Goal: Information Seeking & Learning: Learn about a topic

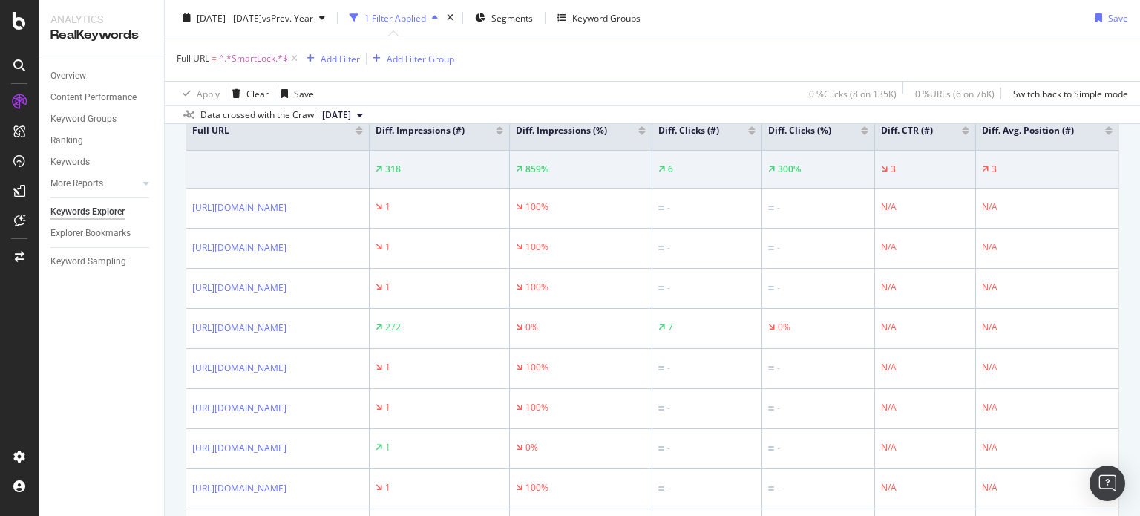
scroll to position [534, 0]
click at [249, 57] on span "^.*SmartLock.*$" at bounding box center [253, 58] width 69 height 21
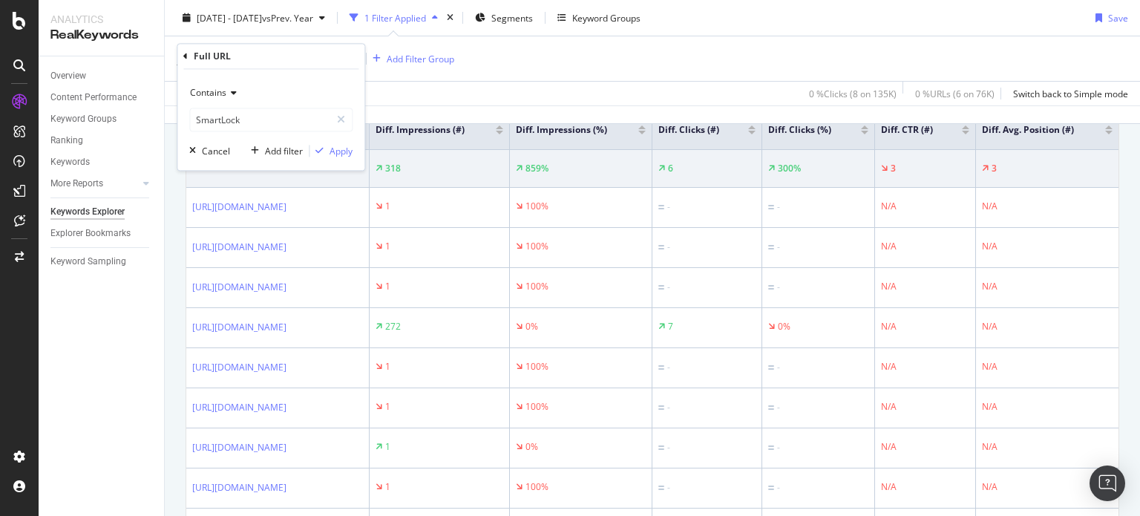
click at [207, 95] on span "Contains" at bounding box center [208, 93] width 36 height 13
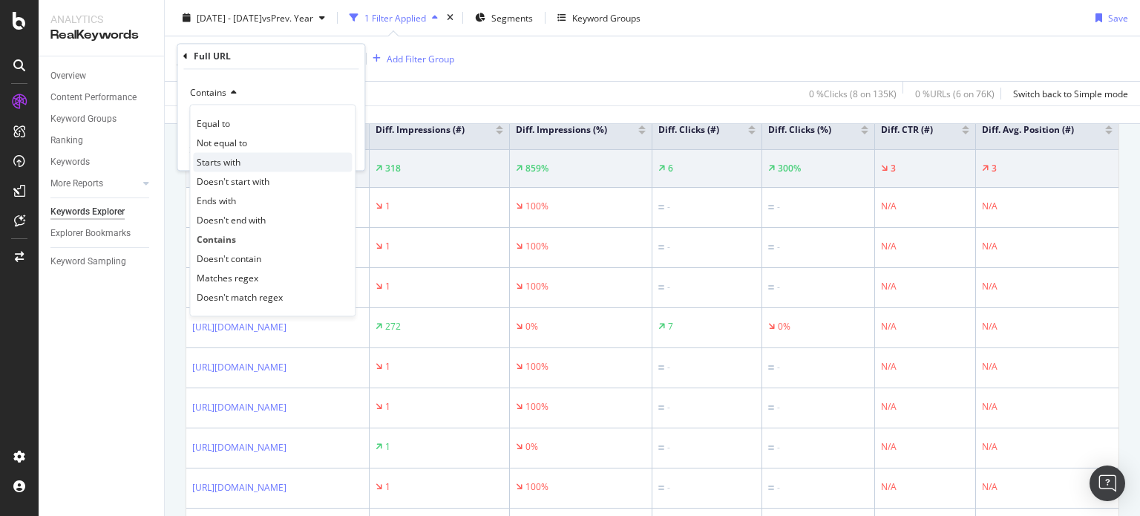
click at [233, 168] on span "Starts with" at bounding box center [219, 162] width 44 height 13
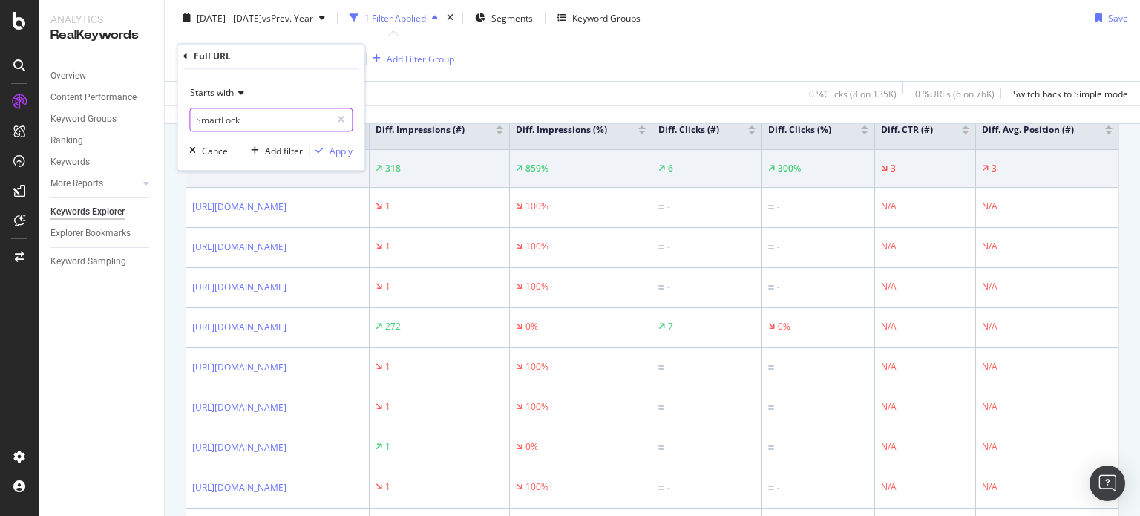
click at [244, 121] on input "SmartLock" at bounding box center [260, 120] width 140 height 24
paste input "[URL][DOMAIN_NAME]"
type input "[URL][DOMAIN_NAME]"
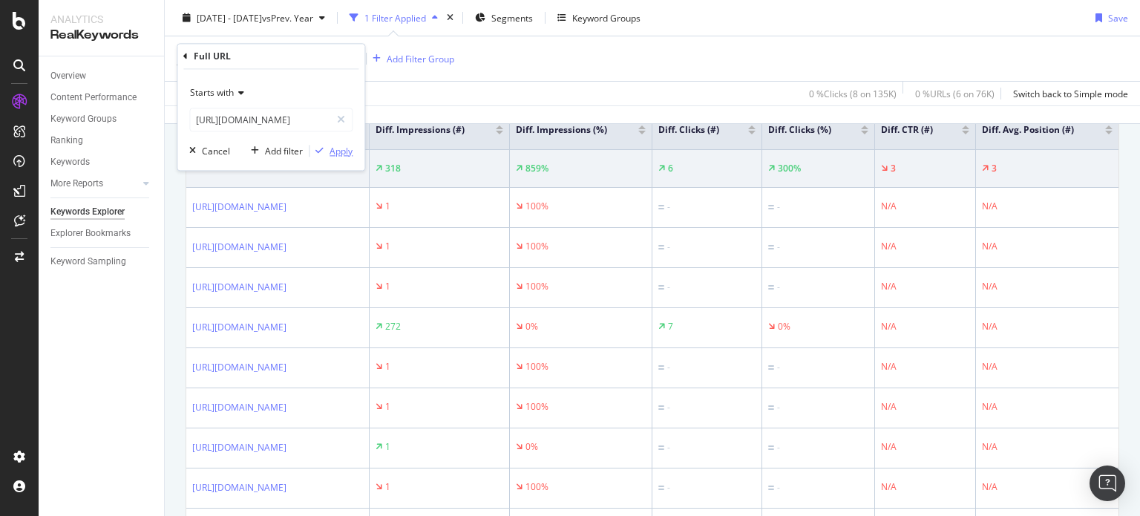
scroll to position [0, 0]
click at [344, 157] on div "Apply" at bounding box center [330, 151] width 43 height 13
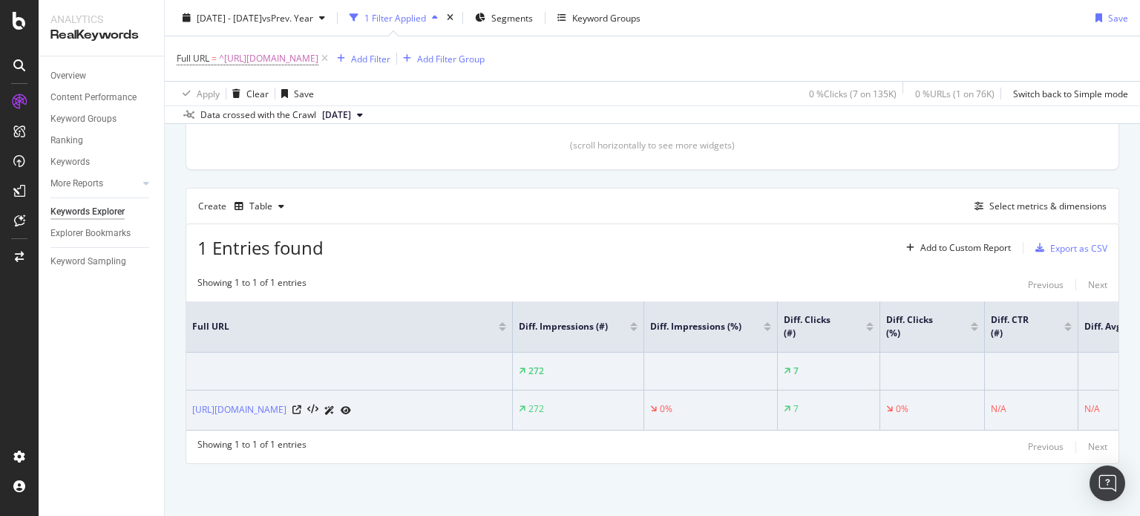
scroll to position [0, 100]
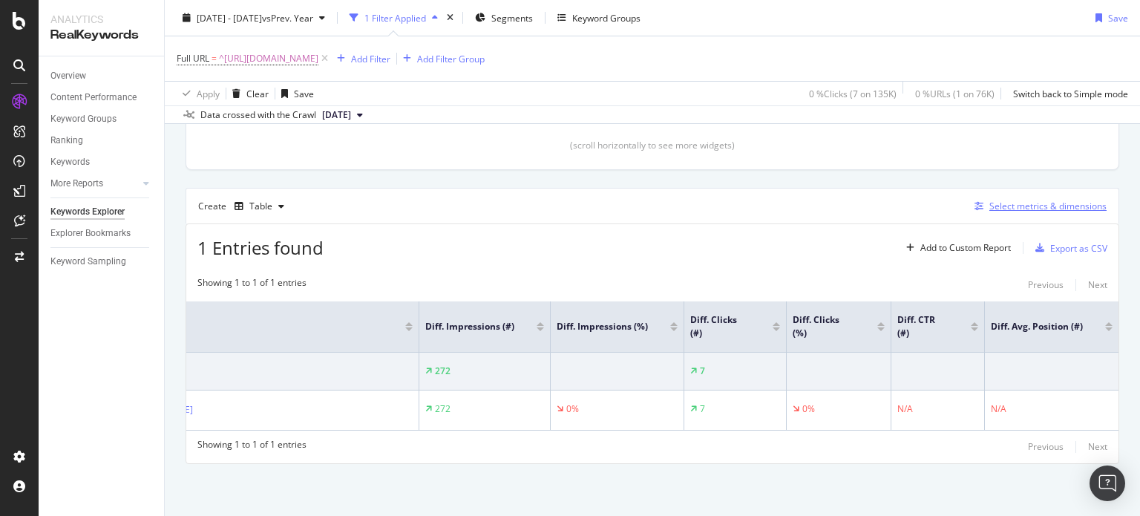
click at [974, 202] on icon "button" at bounding box center [978, 206] width 9 height 9
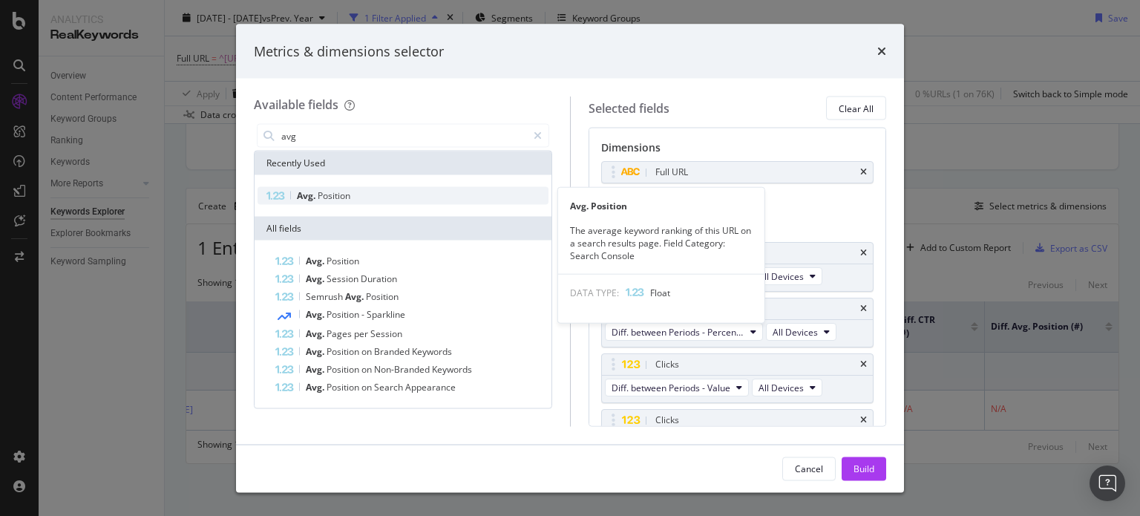
type input "avg"
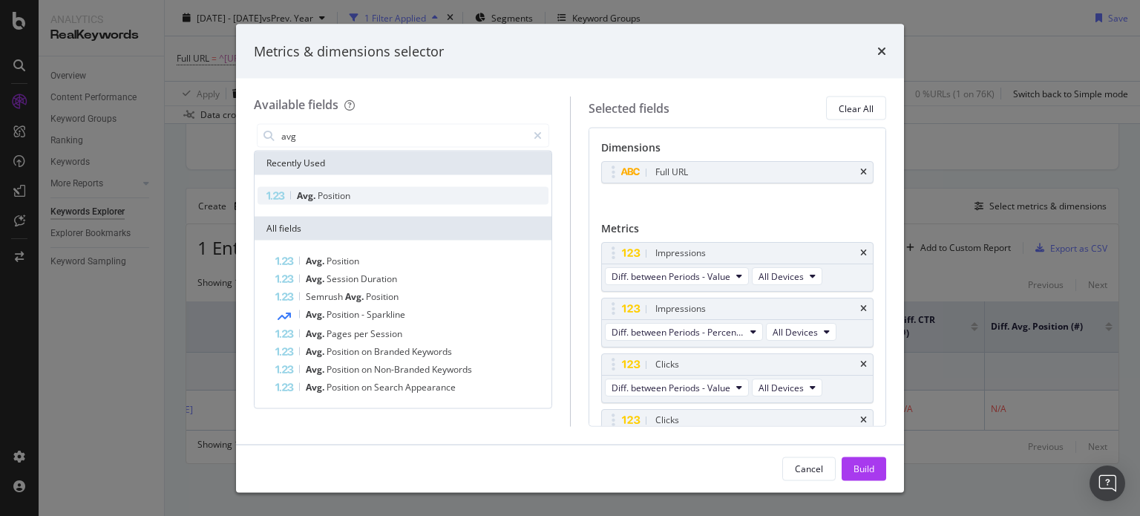
click at [473, 195] on div "Avg. Position" at bounding box center [402, 196] width 291 height 18
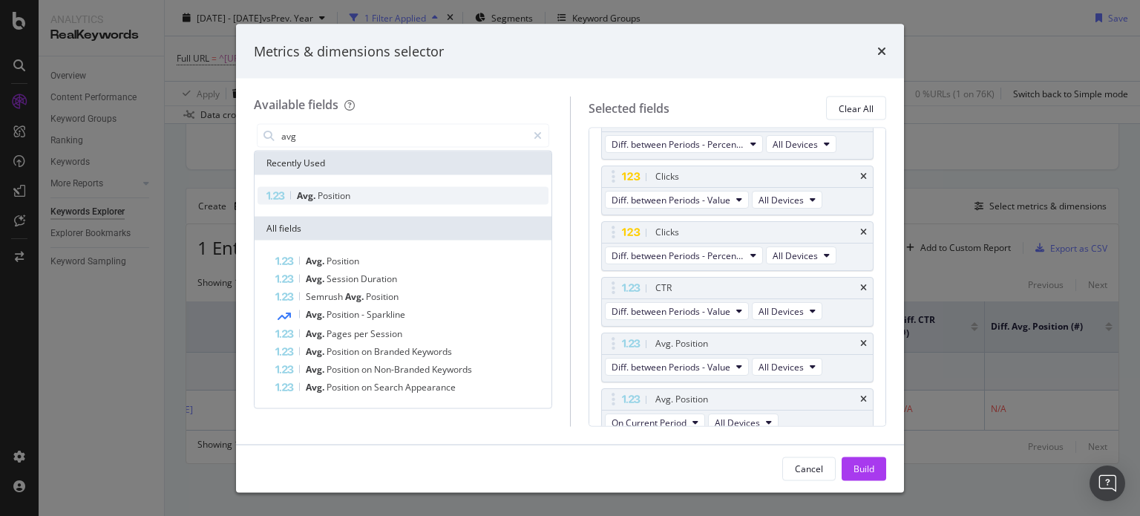
scroll to position [197, 0]
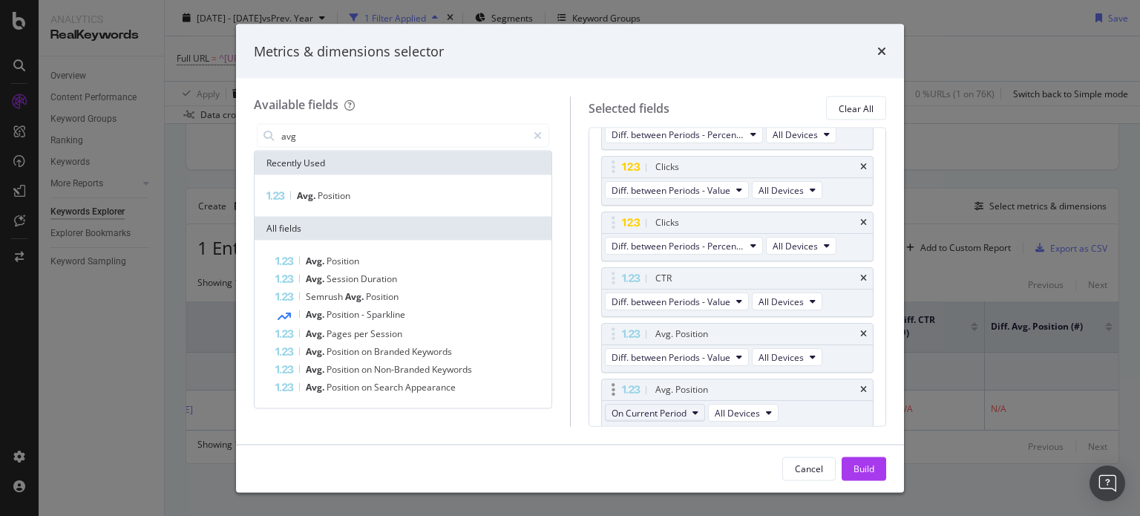
click at [669, 407] on span "On Current Period" at bounding box center [648, 413] width 75 height 13
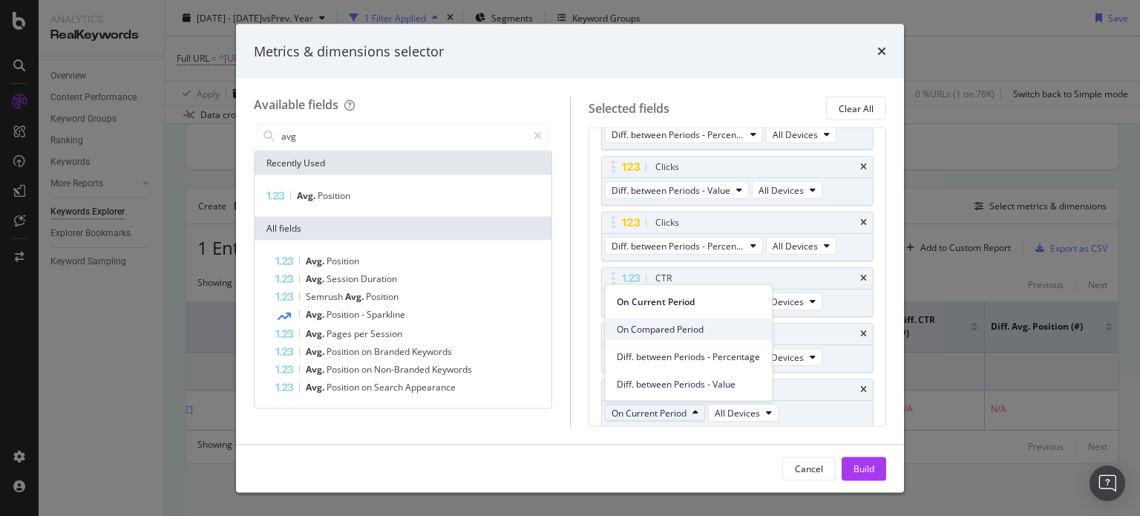
click at [683, 329] on span "On Compared Period" at bounding box center [688, 328] width 143 height 13
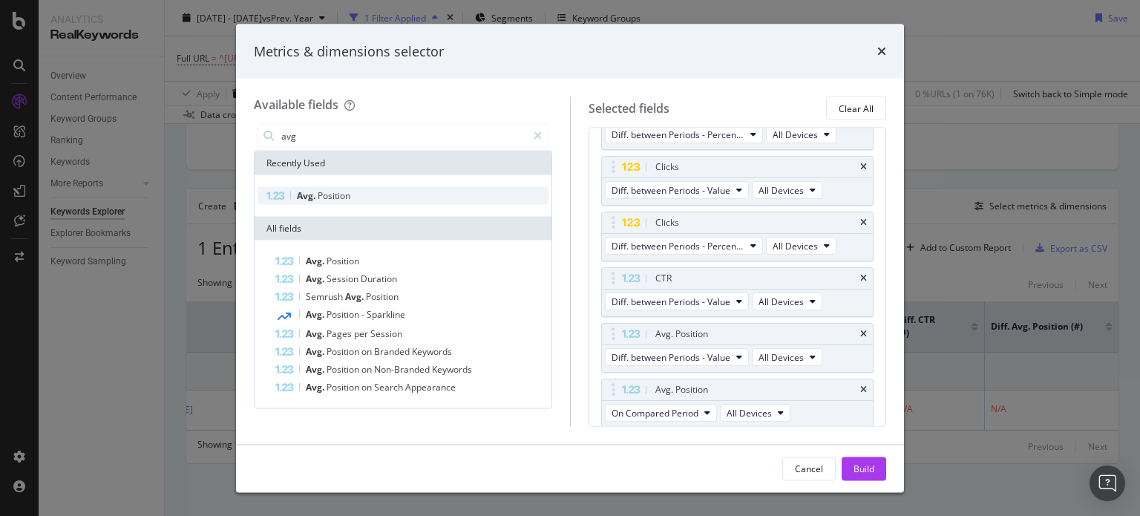
click at [375, 200] on div "Avg. Position" at bounding box center [402, 196] width 291 height 18
click at [850, 461] on button "Build" at bounding box center [863, 468] width 45 height 24
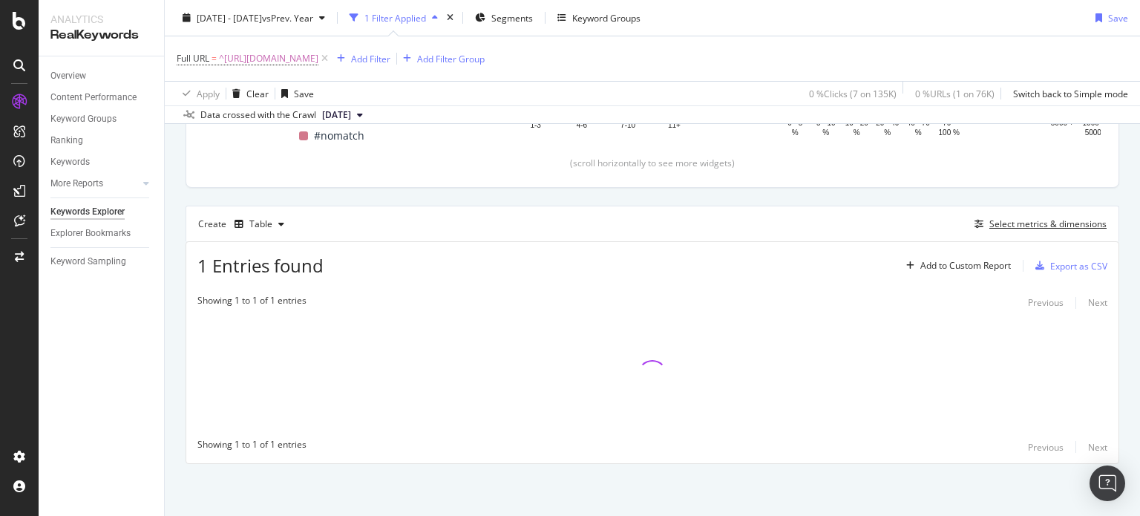
scroll to position [324, 0]
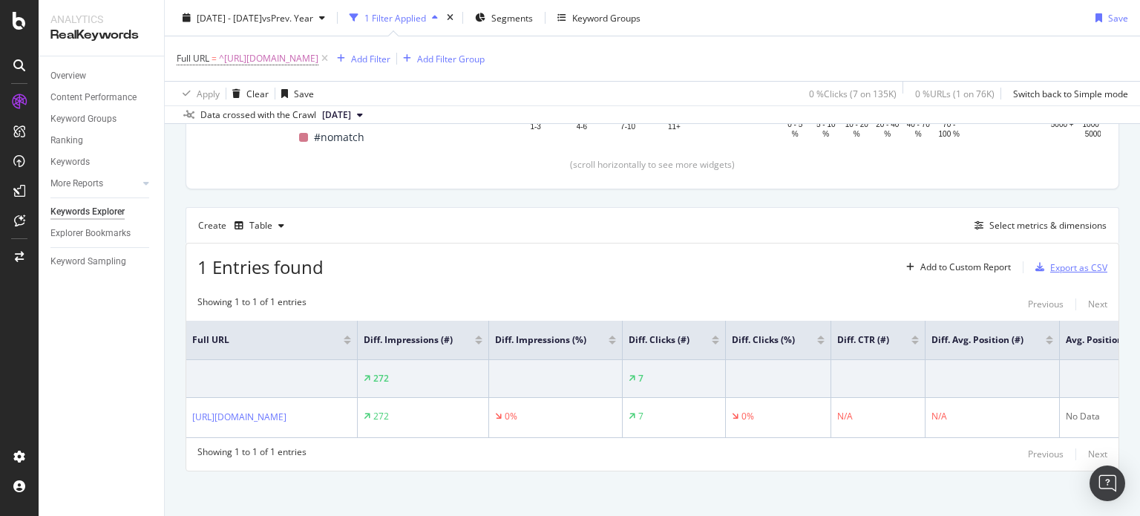
click at [1060, 263] on div "Export as CSV" at bounding box center [1078, 267] width 57 height 13
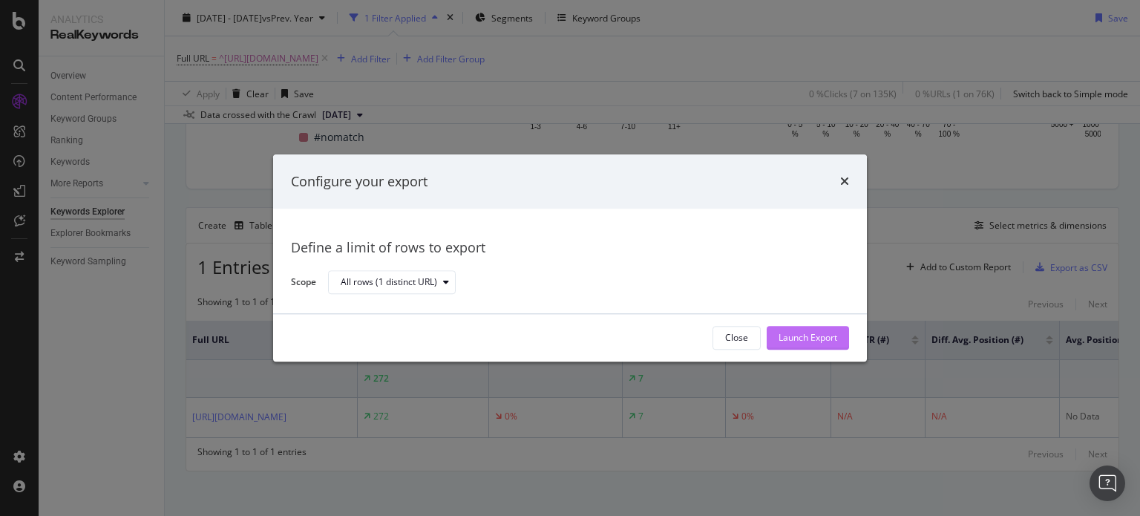
click at [807, 346] on div "Launch Export" at bounding box center [807, 337] width 59 height 22
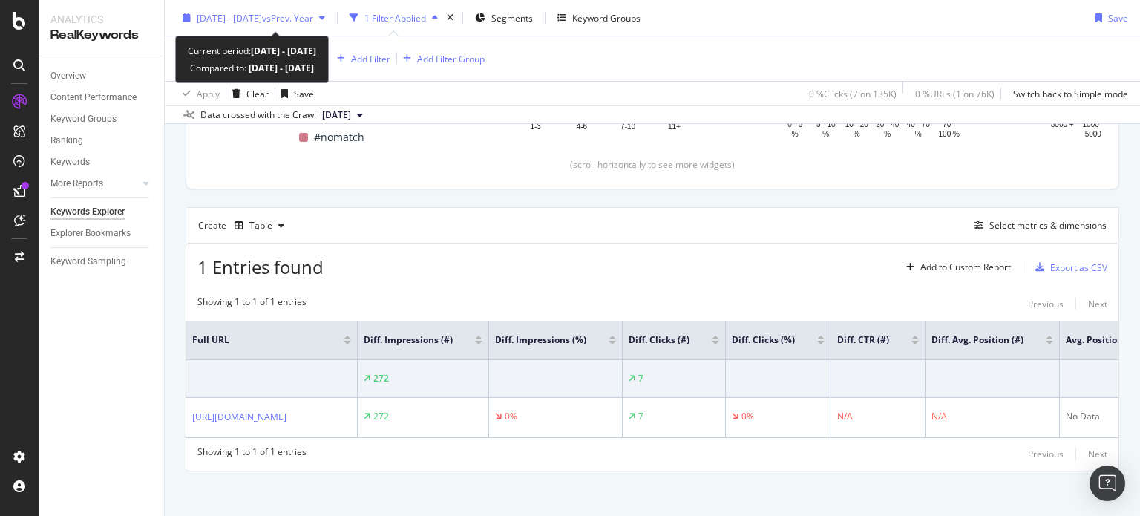
click at [262, 14] on span "[DATE] - [DATE]" at bounding box center [229, 17] width 65 height 13
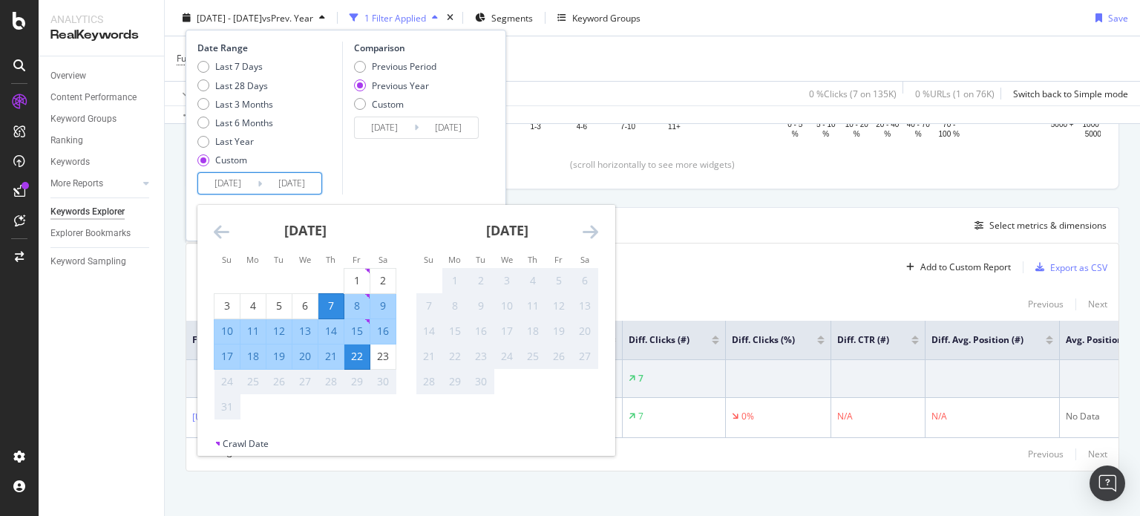
click at [227, 177] on input "[DATE]" at bounding box center [227, 183] width 59 height 21
click at [221, 234] on icon "Move backward to switch to the previous month." at bounding box center [222, 232] width 16 height 18
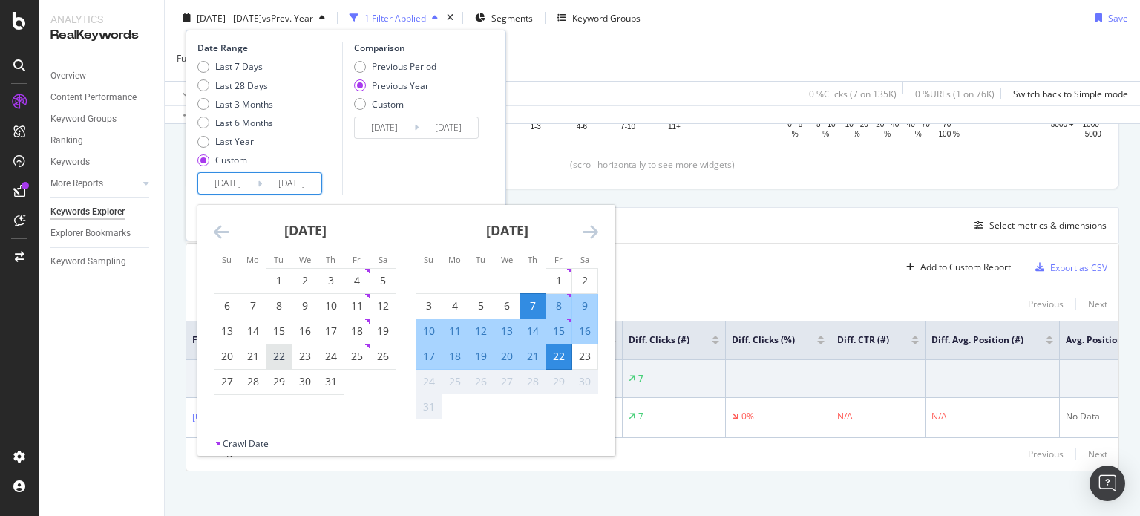
click at [280, 359] on div "22" at bounding box center [278, 356] width 25 height 15
type input "[DATE]"
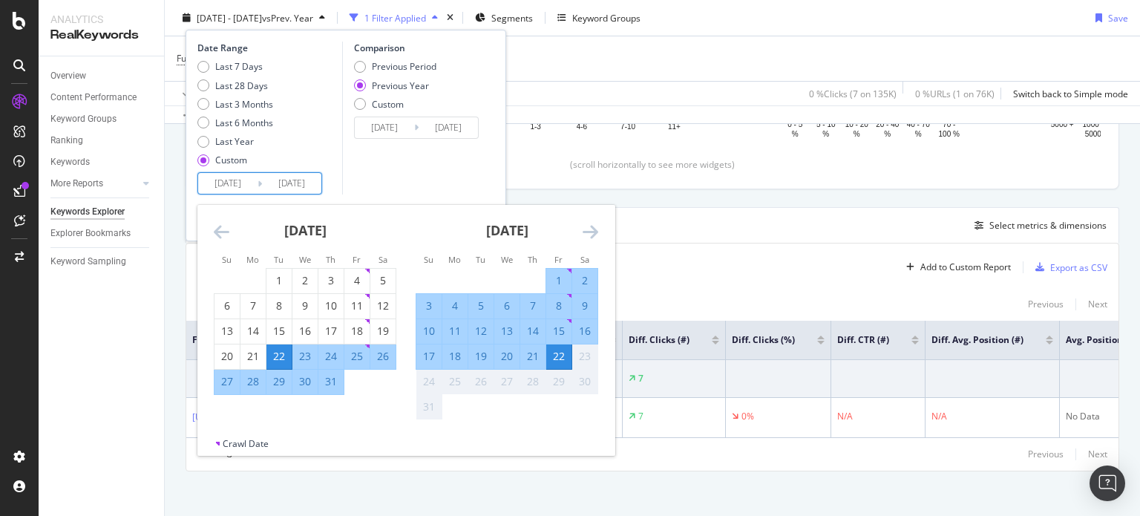
click at [501, 306] on div "6" at bounding box center [506, 305] width 25 height 15
type input "[DATE]"
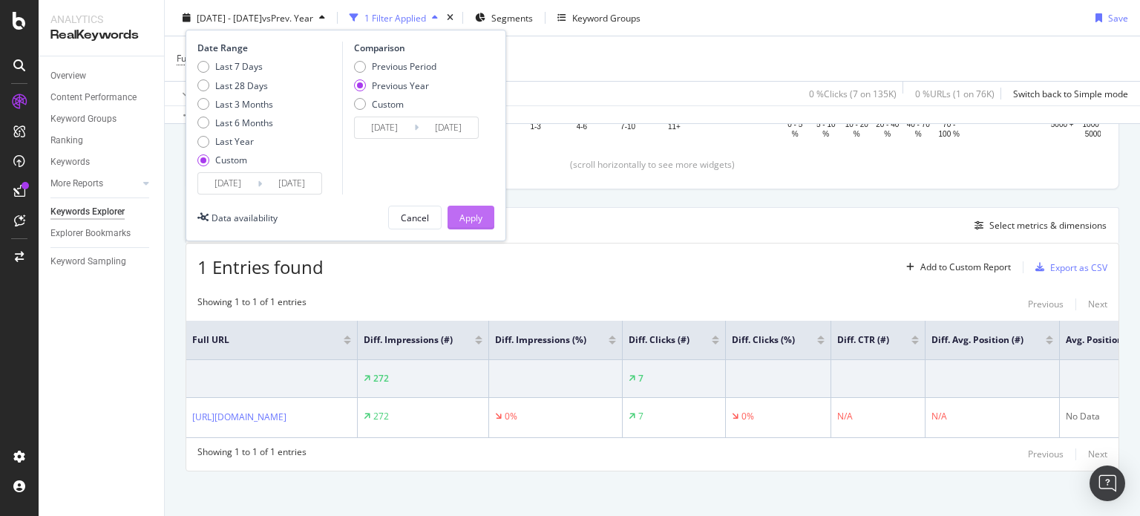
click at [459, 209] on div "Apply" at bounding box center [470, 217] width 23 height 22
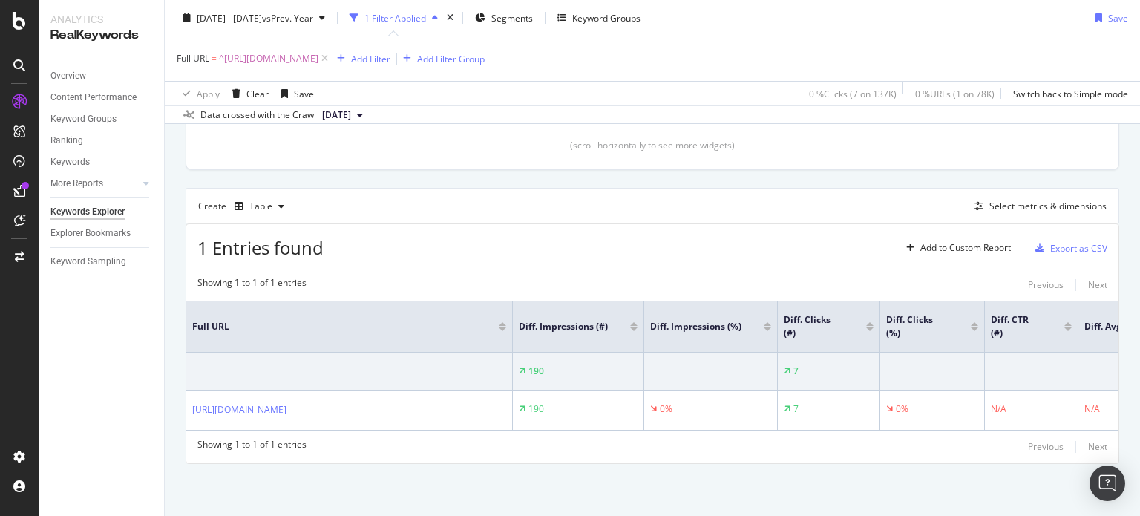
scroll to position [349, 0]
click at [318, 59] on span "^[URL][DOMAIN_NAME]" at bounding box center [268, 58] width 99 height 21
click at [380, 207] on div "Create Table Select metrics & dimensions" at bounding box center [652, 206] width 933 height 36
click at [600, 157] on div "Clicks By pagination1 Level 1 By: pagination1 Level 1 Hold CTRL while clicking …" at bounding box center [652, 32] width 932 height 274
click at [1062, 249] on div "Export as CSV" at bounding box center [1068, 248] width 78 height 22
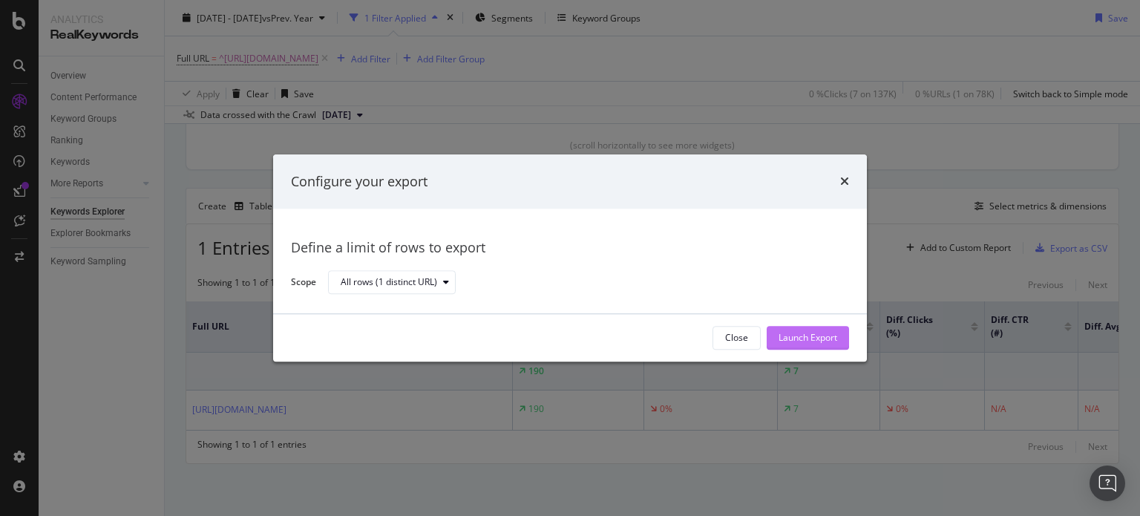
click at [813, 332] on div "Launch Export" at bounding box center [807, 338] width 59 height 13
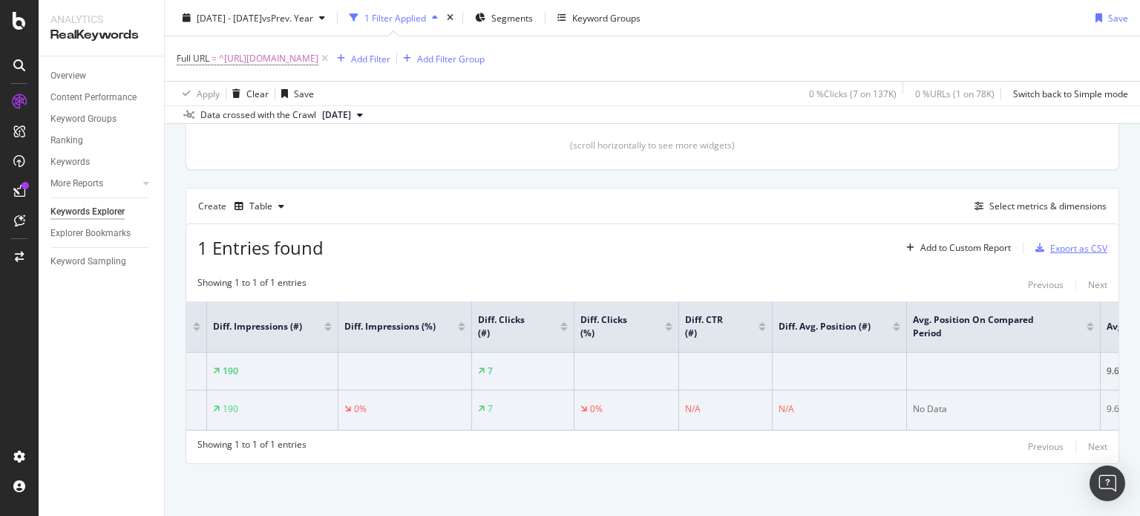
scroll to position [0, 393]
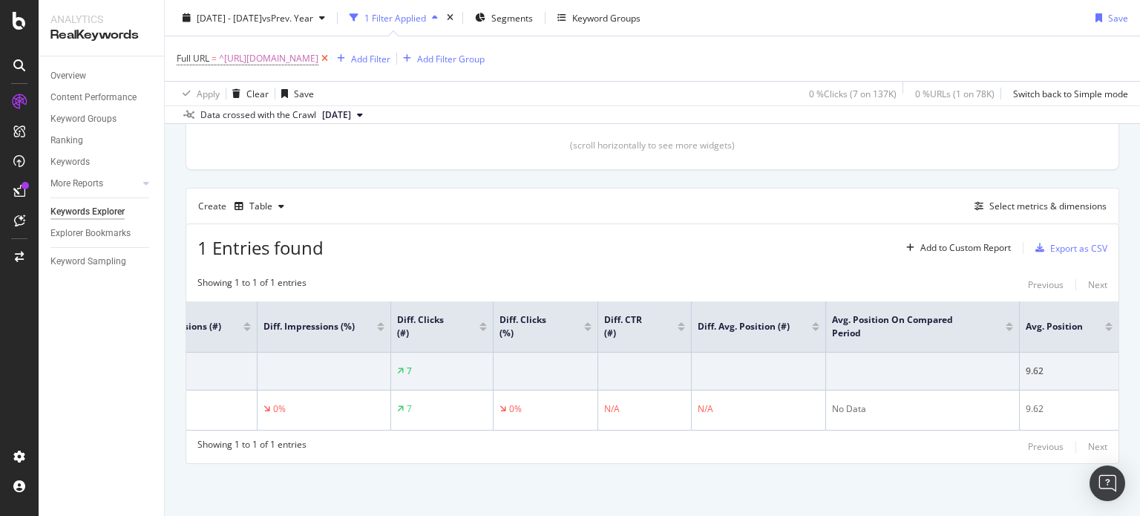
click at [331, 59] on icon at bounding box center [324, 58] width 13 height 15
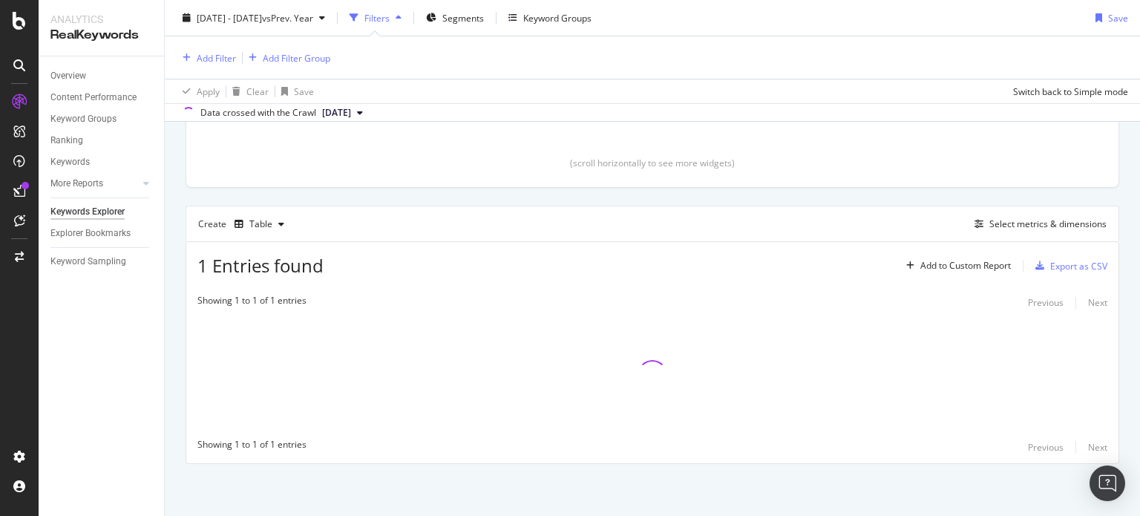
scroll to position [323, 0]
click at [217, 56] on div "Add Filter" at bounding box center [216, 57] width 39 height 13
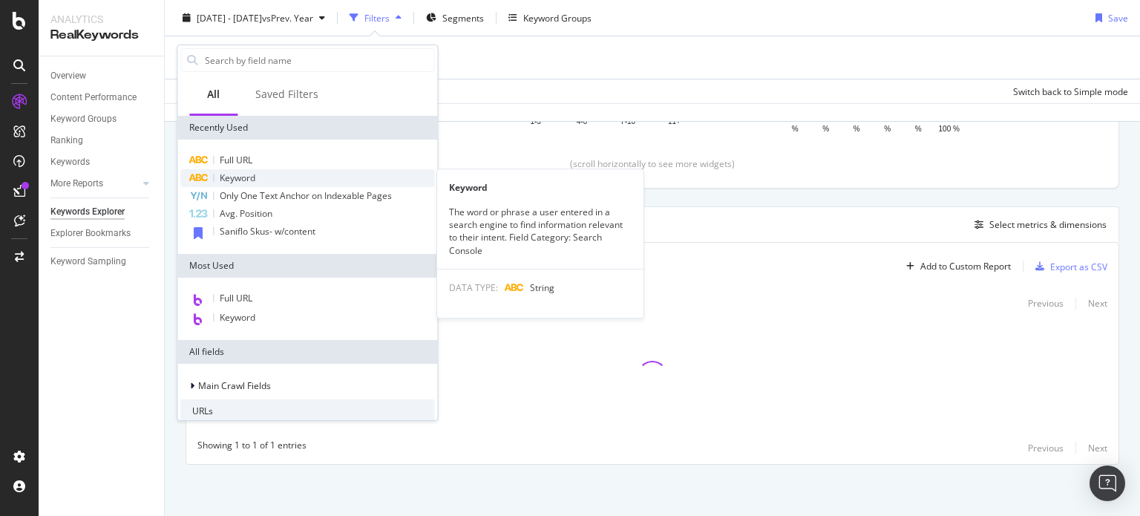
click at [249, 177] on span "Keyword" at bounding box center [238, 177] width 36 height 13
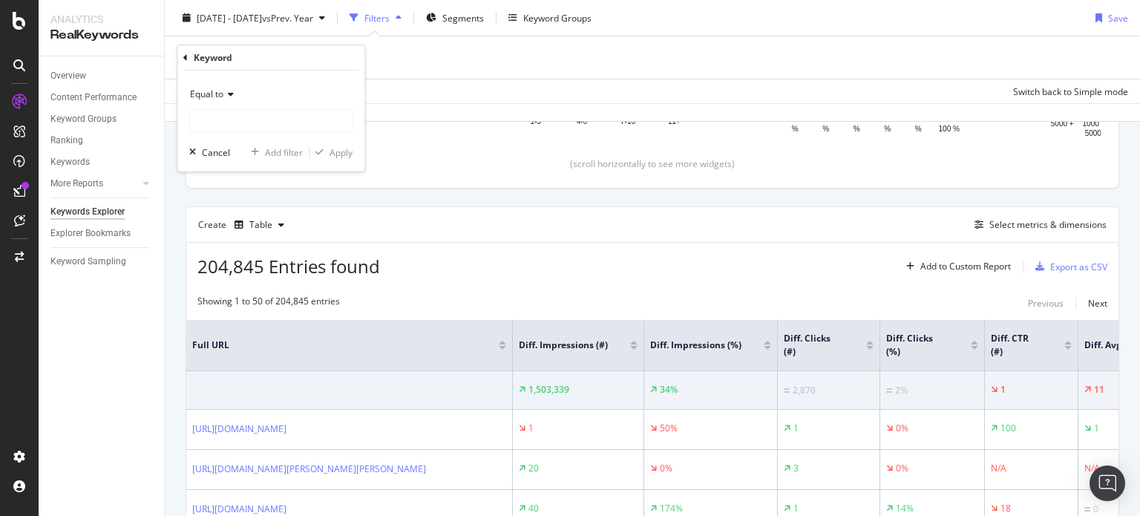
click at [209, 88] on span "Equal to" at bounding box center [206, 94] width 33 height 13
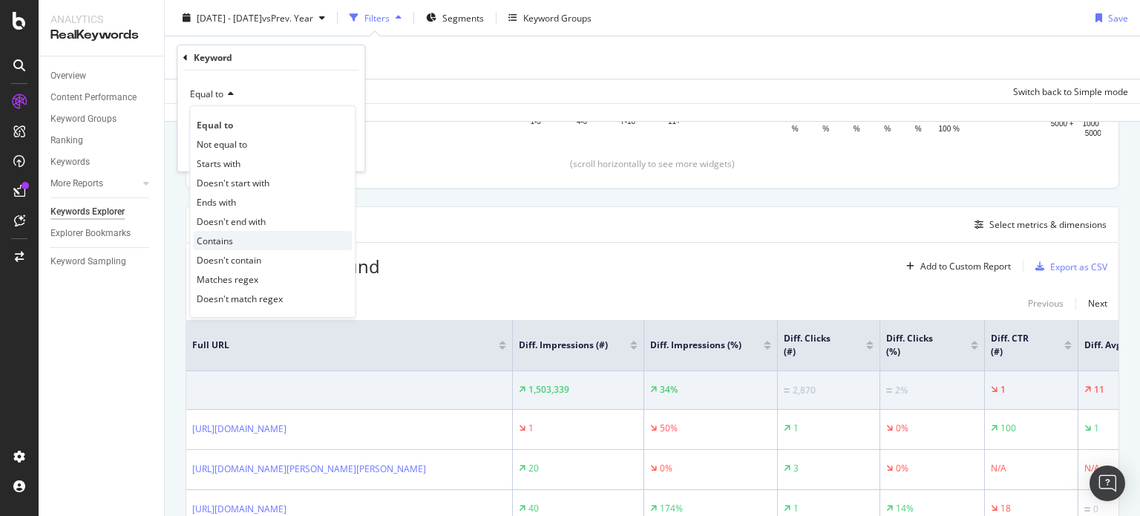
click at [217, 237] on span "Contains" at bounding box center [215, 240] width 36 height 13
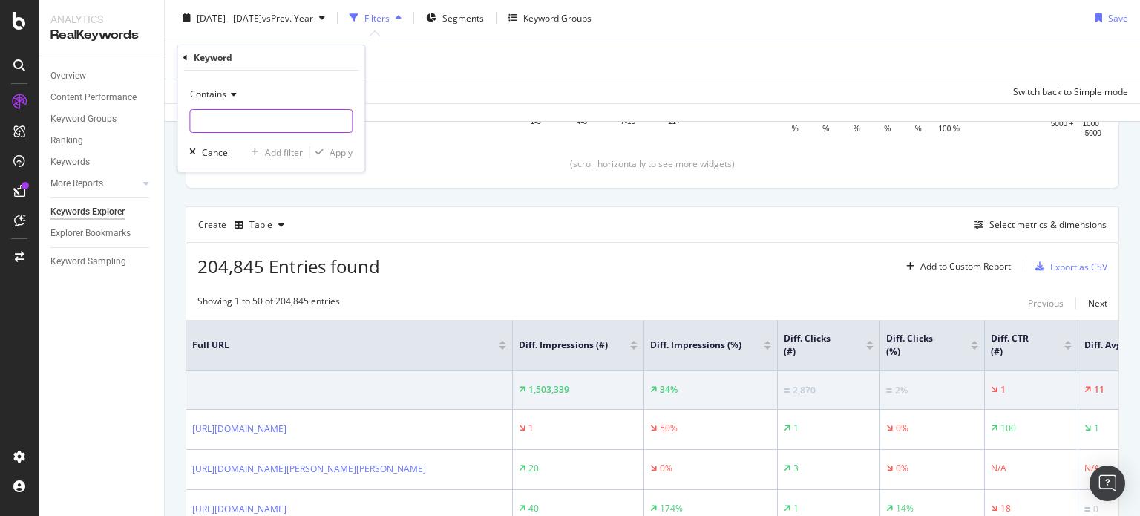
click at [232, 128] on input "text" at bounding box center [271, 121] width 162 height 24
type input "Smartlock"
click at [352, 154] on div "Apply" at bounding box center [340, 152] width 23 height 13
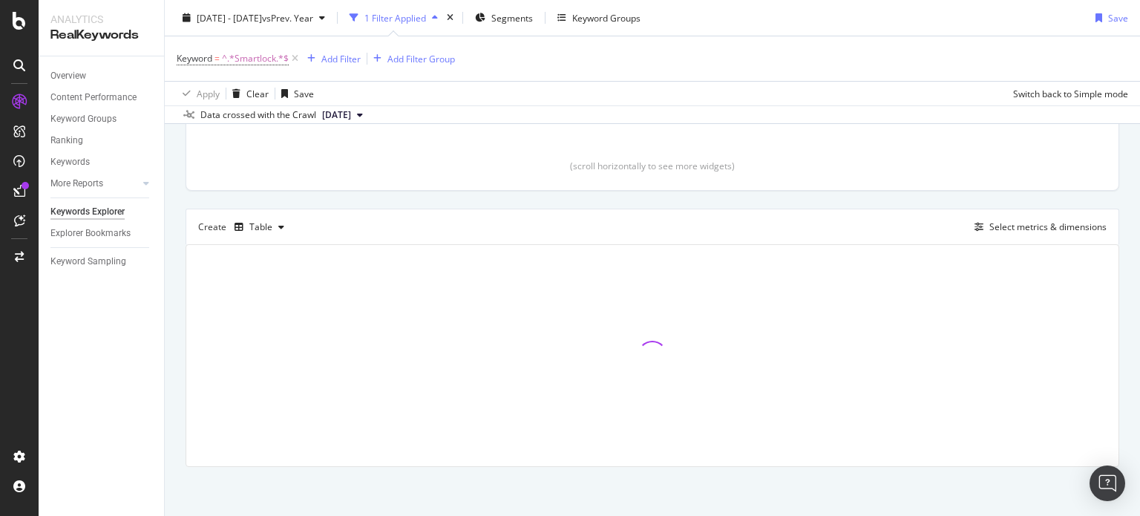
scroll to position [324, 0]
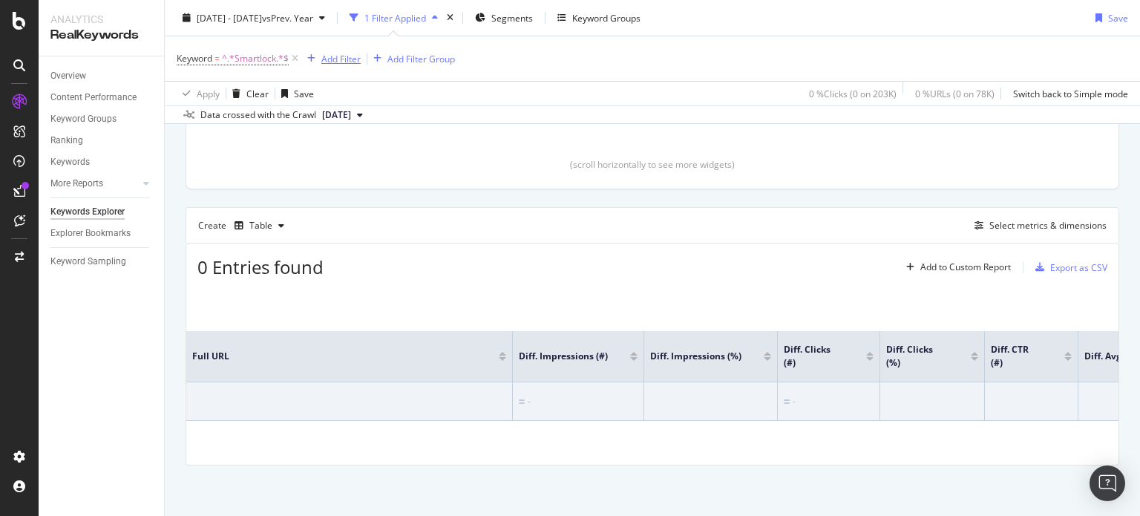
click at [351, 62] on div "Add Filter" at bounding box center [340, 58] width 39 height 13
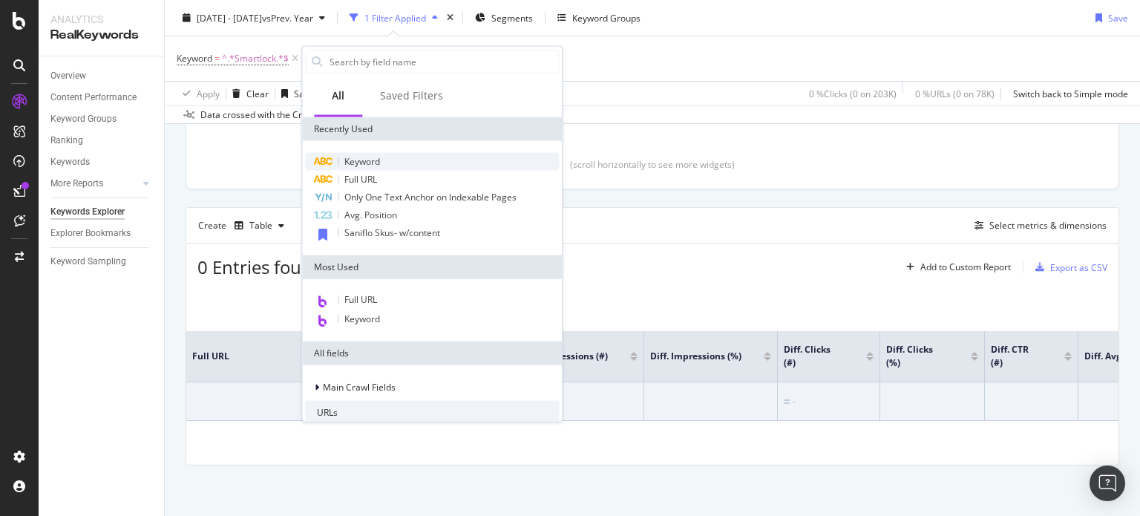
click at [361, 165] on span "Keyword" at bounding box center [362, 161] width 36 height 13
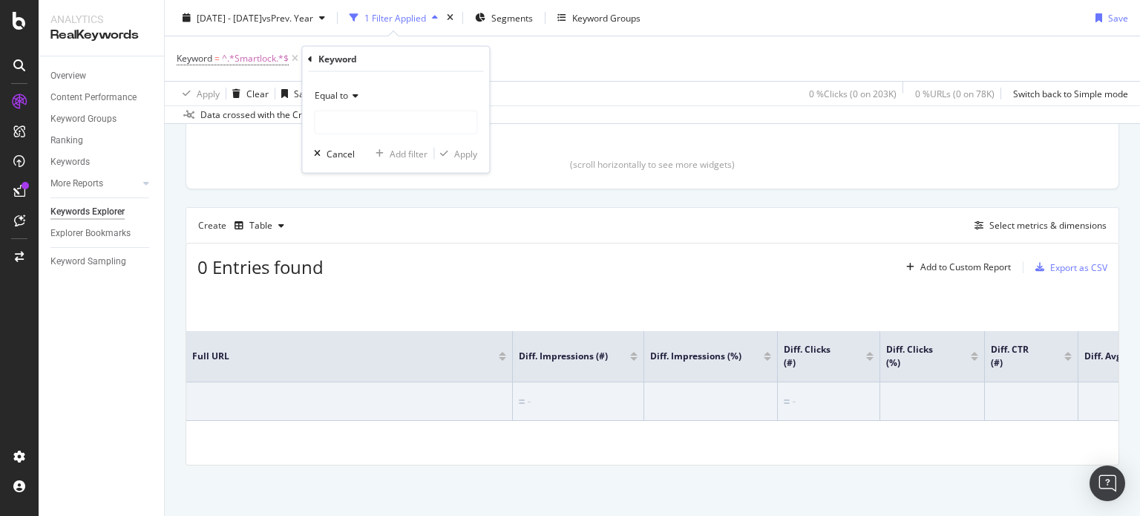
click at [340, 100] on span "Equal to" at bounding box center [331, 95] width 33 height 13
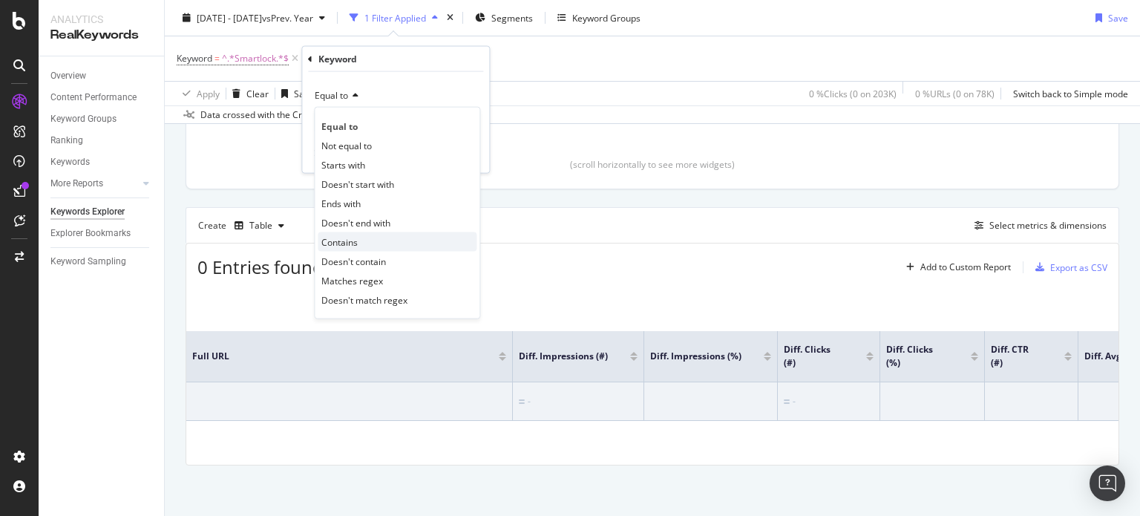
click at [347, 246] on span "Contains" at bounding box center [339, 241] width 36 height 13
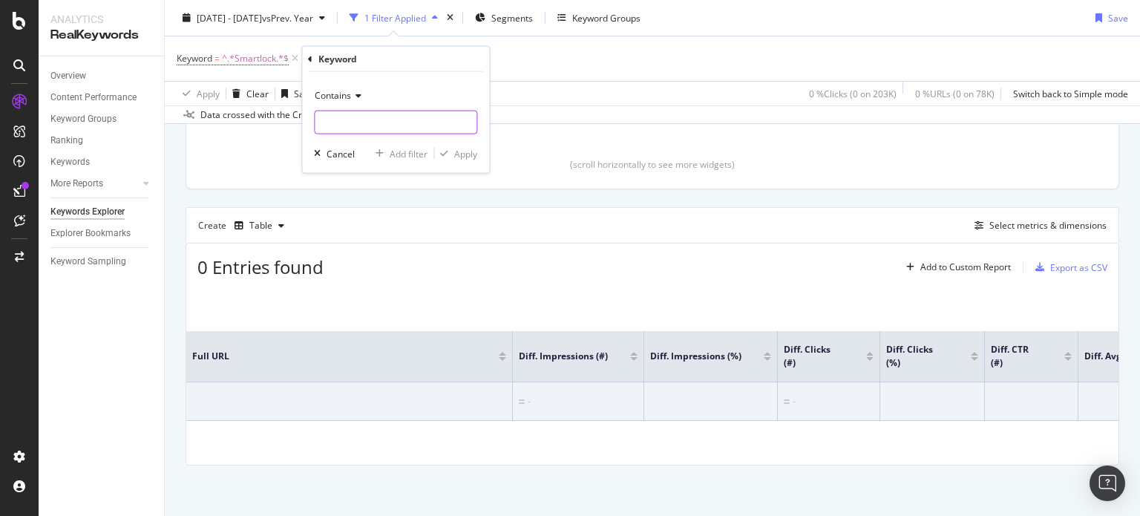
click at [364, 122] on input "text" at bounding box center [396, 123] width 162 height 24
type input "smartlock"
click at [465, 151] on div "Apply" at bounding box center [465, 153] width 23 height 13
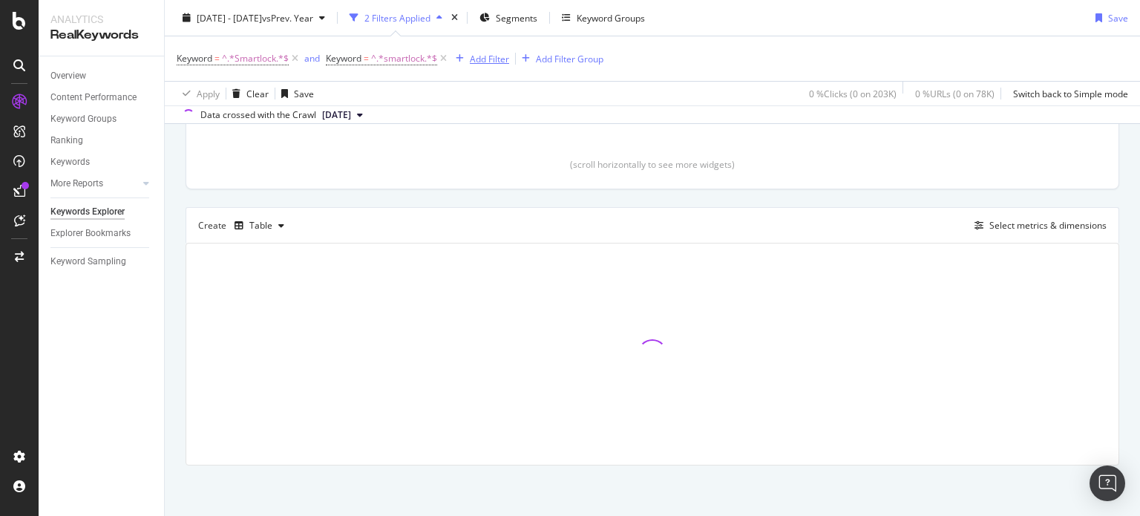
click at [464, 56] on div "button" at bounding box center [460, 58] width 20 height 9
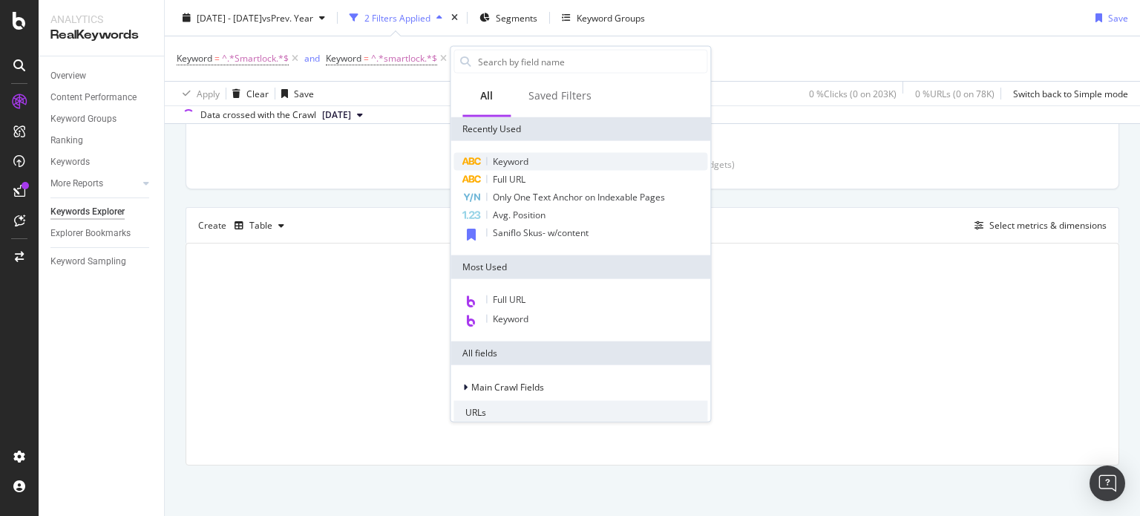
click at [488, 157] on div "Keyword" at bounding box center [580, 162] width 254 height 18
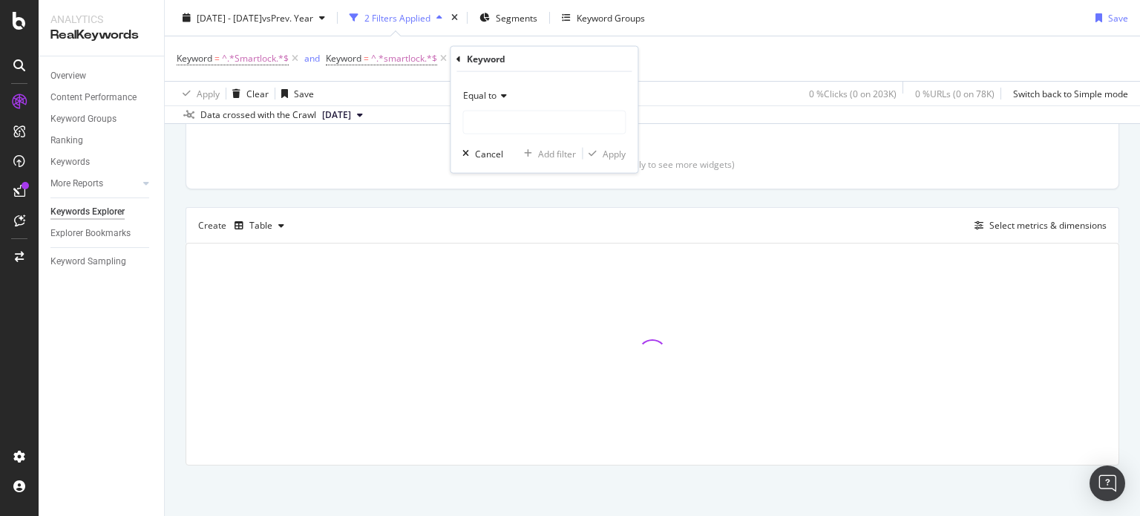
click at [485, 94] on span "Equal to" at bounding box center [479, 95] width 33 height 13
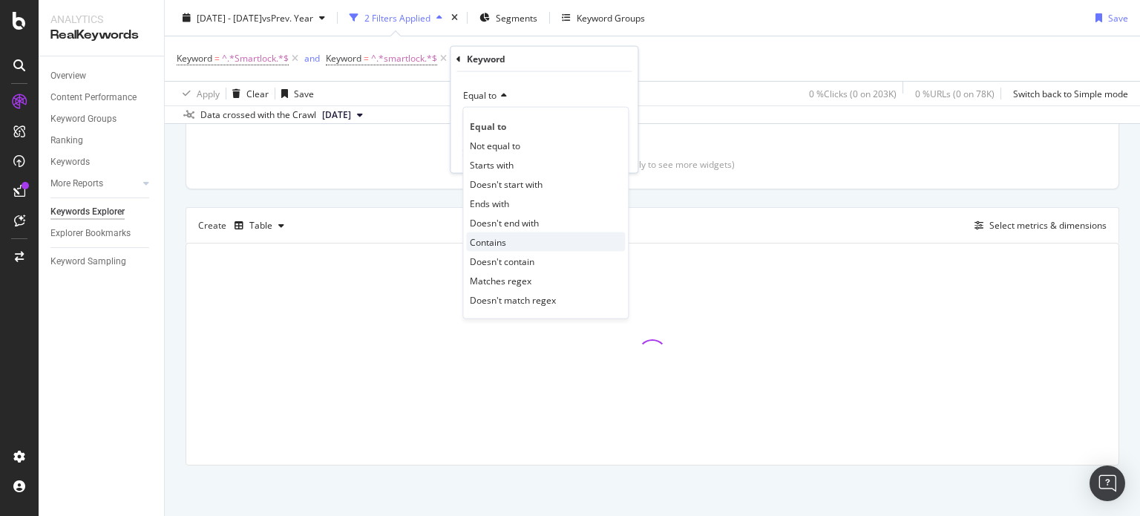
click at [493, 243] on span "Contains" at bounding box center [488, 241] width 36 height 13
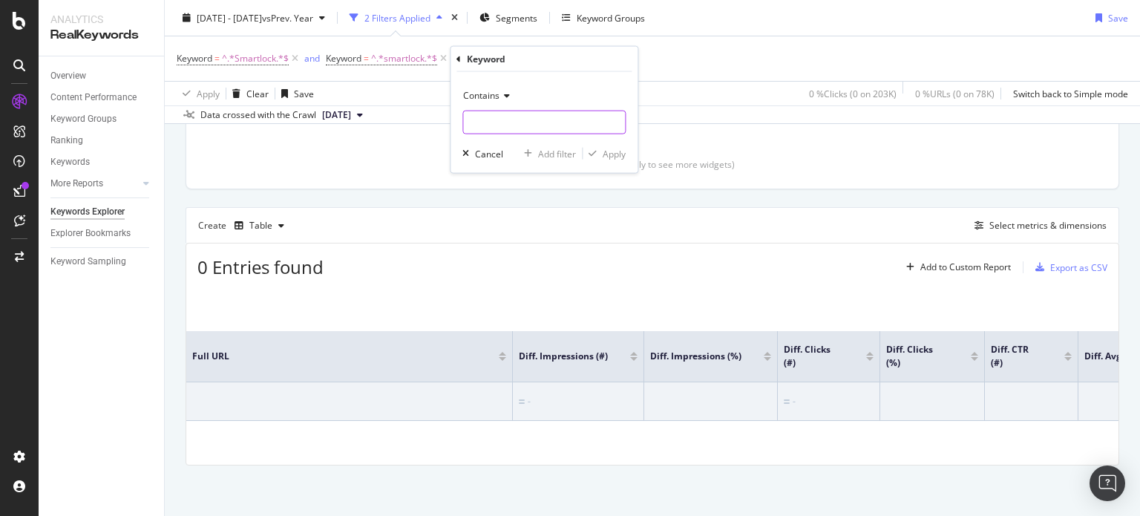
click at [493, 122] on input "text" at bounding box center [544, 123] width 162 height 24
type input "smart lock"
click at [610, 157] on div "Apply" at bounding box center [614, 153] width 23 height 13
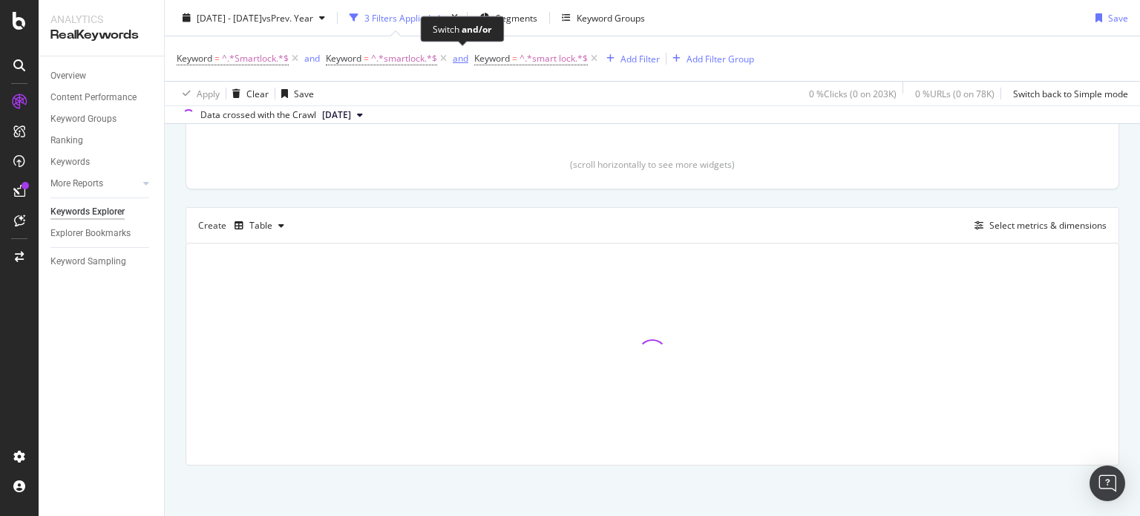
click at [455, 59] on div "and" at bounding box center [461, 58] width 16 height 13
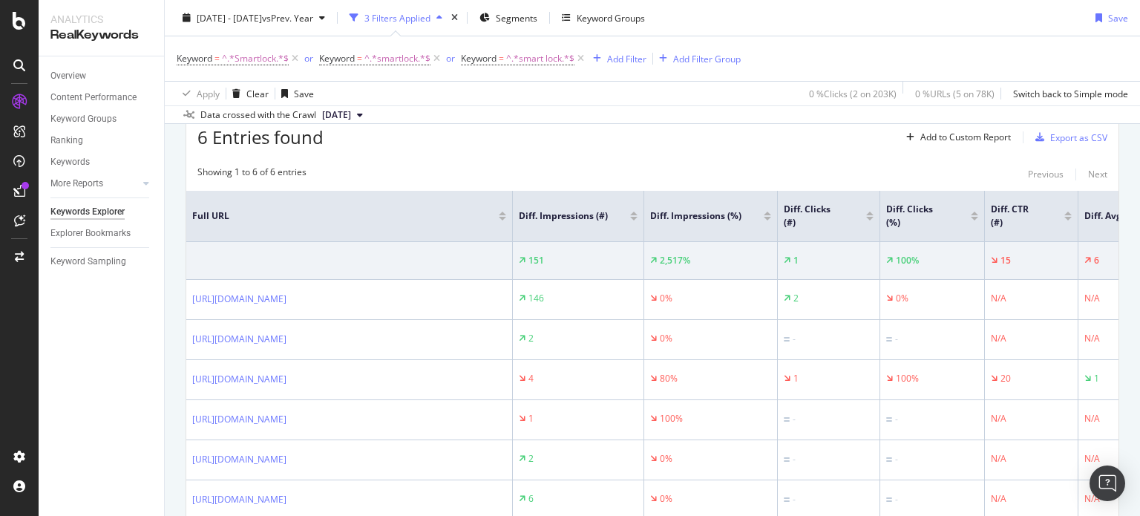
scroll to position [478, 0]
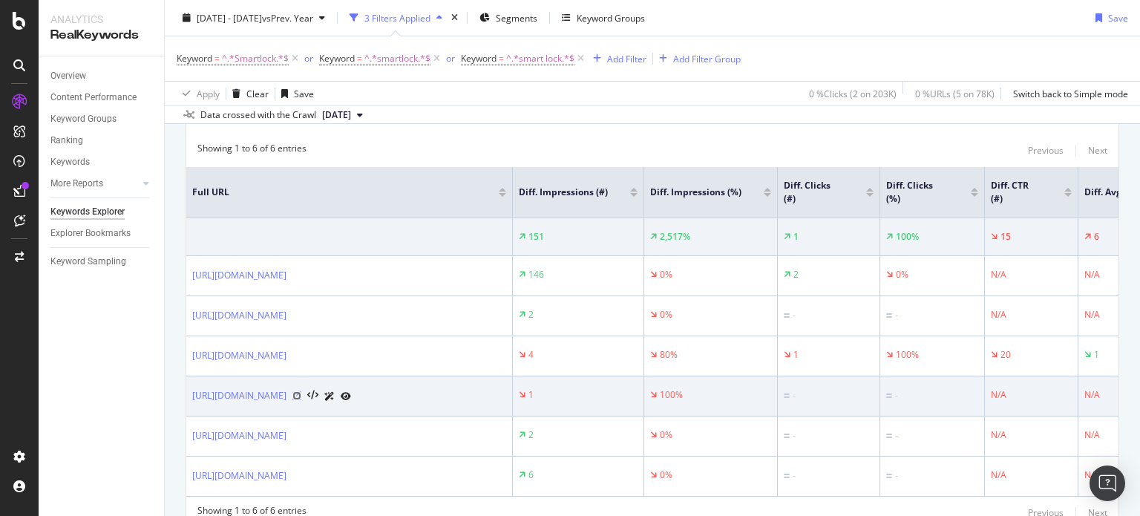
click at [301, 400] on icon at bounding box center [296, 395] width 9 height 9
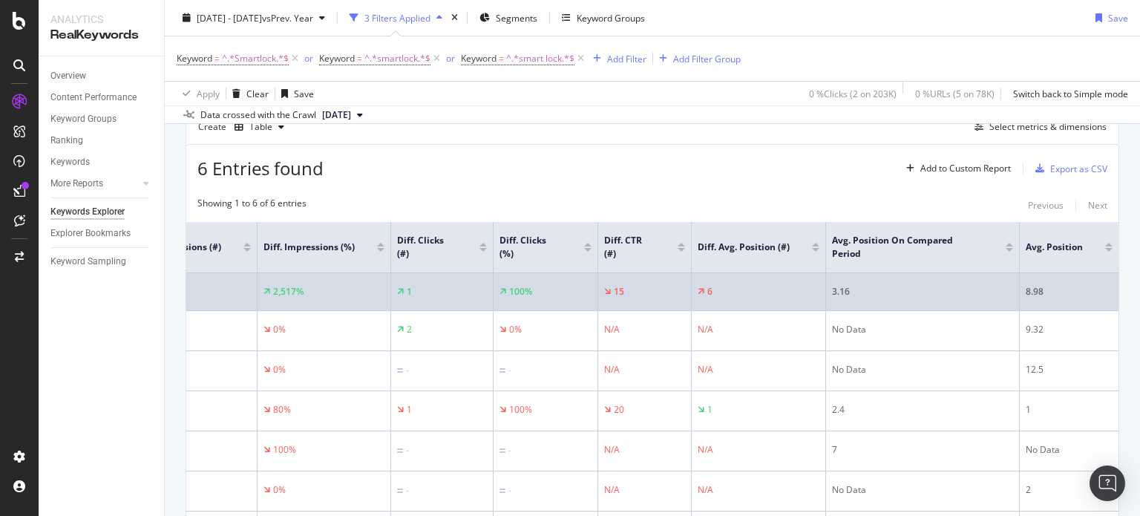
scroll to position [0, 393]
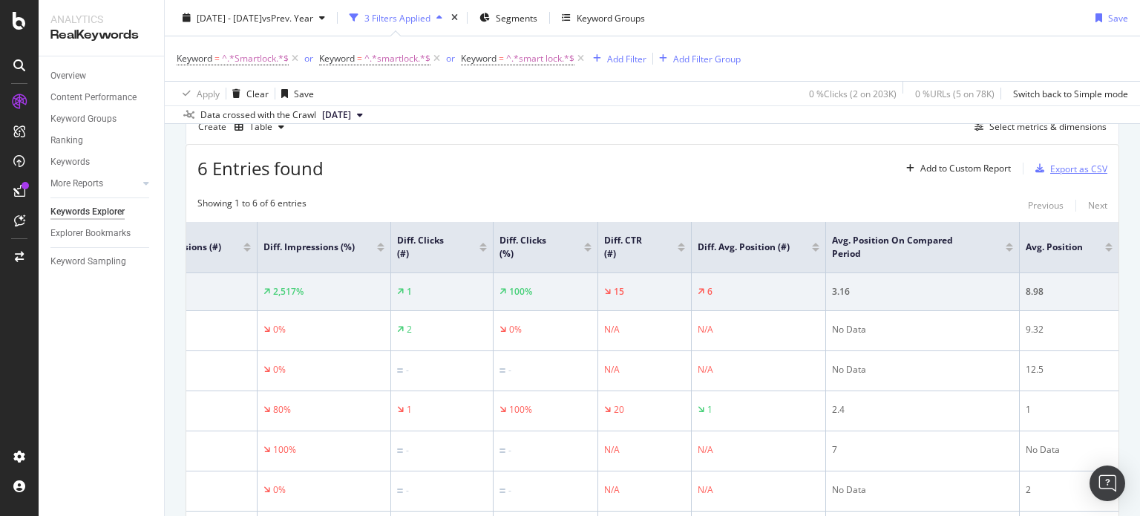
click at [1069, 166] on div "Export as CSV" at bounding box center [1078, 169] width 57 height 13
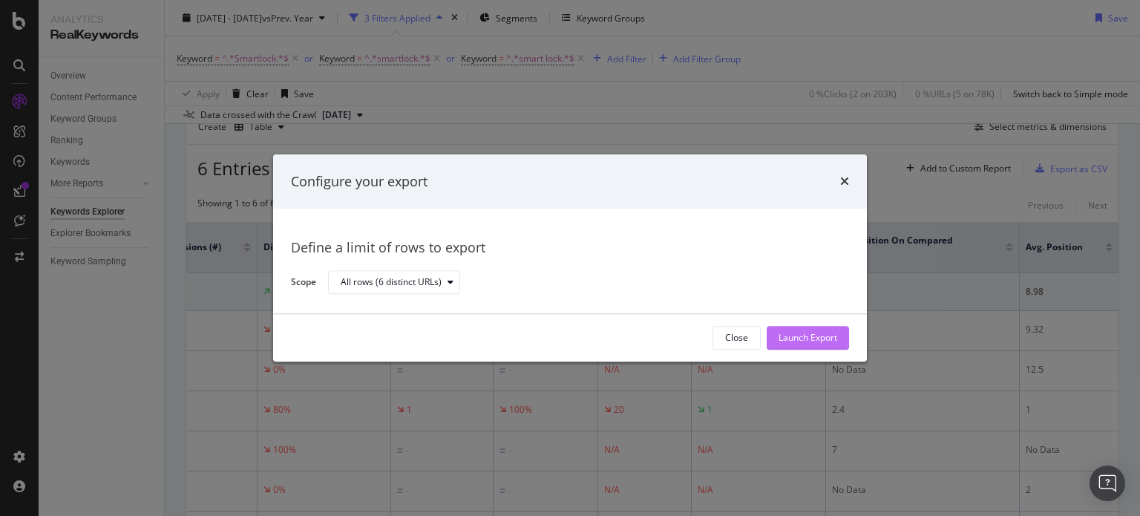
click at [833, 332] on div "Launch Export" at bounding box center [807, 338] width 59 height 13
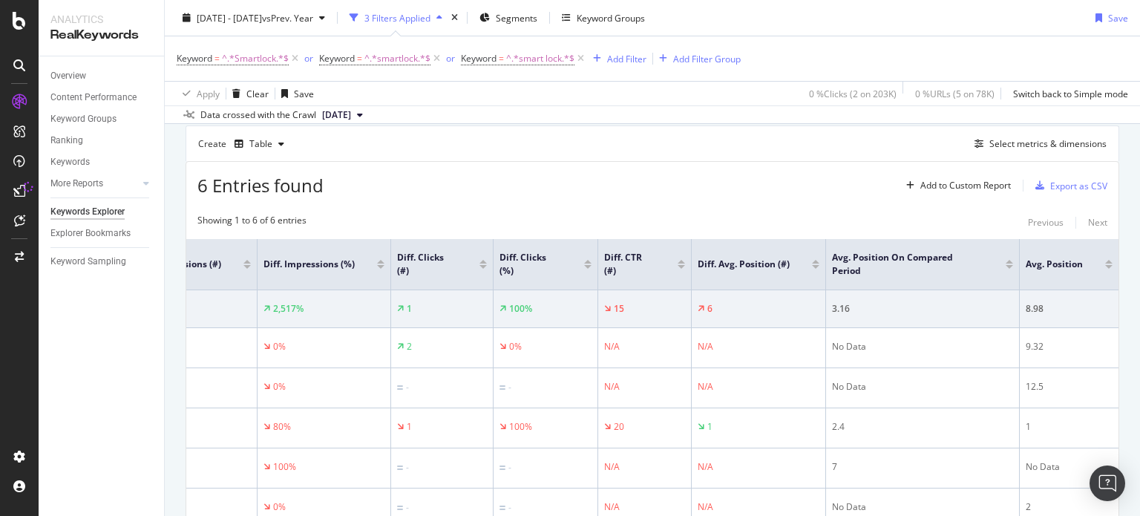
scroll to position [405, 0]
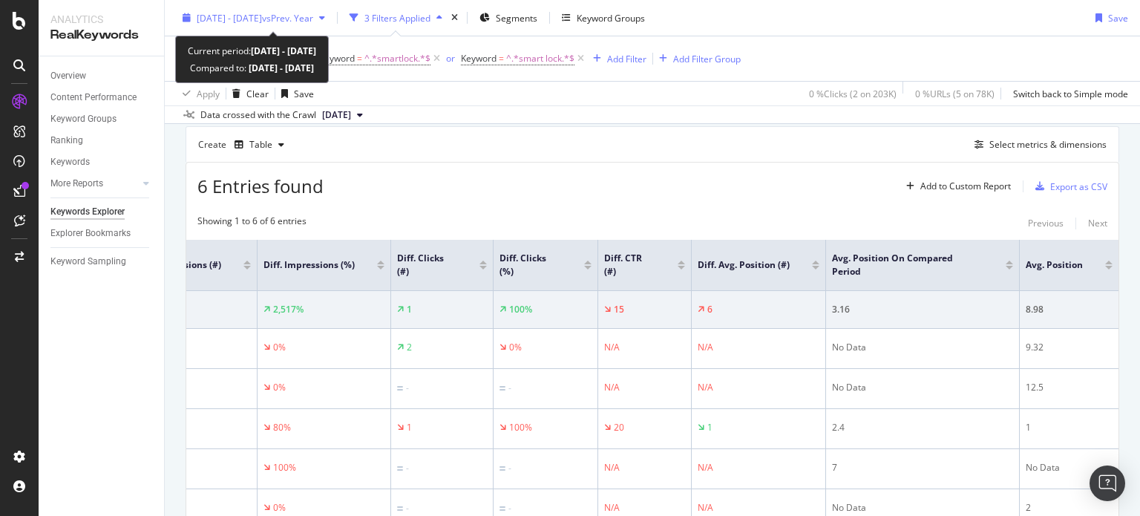
click at [305, 23] on span "vs Prev. Year" at bounding box center [287, 17] width 51 height 13
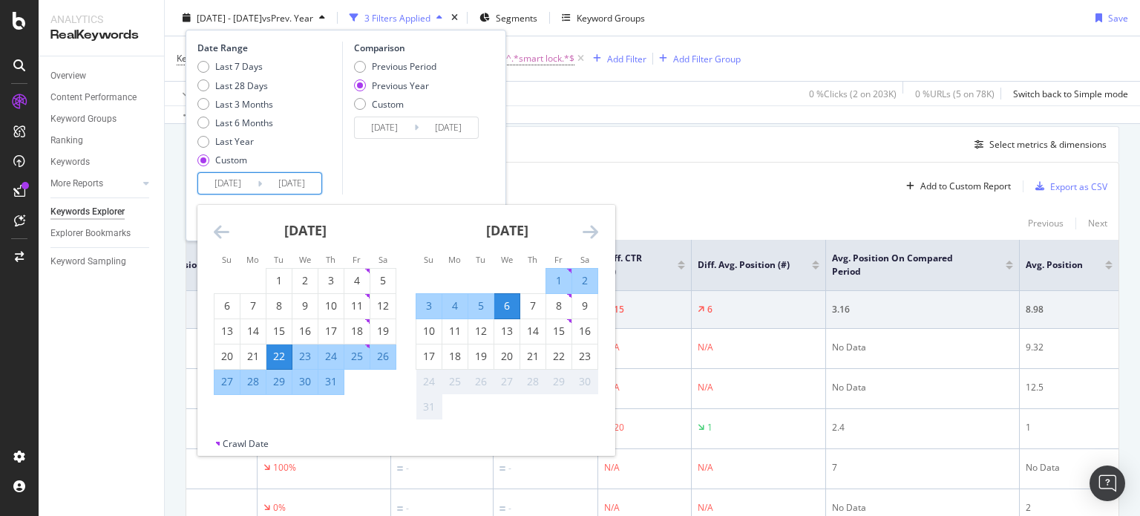
click at [241, 183] on input "[DATE]" at bounding box center [227, 183] width 59 height 21
click at [534, 308] on div "7" at bounding box center [532, 305] width 25 height 15
type input "[DATE]"
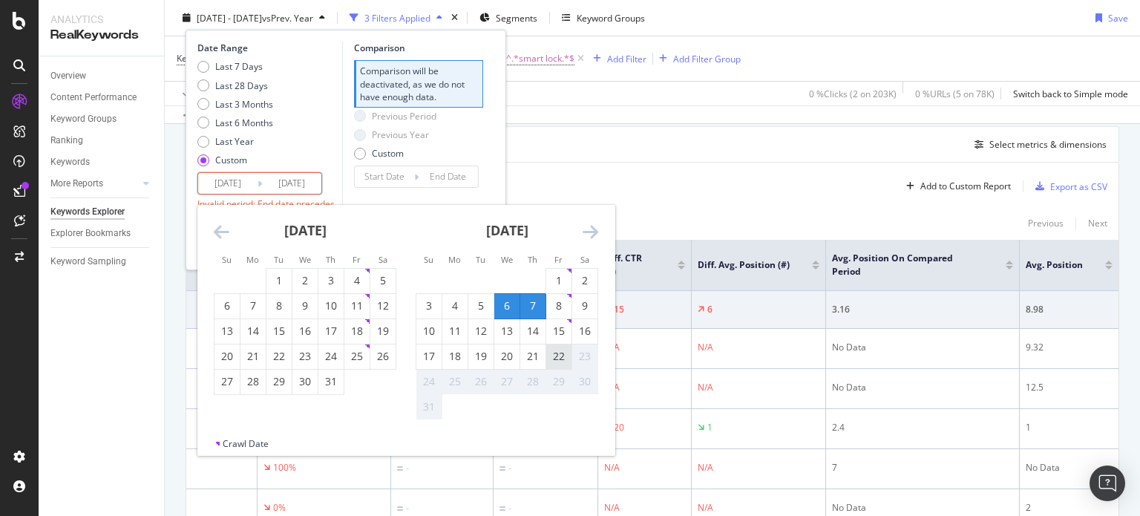
click at [559, 361] on div "22" at bounding box center [558, 356] width 25 height 15
type input "[DATE]"
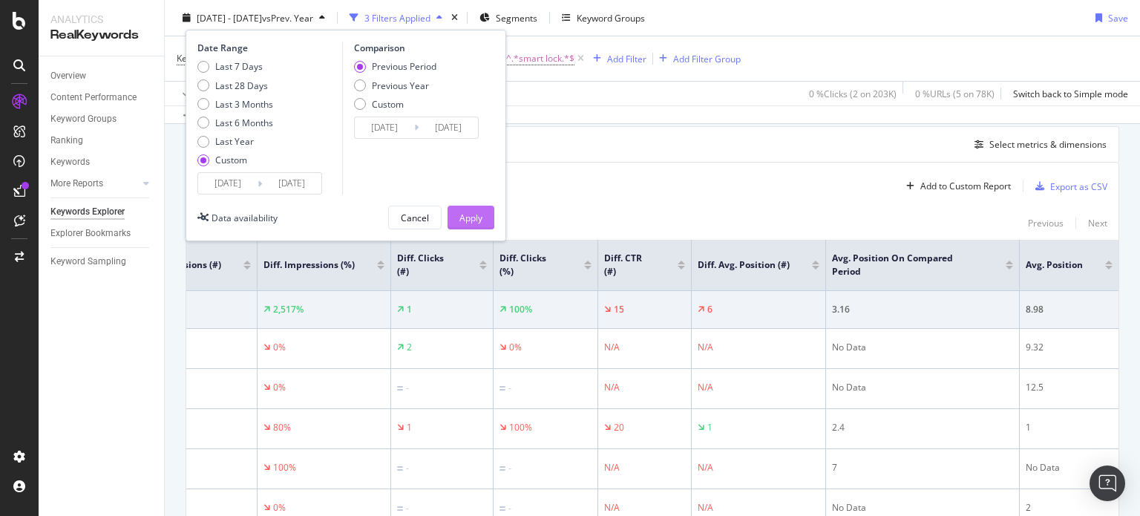
click at [483, 220] on button "Apply" at bounding box center [470, 218] width 47 height 24
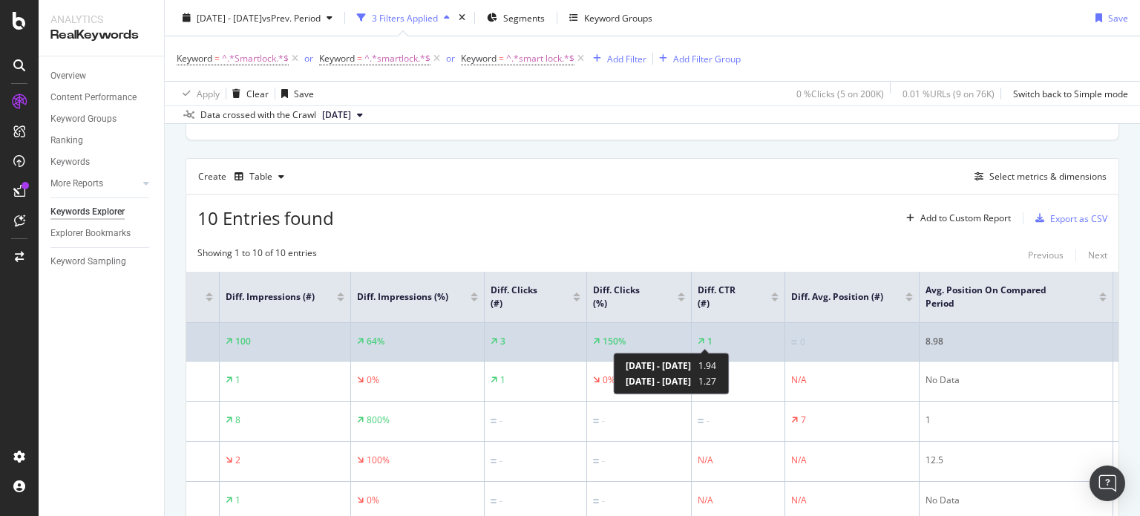
scroll to position [0, 393]
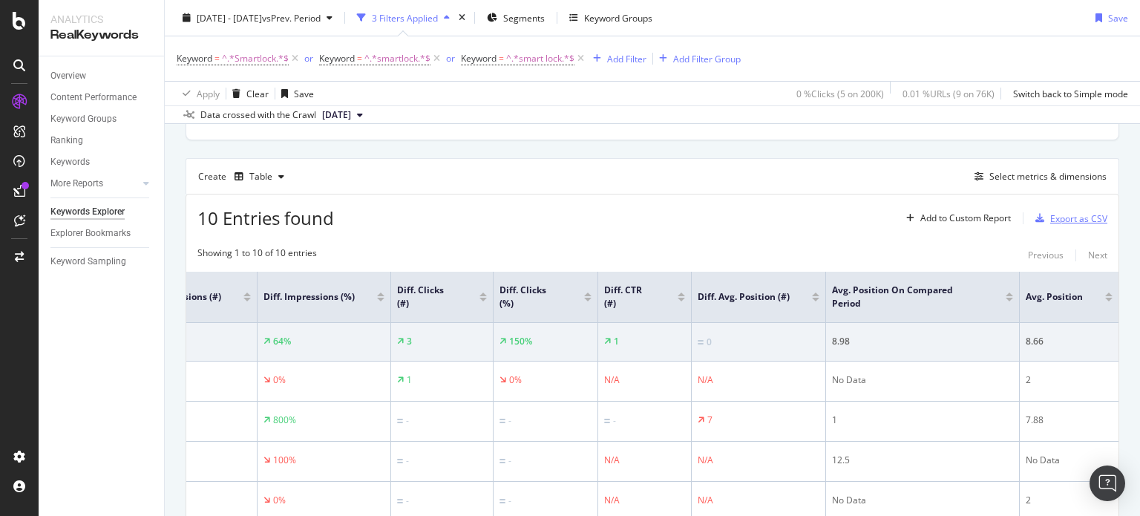
click at [1043, 228] on div "Export as CSV" at bounding box center [1068, 218] width 78 height 22
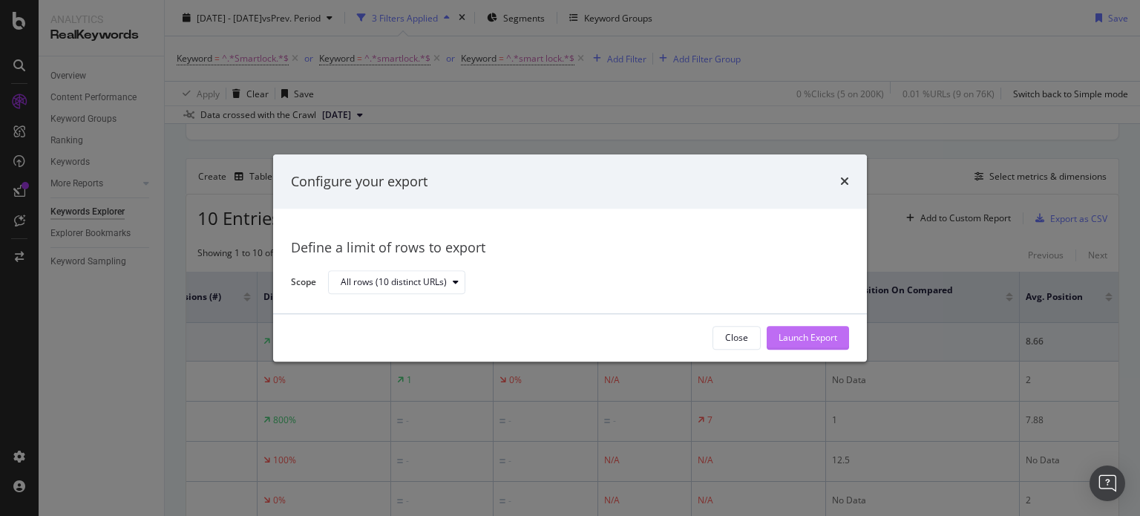
click at [843, 329] on button "Launch Export" at bounding box center [808, 338] width 82 height 24
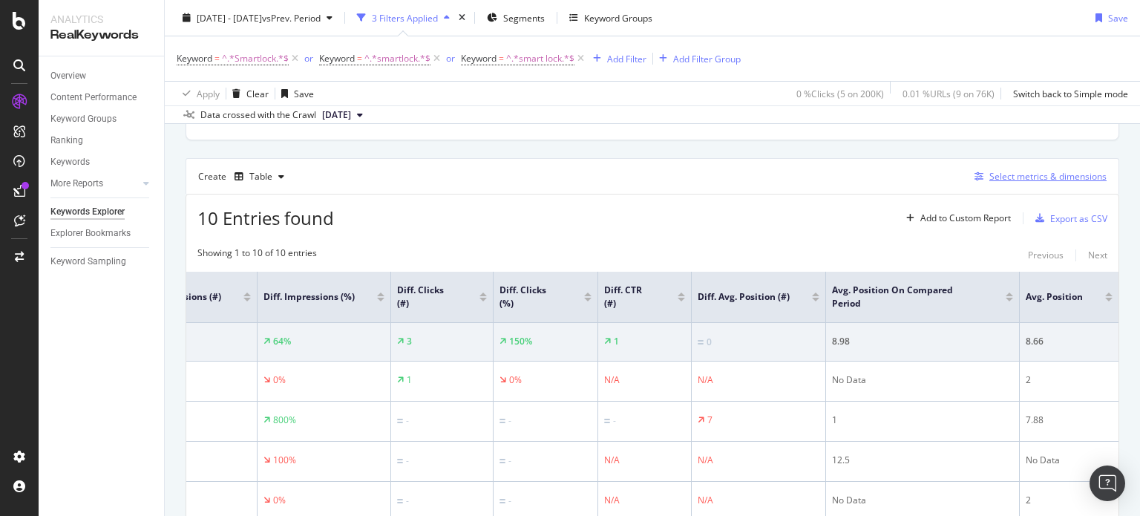
click at [968, 175] on div "button" at bounding box center [978, 176] width 21 height 9
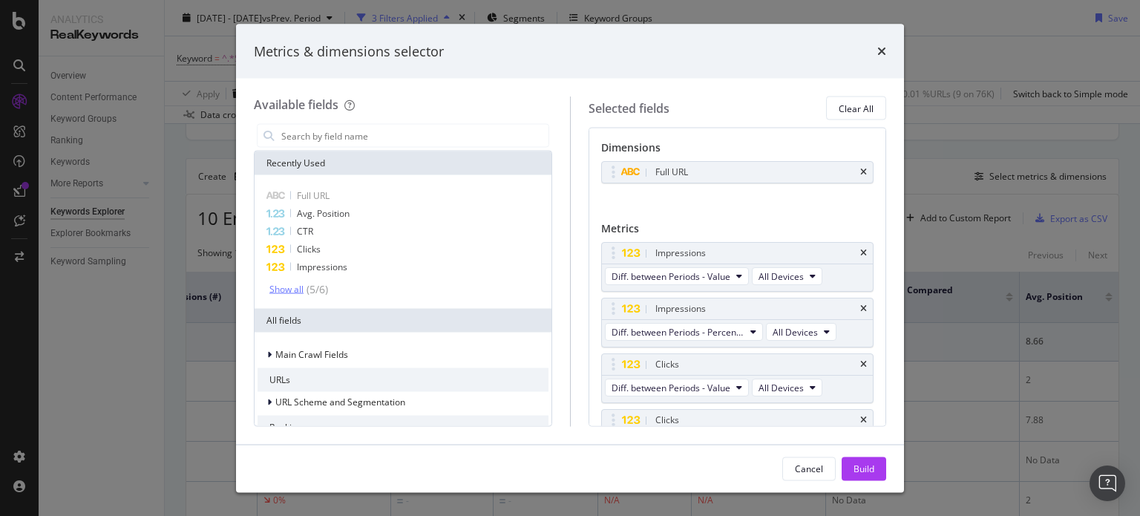
click at [285, 291] on div "Show all" at bounding box center [286, 289] width 34 height 10
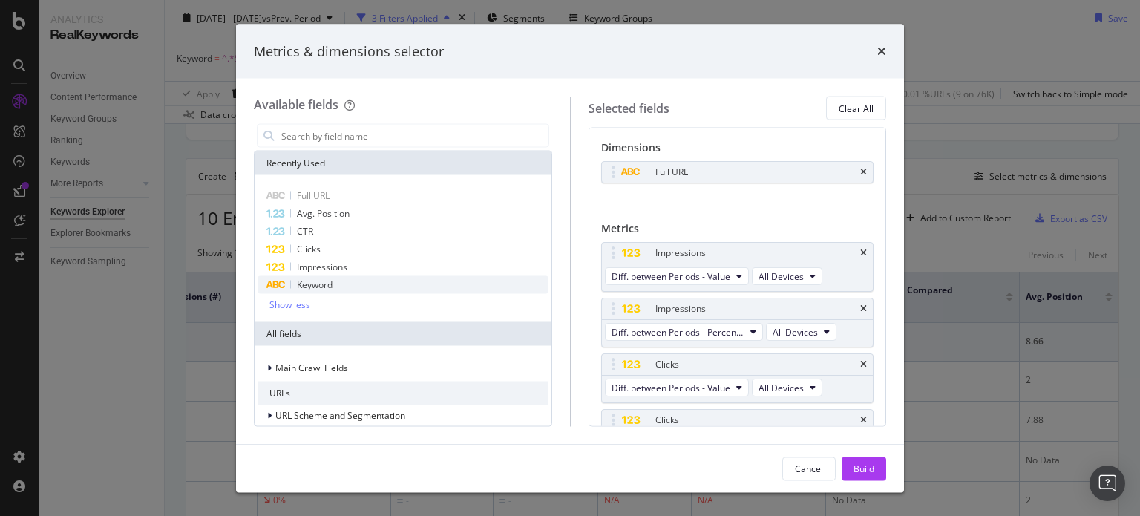
click at [344, 285] on div "Keyword" at bounding box center [402, 285] width 291 height 18
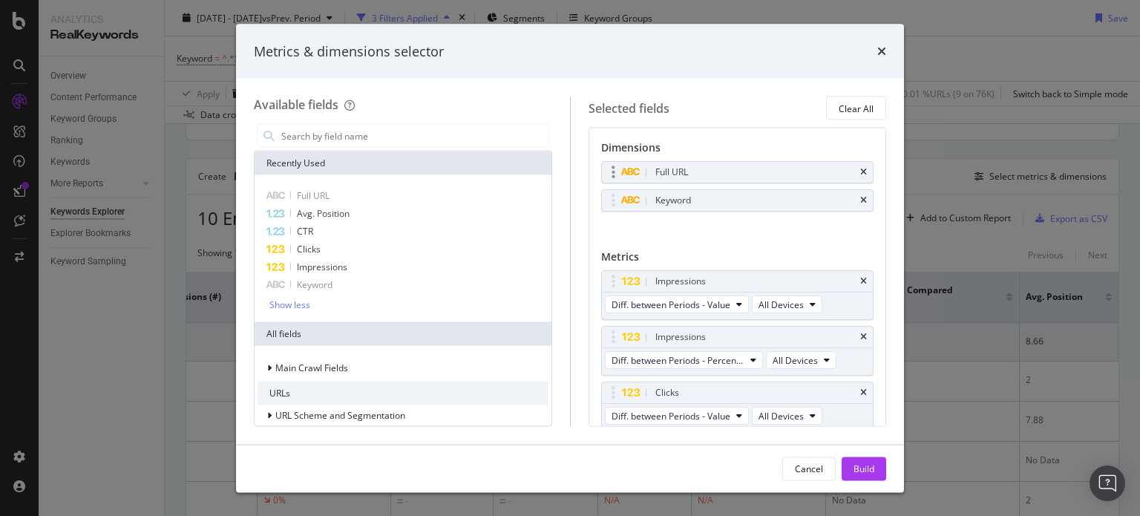
click at [859, 165] on div "Full URL" at bounding box center [738, 172] width 272 height 21
click at [361, 128] on input "modal" at bounding box center [414, 136] width 269 height 22
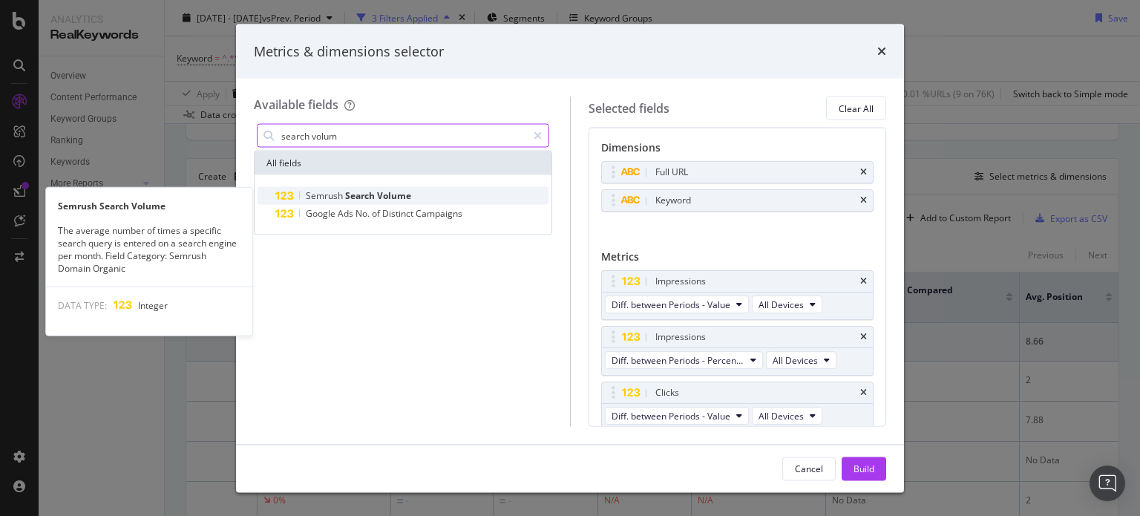
type input "search volum"
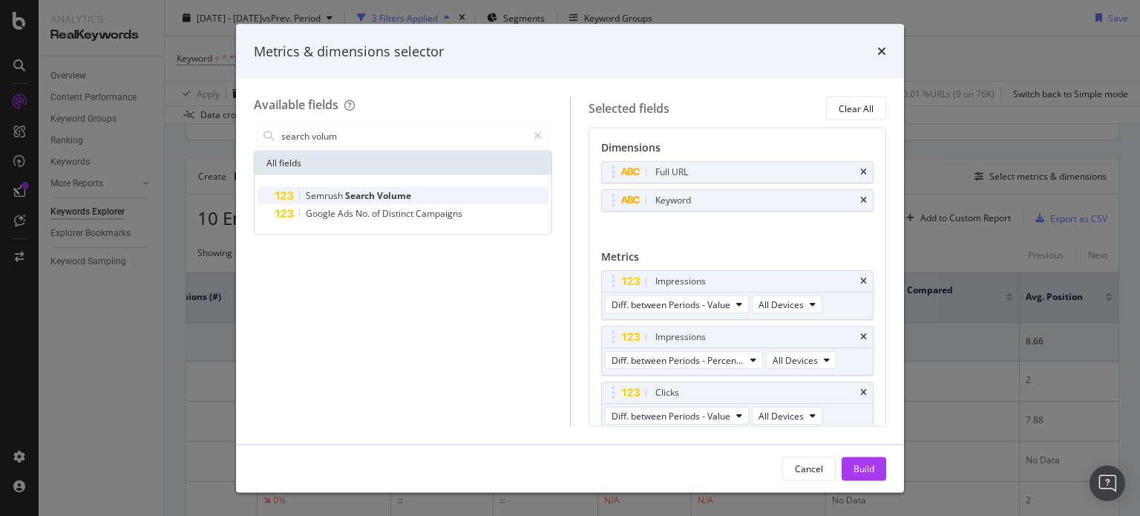
click at [368, 192] on span "Search" at bounding box center [361, 195] width 32 height 13
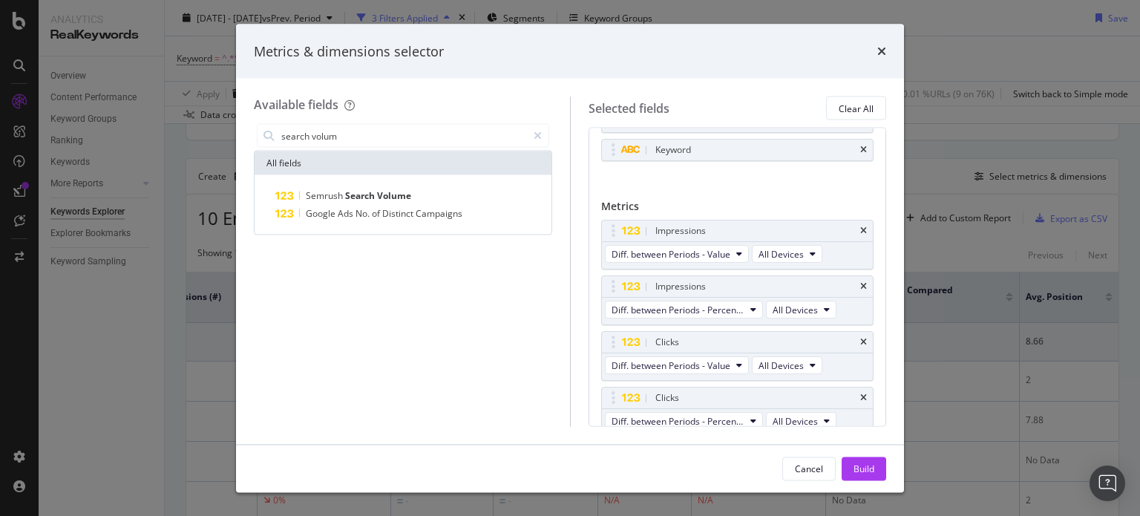
scroll to position [0, 0]
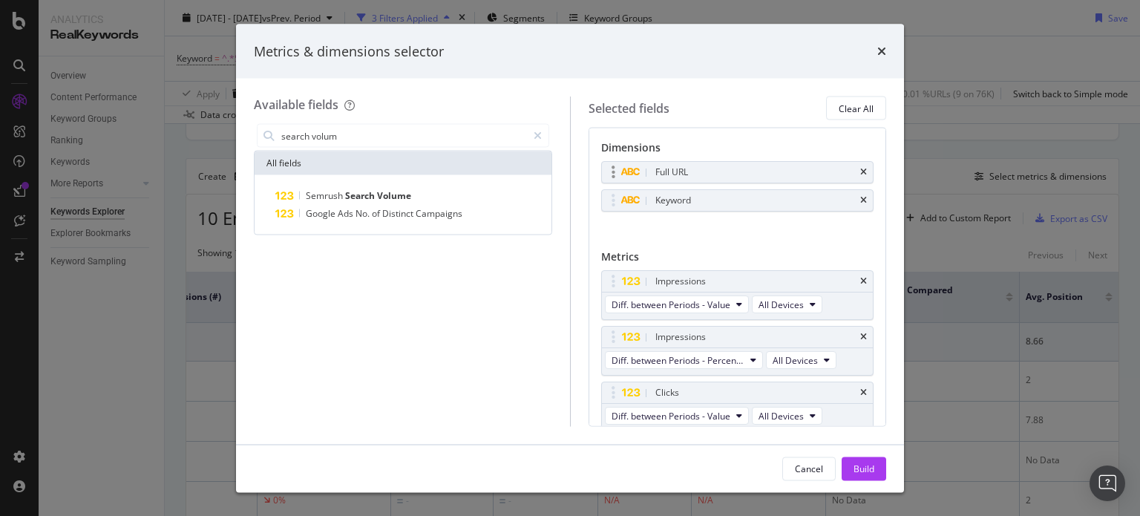
click at [859, 165] on div "Full URL" at bounding box center [738, 172] width 272 height 21
click at [860, 174] on div "Full URL" at bounding box center [738, 172] width 272 height 21
click at [860, 174] on icon "times" at bounding box center [863, 172] width 7 height 9
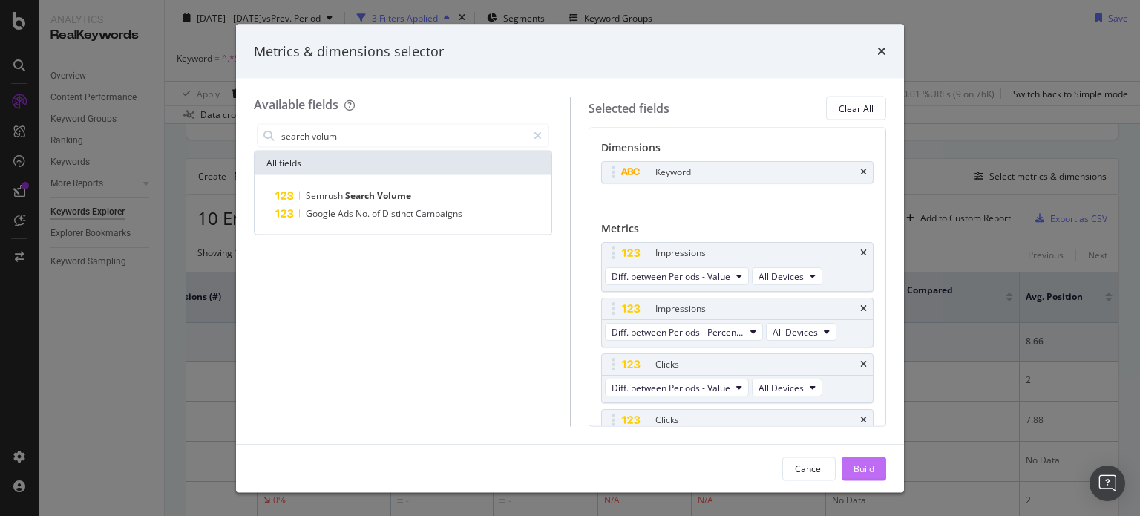
click at [861, 472] on div "Build" at bounding box center [863, 468] width 21 height 13
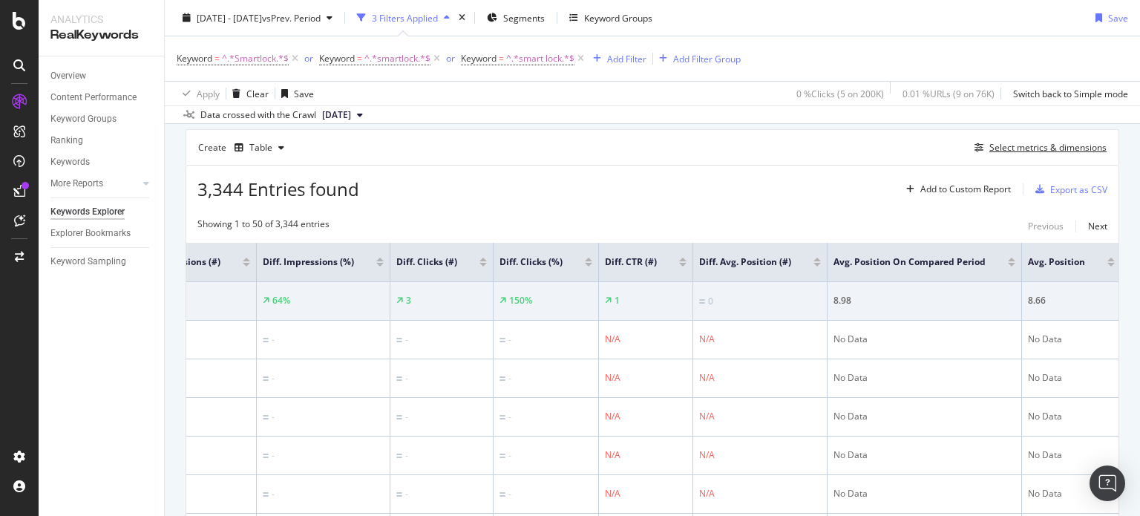
scroll to position [0, 227]
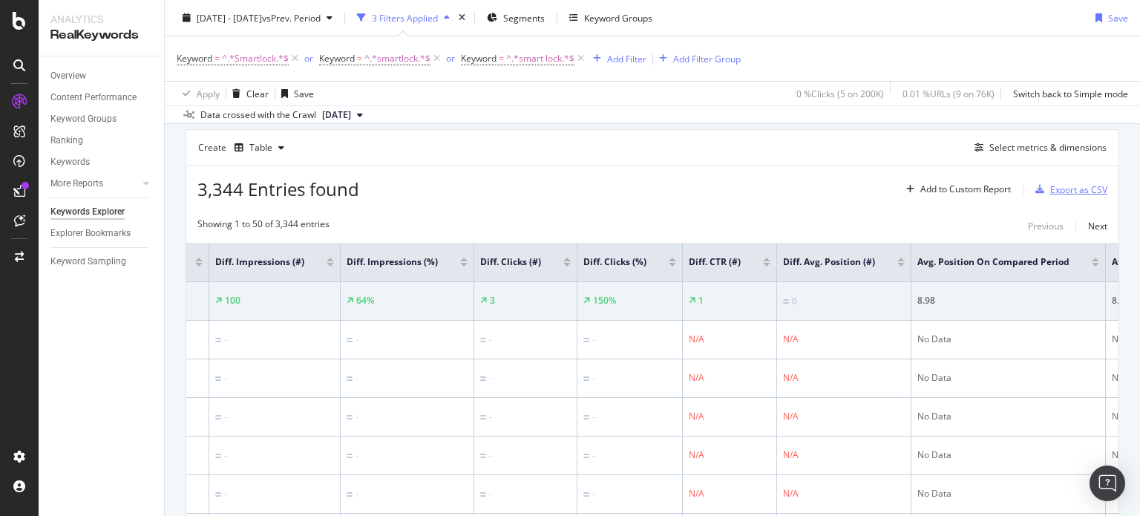
click at [1040, 188] on div "button" at bounding box center [1039, 189] width 21 height 9
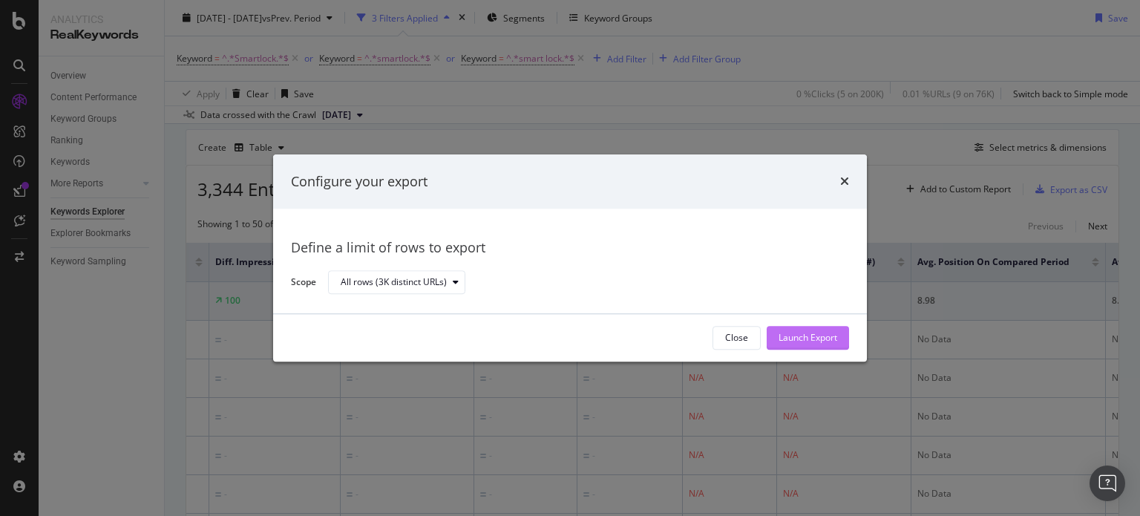
click at [804, 336] on div "Launch Export" at bounding box center [807, 338] width 59 height 13
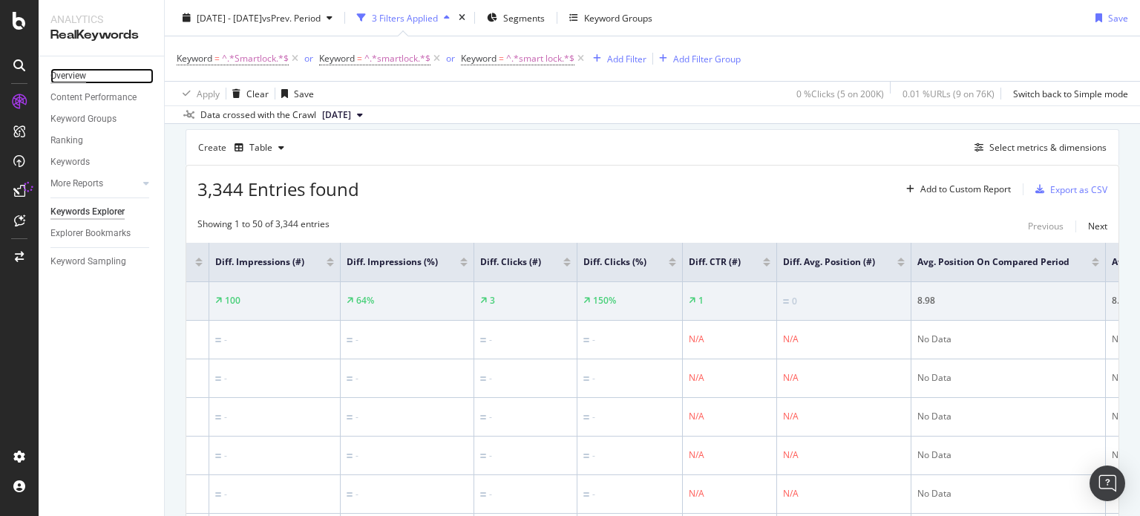
click at [75, 76] on div "Overview" at bounding box center [68, 76] width 36 height 16
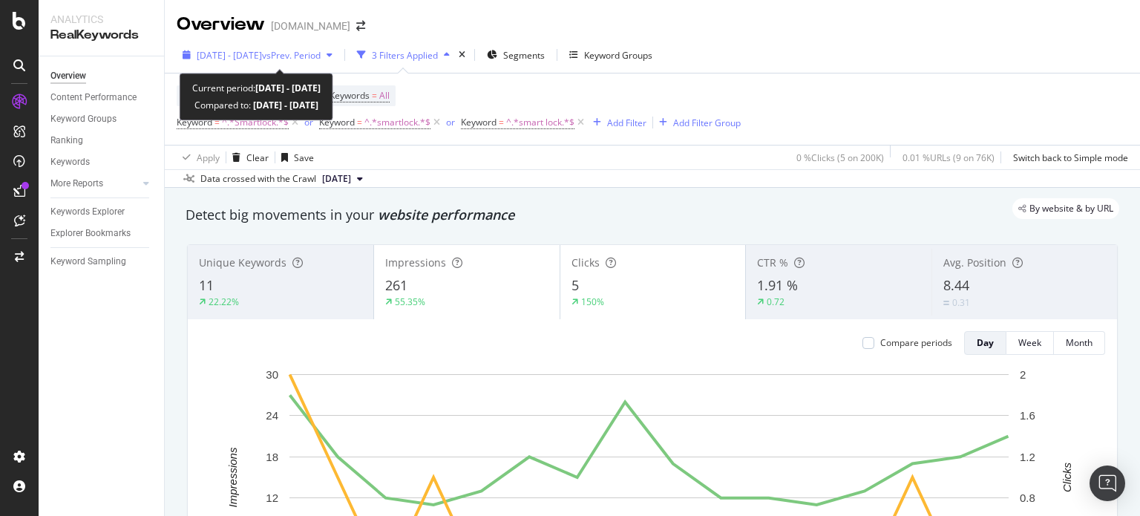
click at [262, 52] on span "[DATE] - [DATE]" at bounding box center [229, 55] width 65 height 13
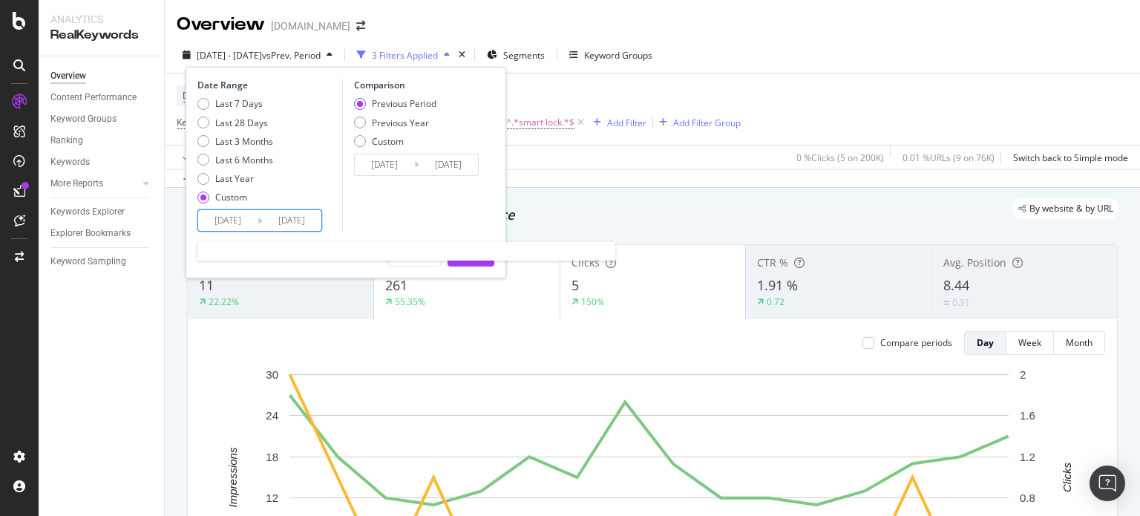
click at [244, 210] on input "[DATE]" at bounding box center [227, 220] width 59 height 21
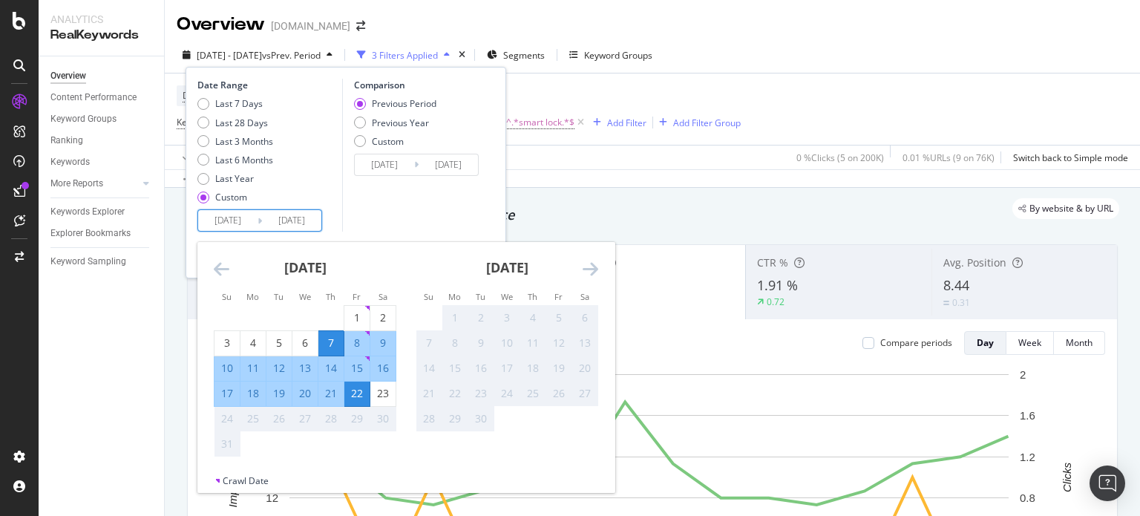
click at [222, 261] on icon "Move backward to switch to the previous month." at bounding box center [222, 269] width 16 height 18
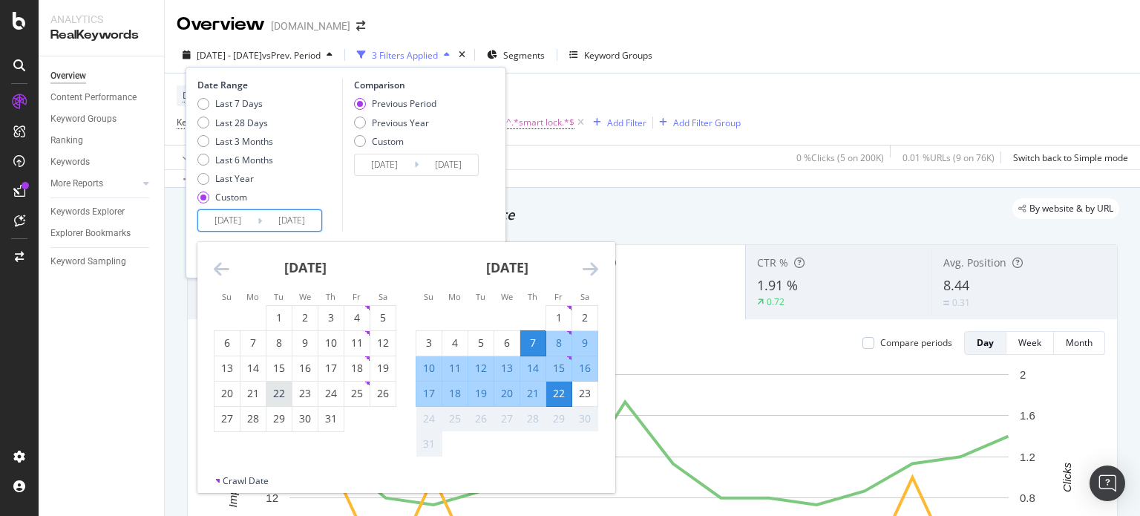
click at [278, 388] on div "22" at bounding box center [278, 393] width 25 height 15
type input "[DATE]"
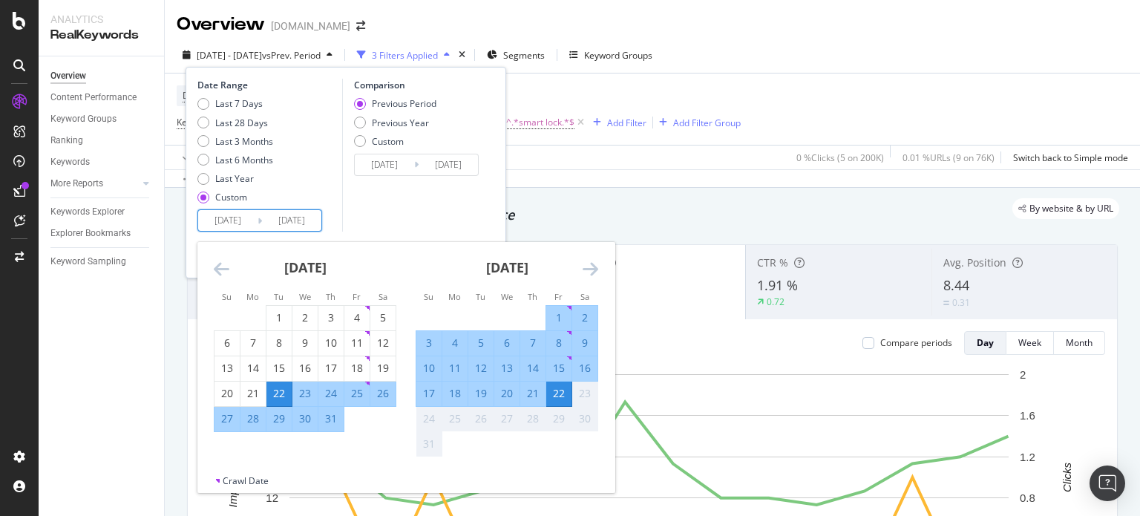
click at [503, 341] on div "6" at bounding box center [506, 342] width 25 height 15
type input "[DATE]"
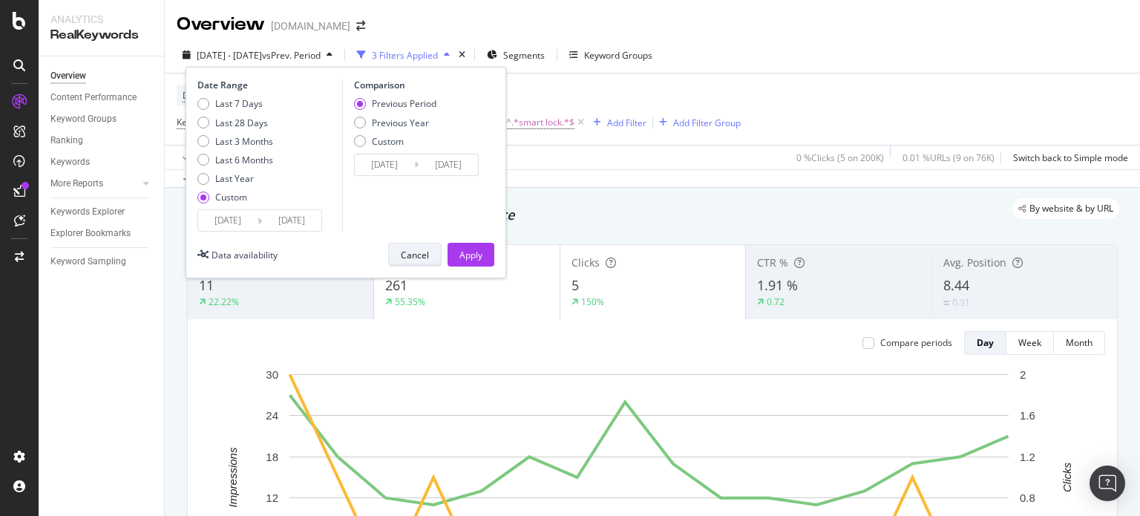
click at [407, 244] on div "Cancel" at bounding box center [415, 254] width 28 height 21
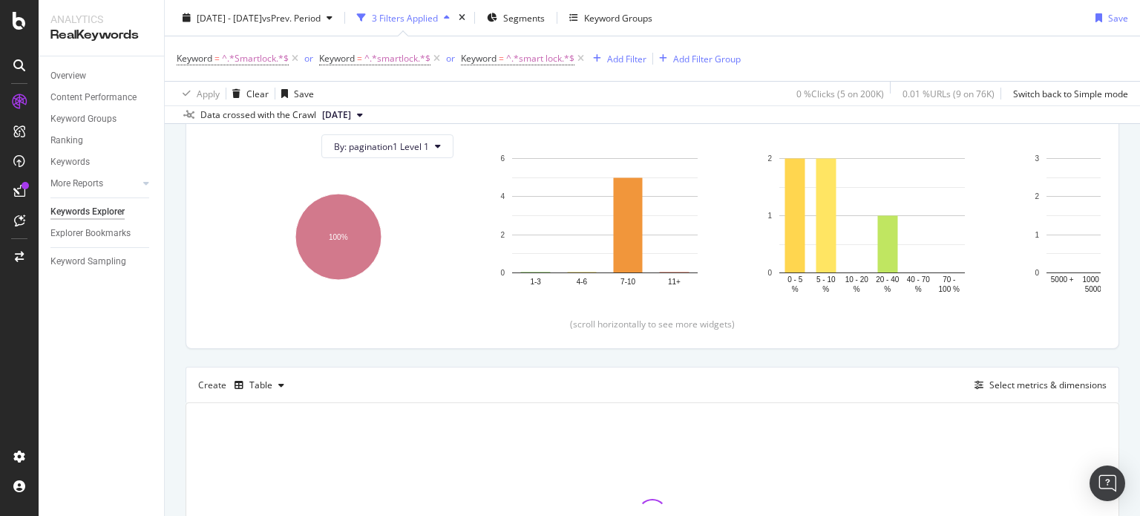
scroll to position [165, 0]
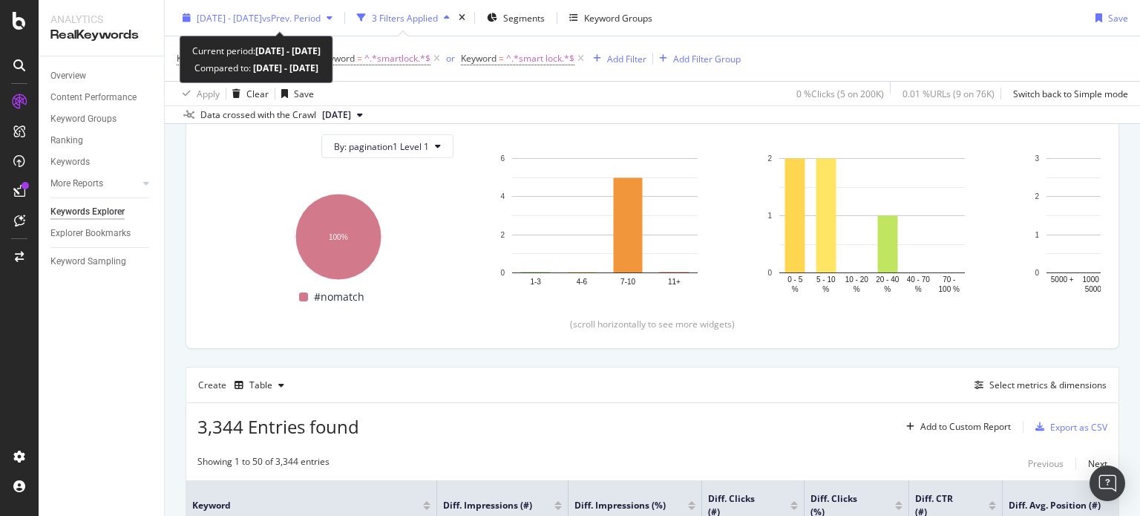
click at [321, 16] on span "vs Prev. Period" at bounding box center [291, 17] width 59 height 13
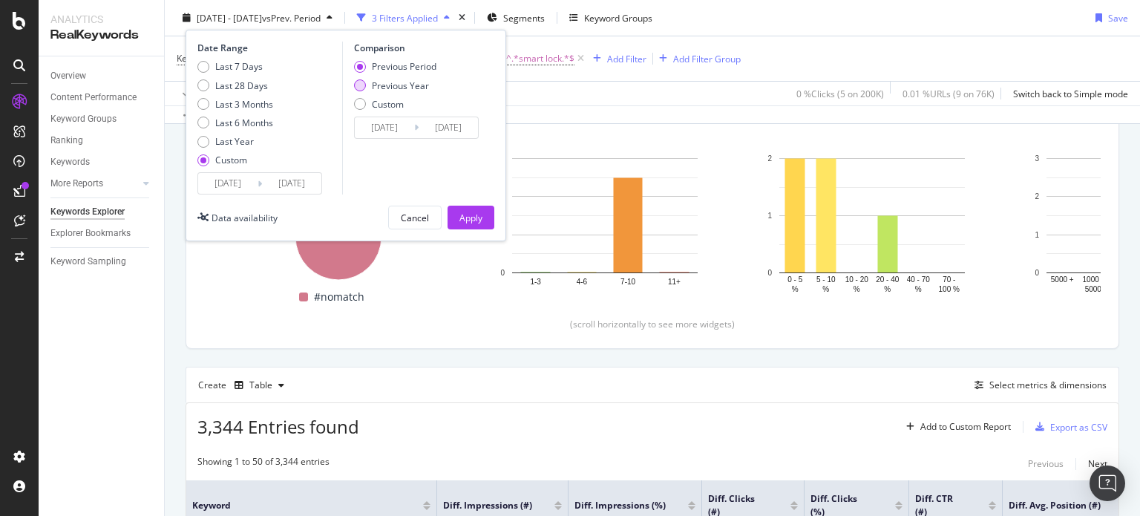
click at [402, 89] on div "Previous Year" at bounding box center [400, 85] width 57 height 13
type input "[DATE]"
click at [474, 216] on div "Apply" at bounding box center [470, 217] width 23 height 13
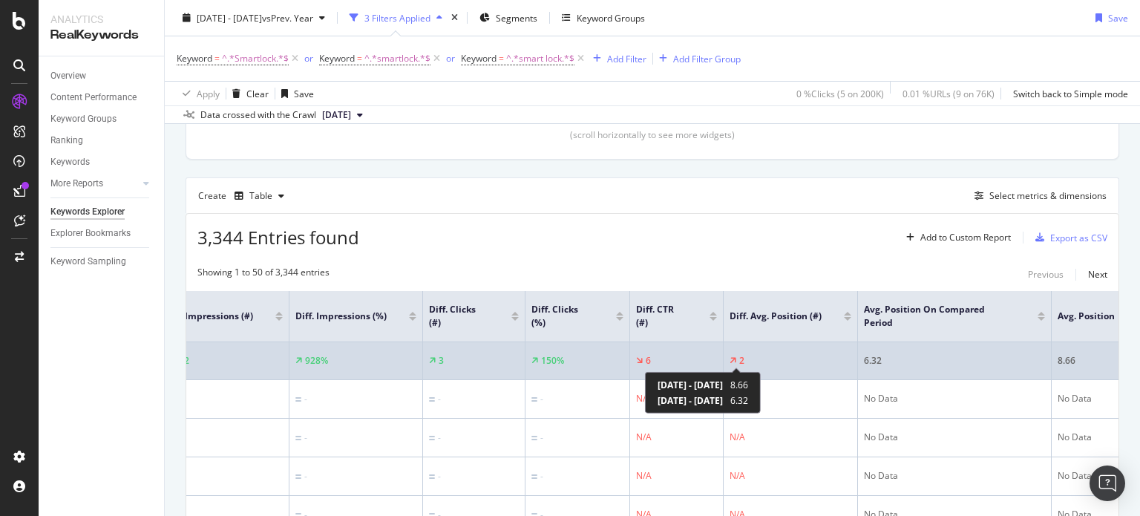
scroll to position [0, 305]
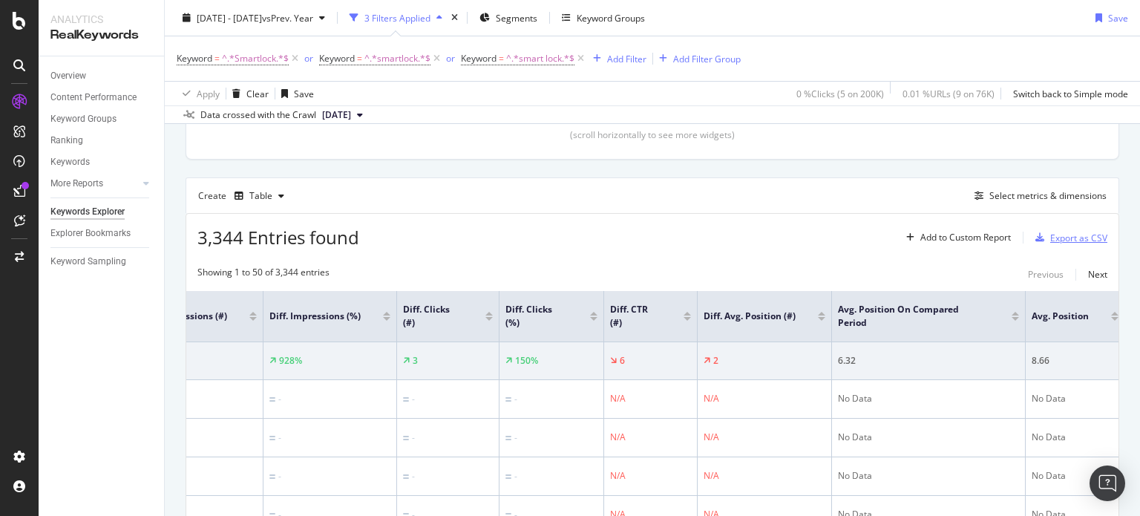
click at [1048, 228] on div "Export as CSV" at bounding box center [1068, 237] width 78 height 22
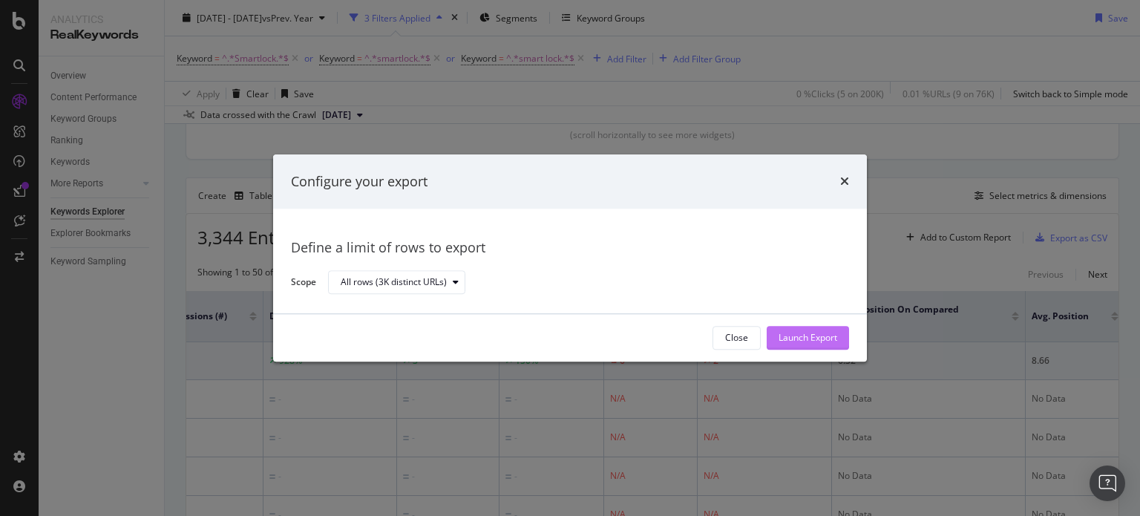
click at [816, 342] on div "Launch Export" at bounding box center [807, 338] width 59 height 13
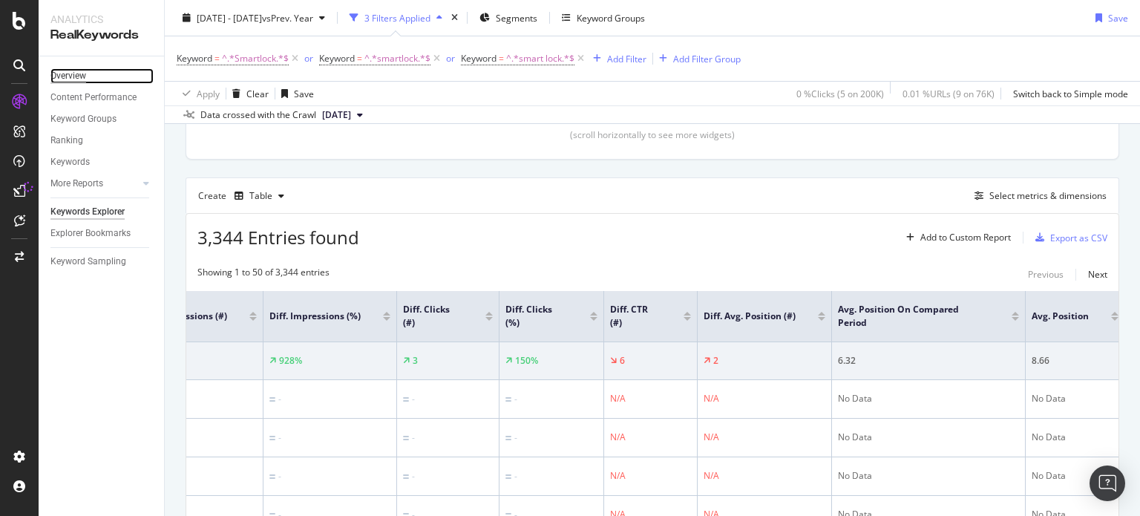
click at [78, 74] on div "Overview" at bounding box center [68, 76] width 36 height 16
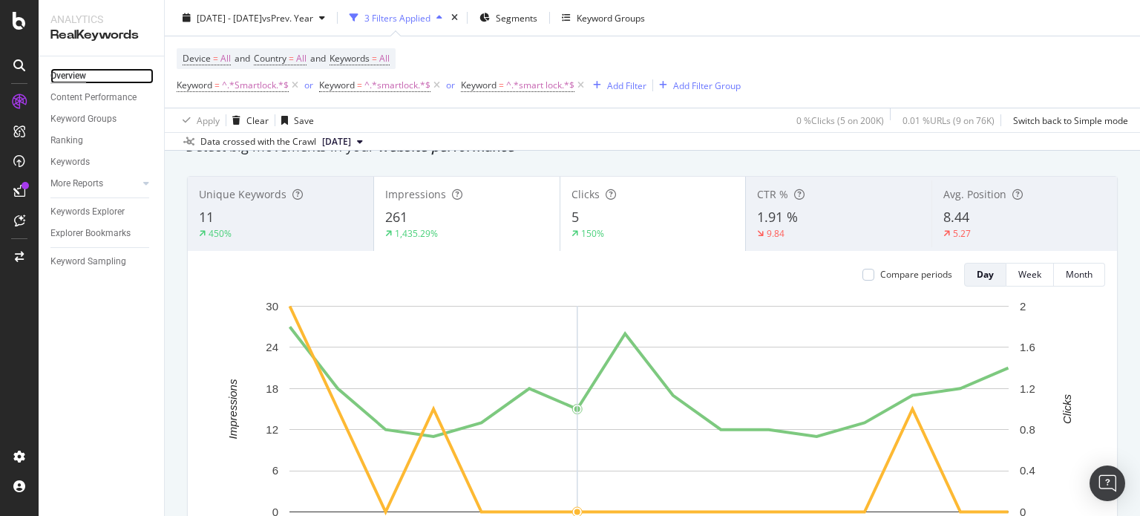
scroll to position [94, 0]
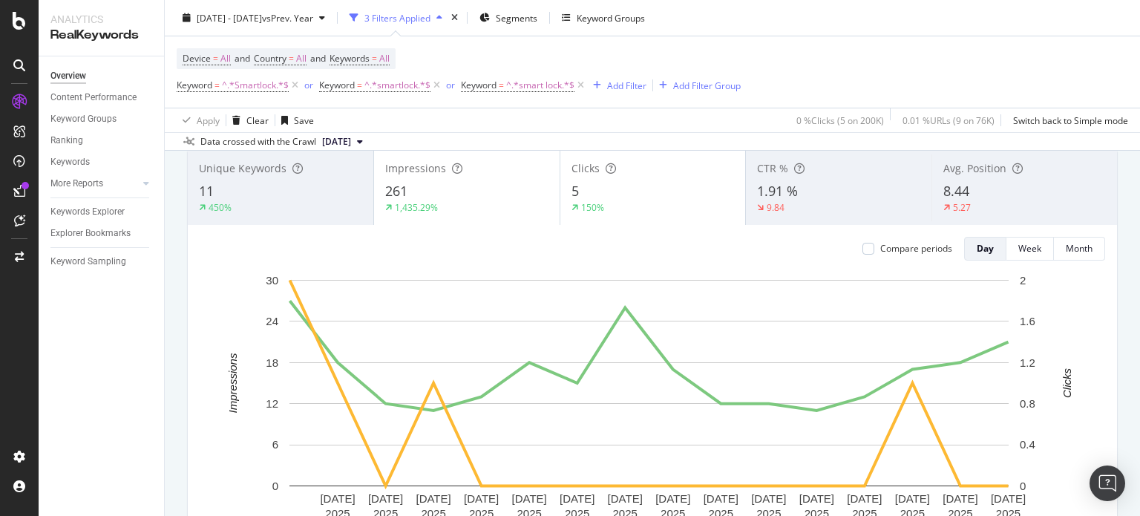
click at [287, 165] on div "Unique Keywords" at bounding box center [280, 168] width 163 height 15
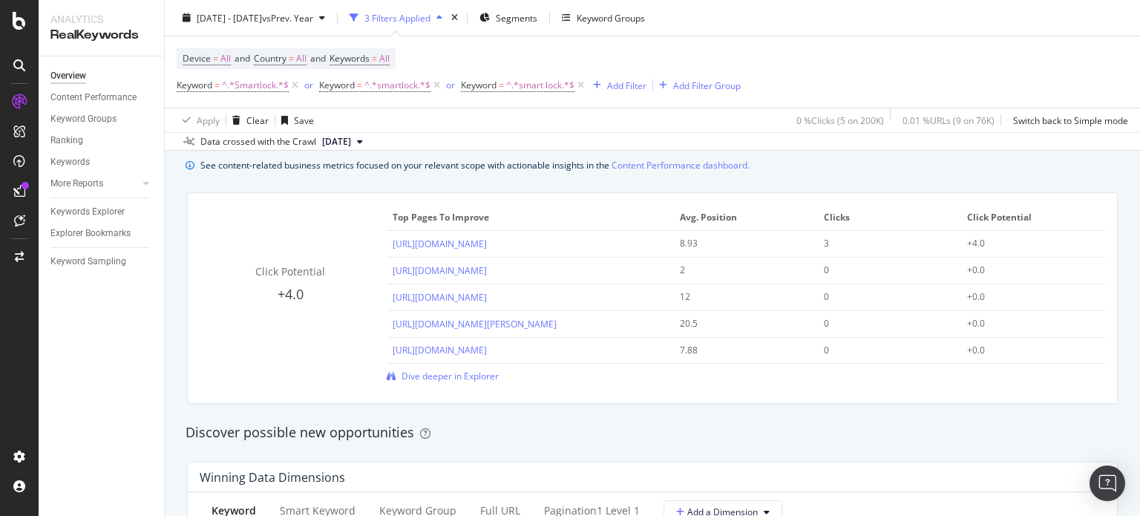
scroll to position [1030, 0]
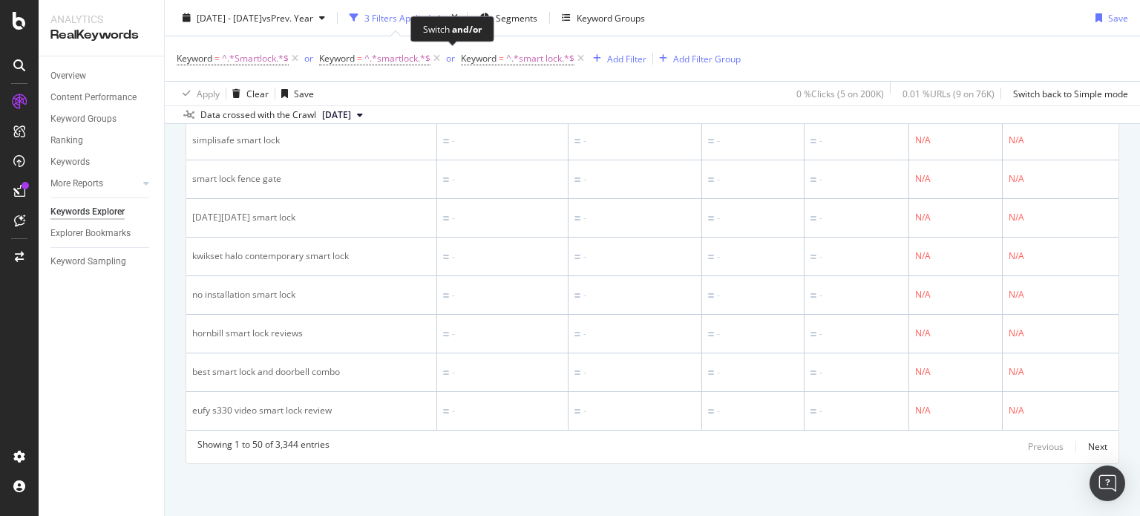
scroll to position [2244, 0]
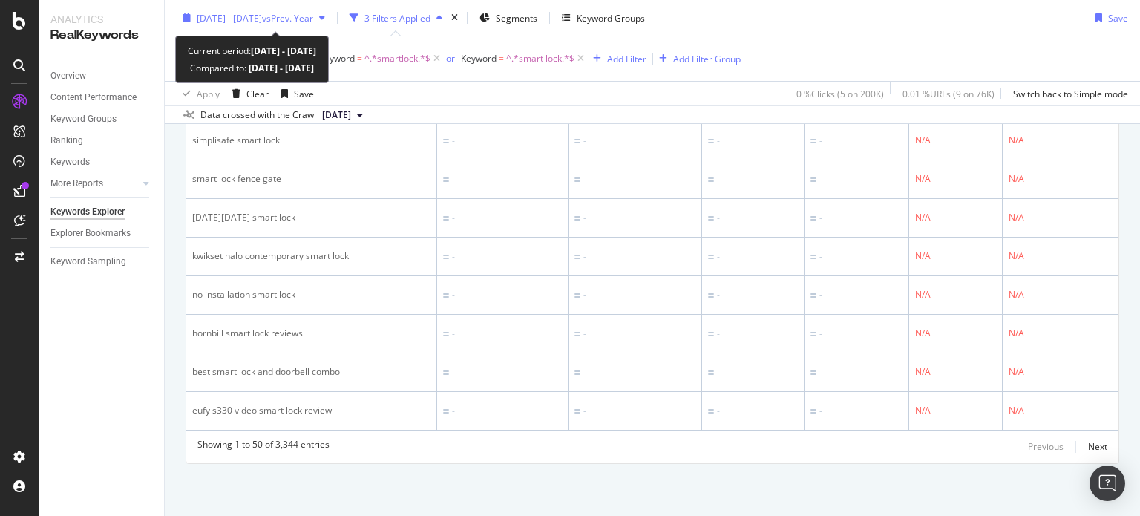
click at [303, 17] on span "vs Prev. Year" at bounding box center [287, 17] width 51 height 13
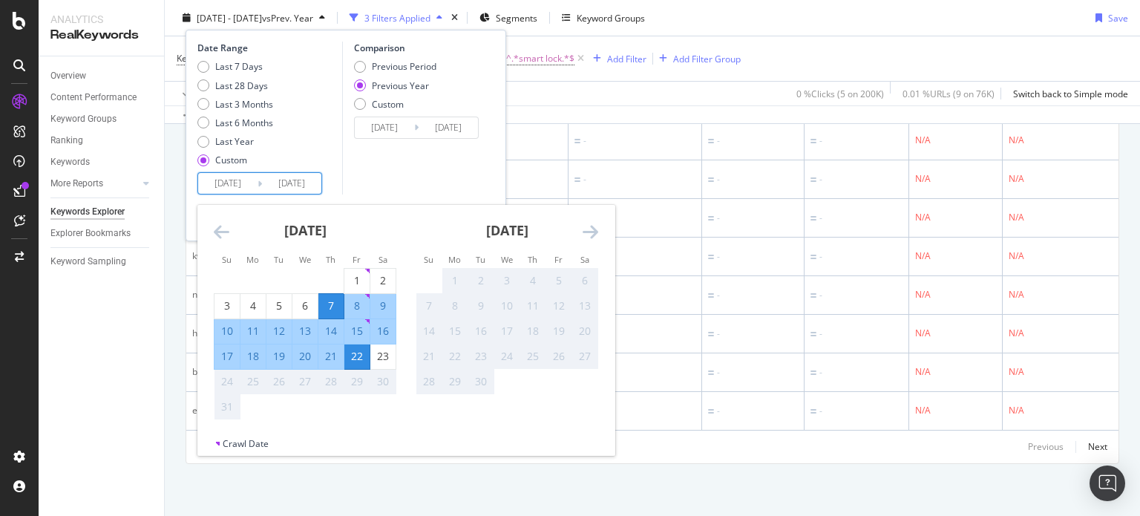
click at [227, 180] on input "[DATE]" at bounding box center [227, 183] width 59 height 21
click at [223, 232] on icon "Move backward to switch to the previous month." at bounding box center [222, 232] width 16 height 18
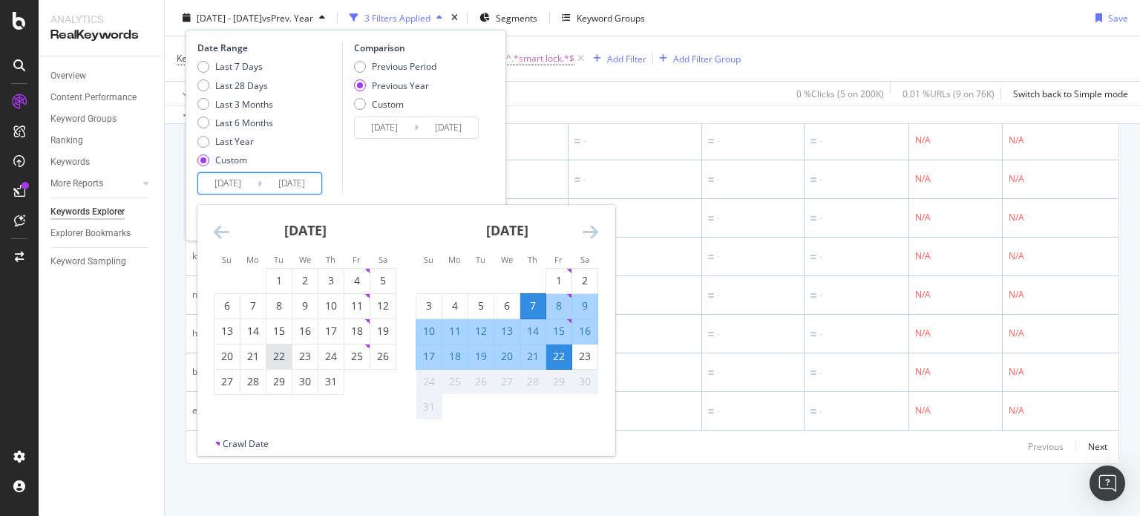
click at [273, 349] on div "22" at bounding box center [278, 356] width 25 height 15
type input "[DATE]"
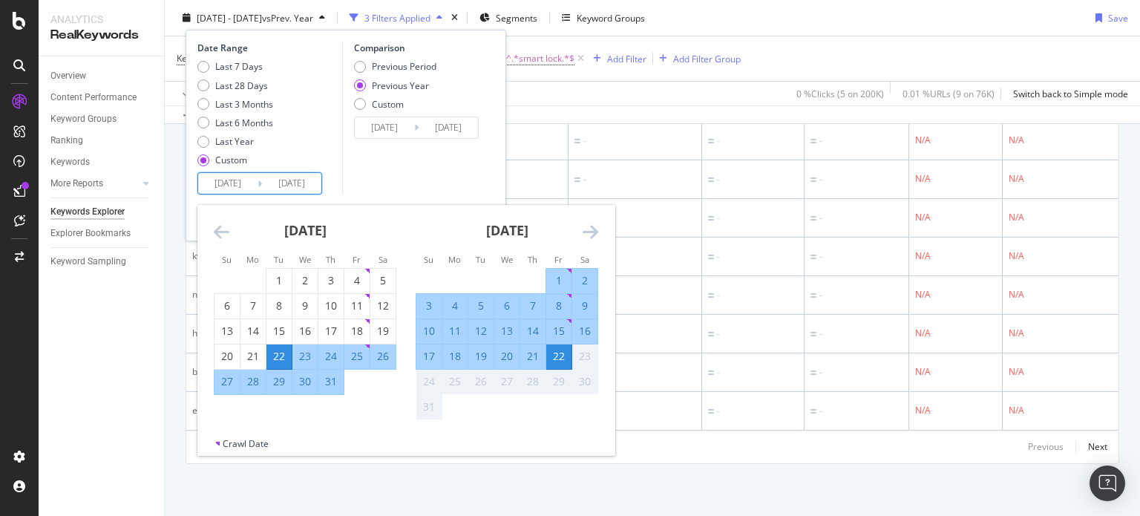
click at [508, 303] on div "6" at bounding box center [506, 305] width 25 height 15
type input "[DATE]"
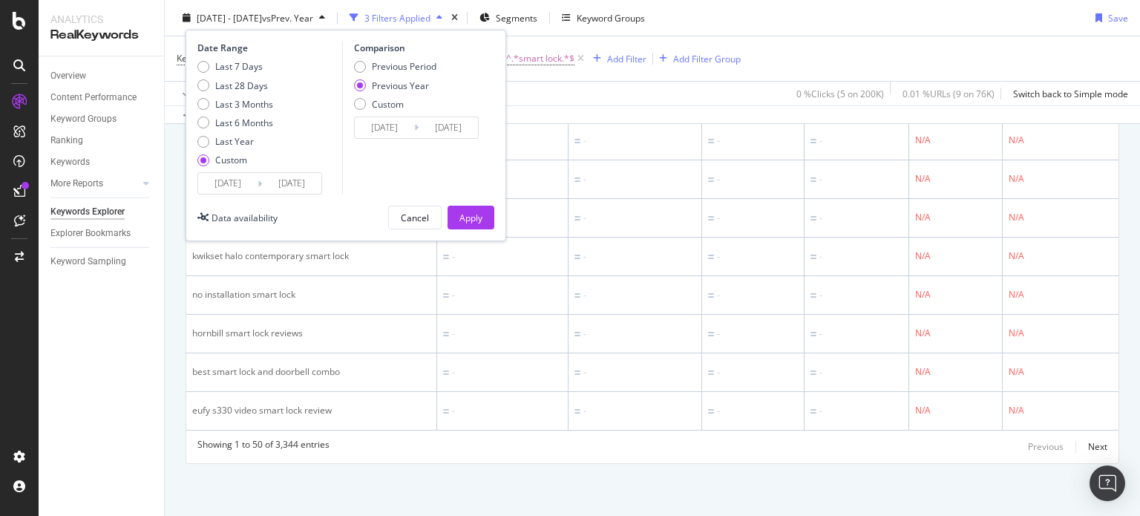
click at [478, 203] on div "Date Range Last 7 Days Last 28 Days Last 3 Months Last 6 Months Last Year Custo…" at bounding box center [346, 135] width 321 height 211
click at [477, 209] on div "Apply" at bounding box center [470, 217] width 23 height 22
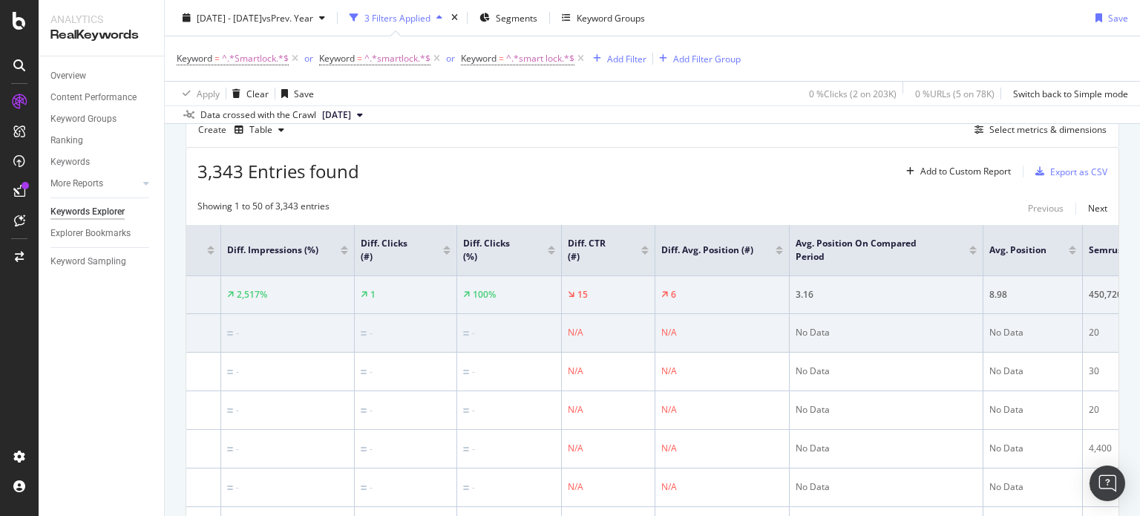
scroll to position [304, 0]
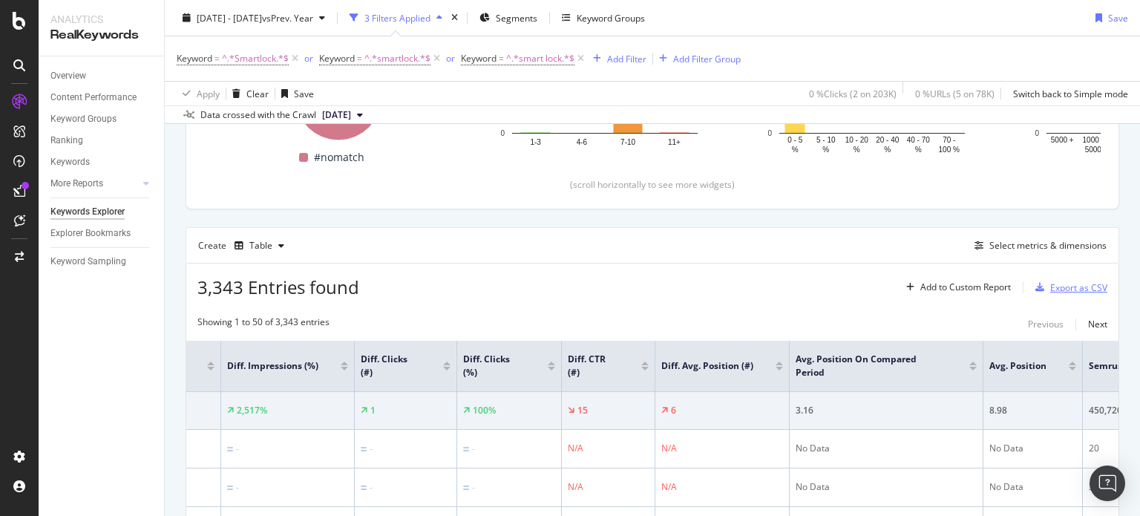
click at [1073, 284] on div "Export as CSV" at bounding box center [1078, 287] width 57 height 13
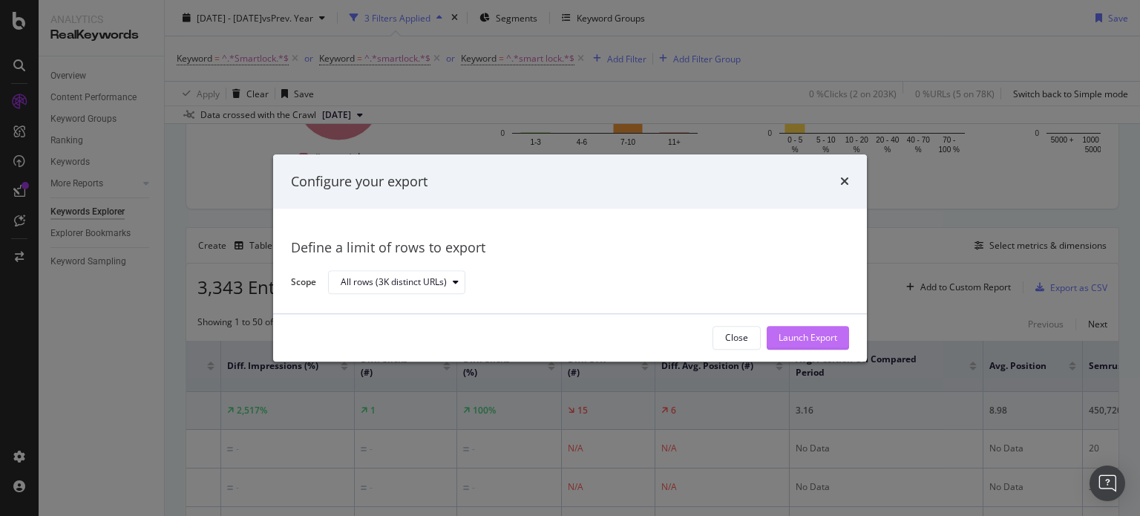
click at [823, 343] on div "Launch Export" at bounding box center [807, 338] width 59 height 13
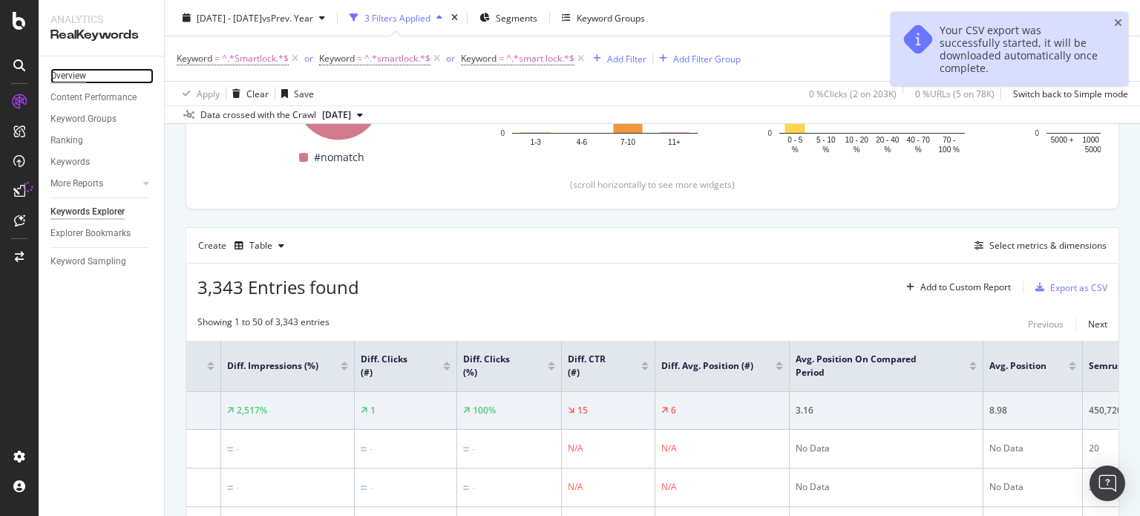
click at [80, 76] on div "Overview" at bounding box center [68, 76] width 36 height 16
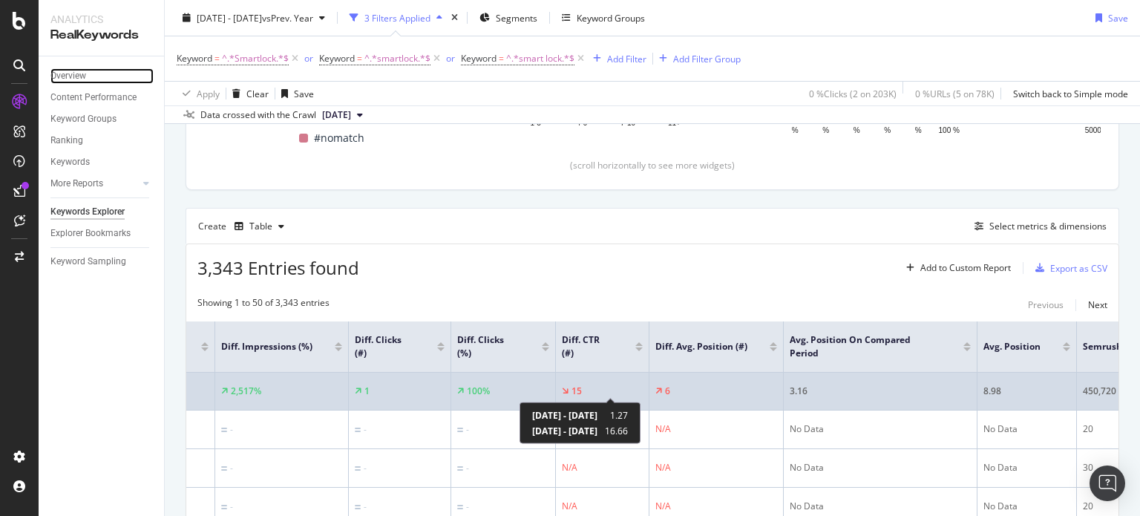
scroll to position [0, 353]
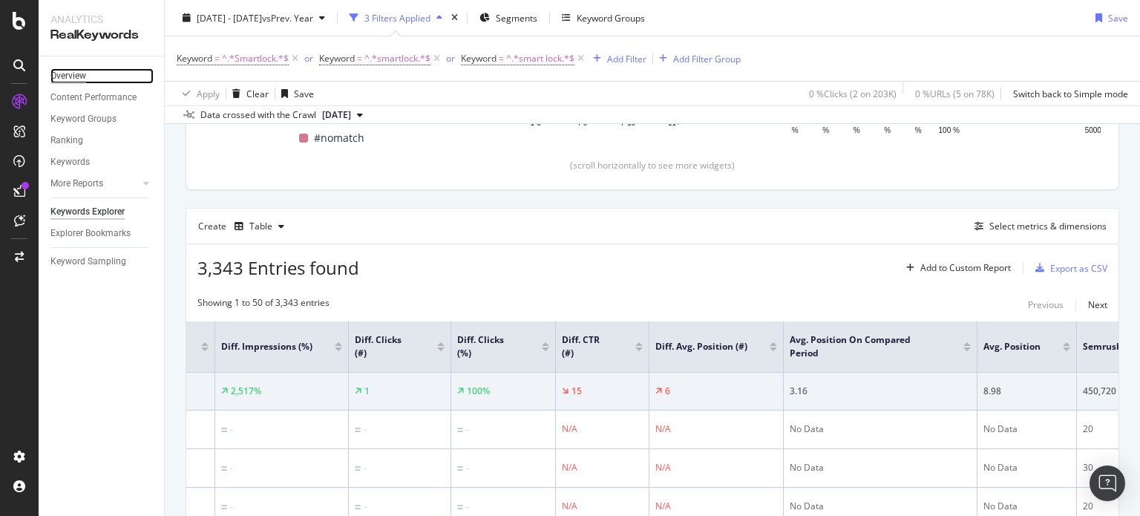
click at [70, 73] on div "Overview" at bounding box center [68, 76] width 36 height 16
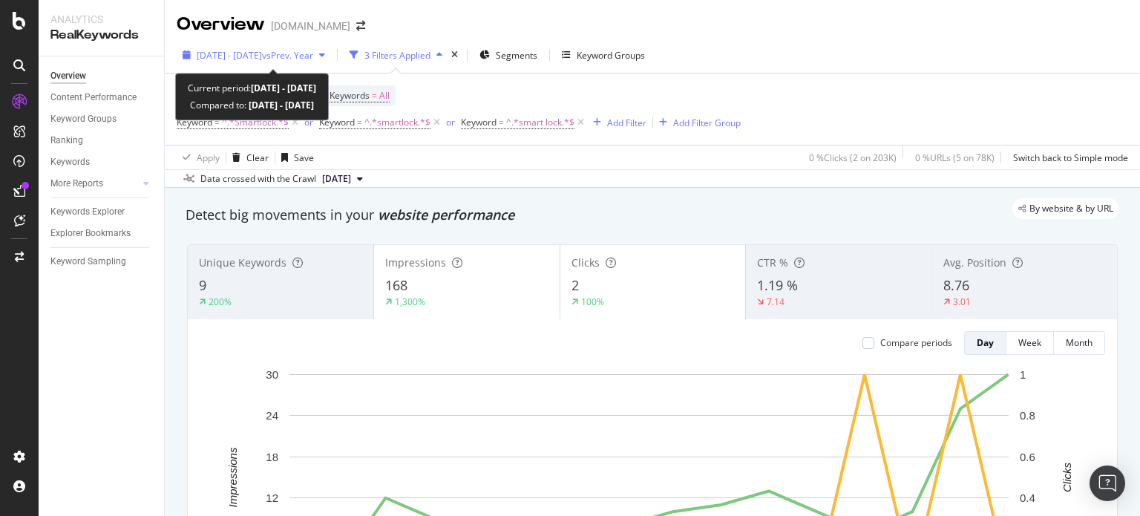
click at [246, 49] on span "[DATE] - [DATE]" at bounding box center [229, 55] width 65 height 13
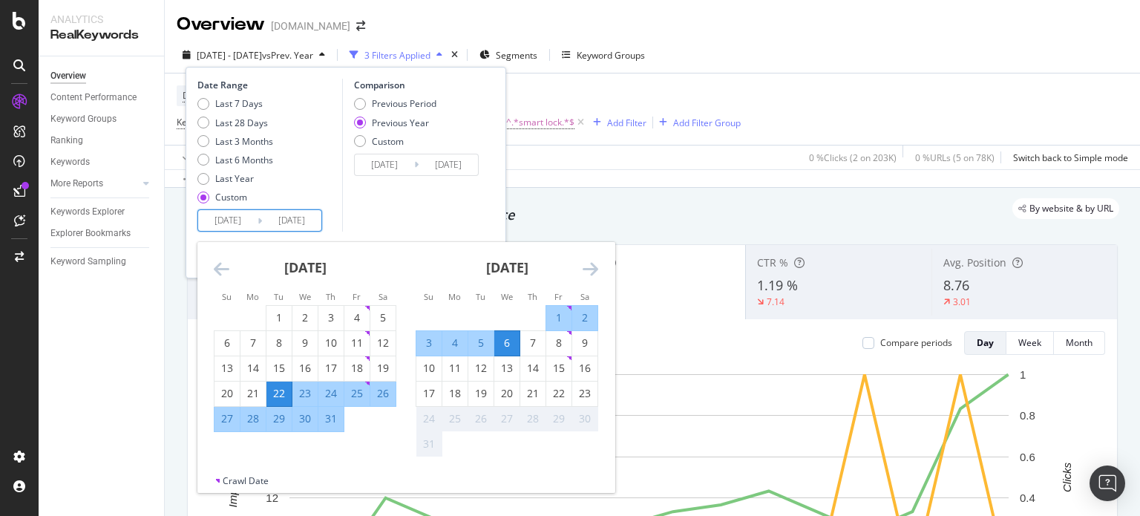
click at [244, 220] on input "[DATE]" at bounding box center [227, 220] width 59 height 21
click at [528, 331] on div "7" at bounding box center [532, 343] width 25 height 24
type input "[DATE]"
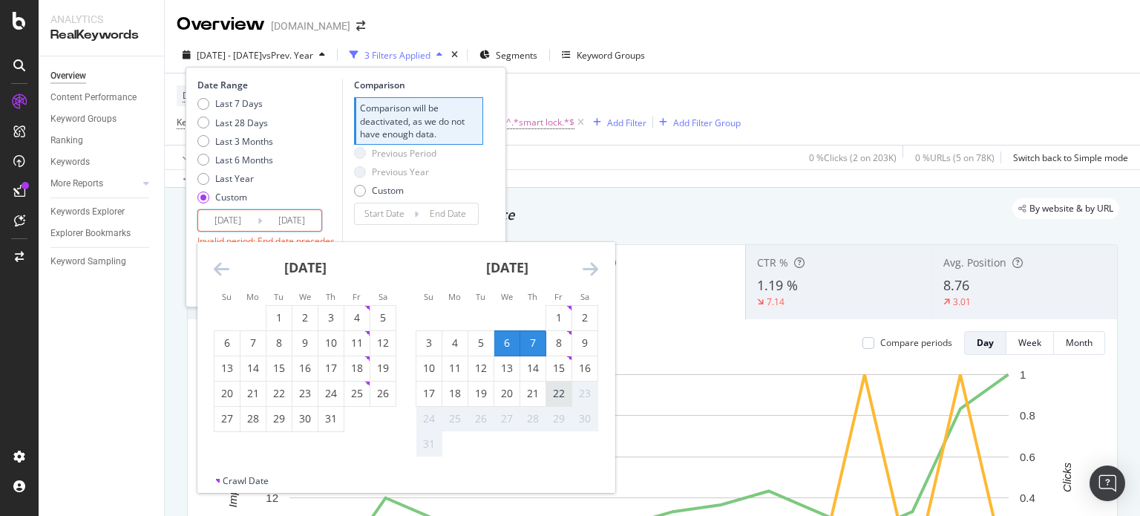
click at [562, 390] on div "22" at bounding box center [558, 393] width 25 height 15
type input "[DATE]"
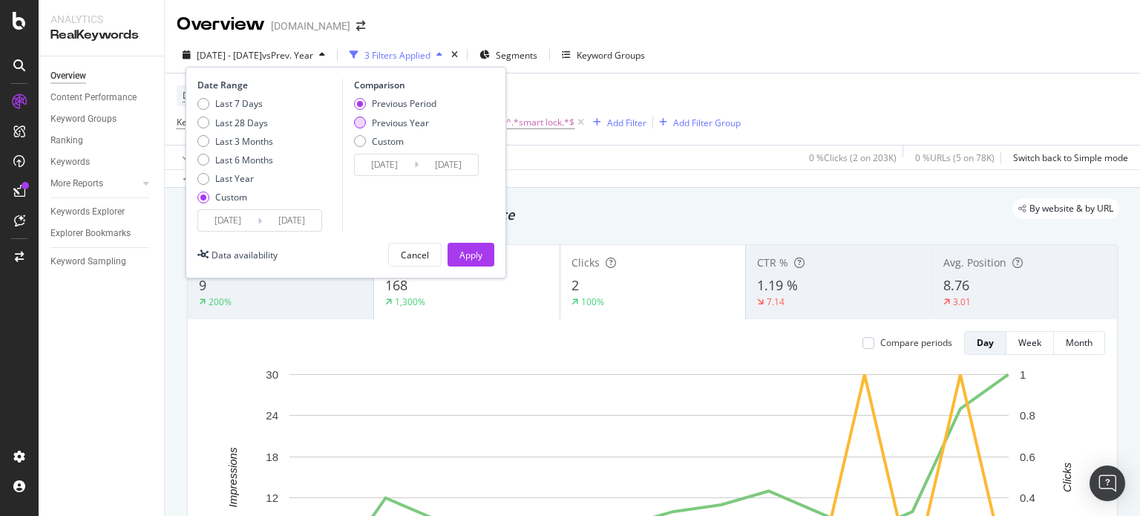
click at [416, 123] on div "Previous Year" at bounding box center [400, 122] width 57 height 13
type input "[DATE]"
click at [476, 246] on div "Apply" at bounding box center [470, 254] width 23 height 22
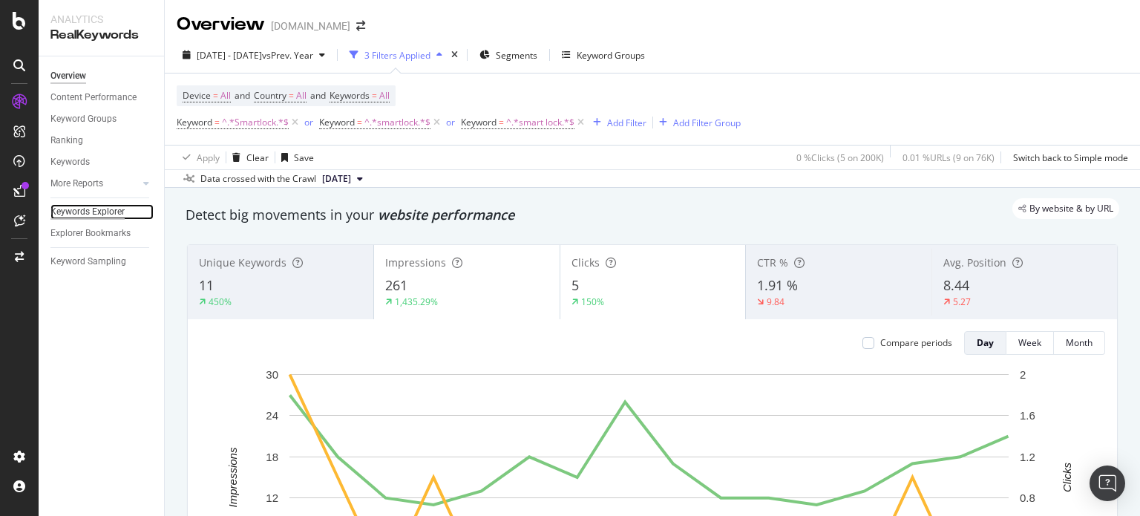
click at [103, 209] on div "Keywords Explorer" at bounding box center [87, 212] width 74 height 16
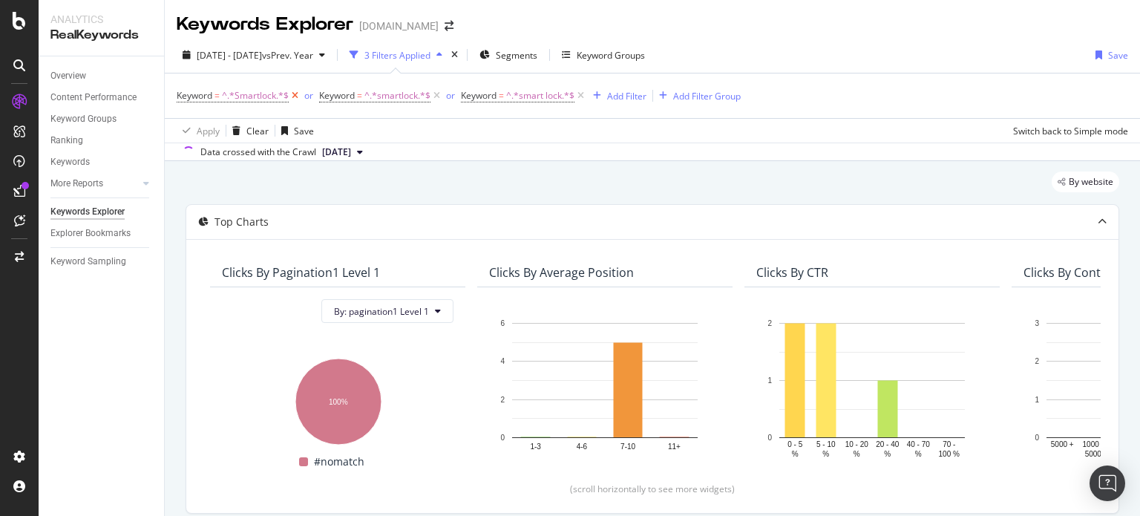
click at [297, 96] on icon at bounding box center [295, 95] width 13 height 15
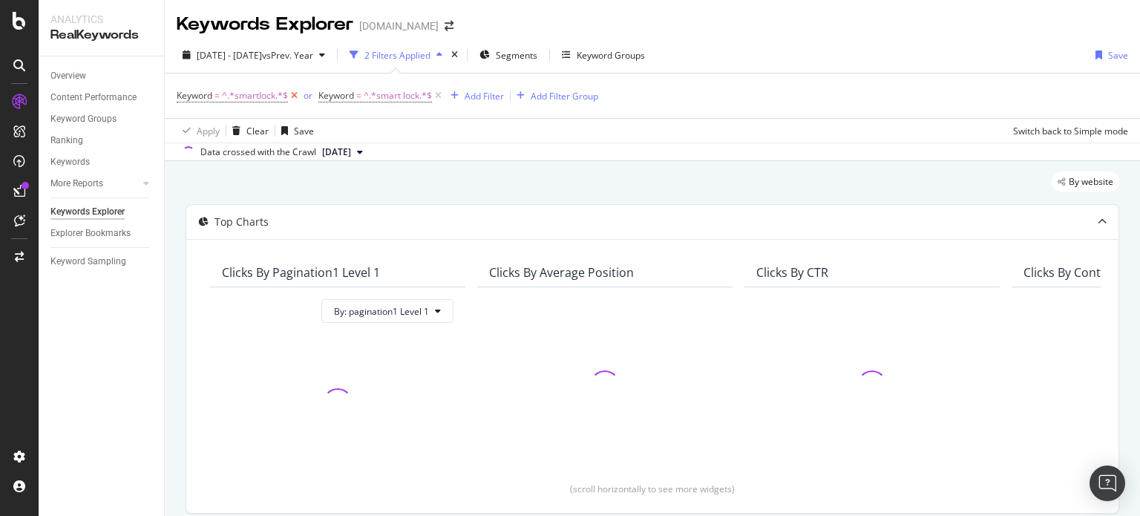
click at [297, 96] on icon at bounding box center [294, 95] width 13 height 15
click at [297, 96] on icon at bounding box center [296, 95] width 13 height 15
click at [389, 96] on div "Add Filter Group" at bounding box center [423, 96] width 68 height 13
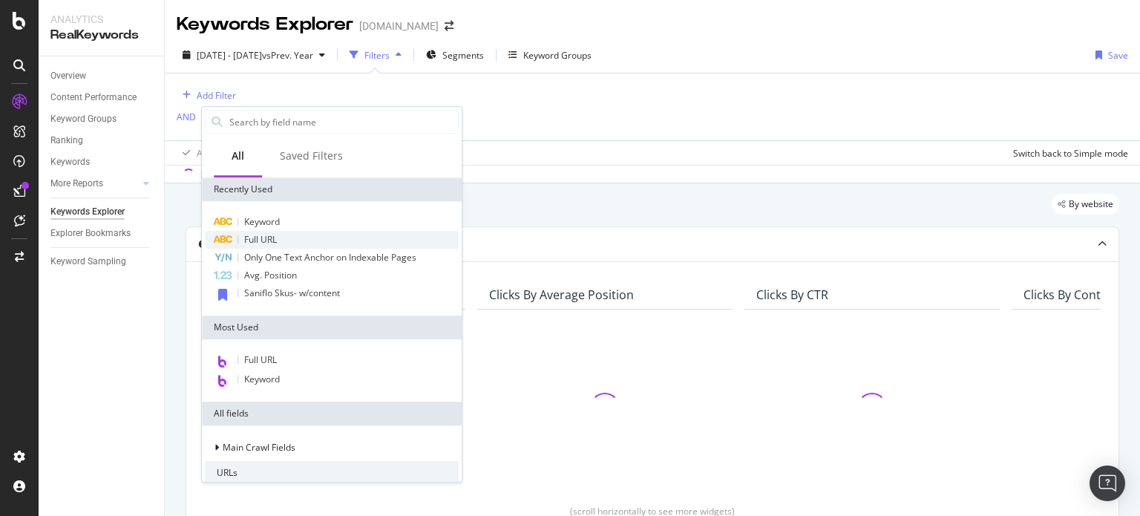
click at [259, 246] on div "Full URL" at bounding box center [332, 240] width 254 height 18
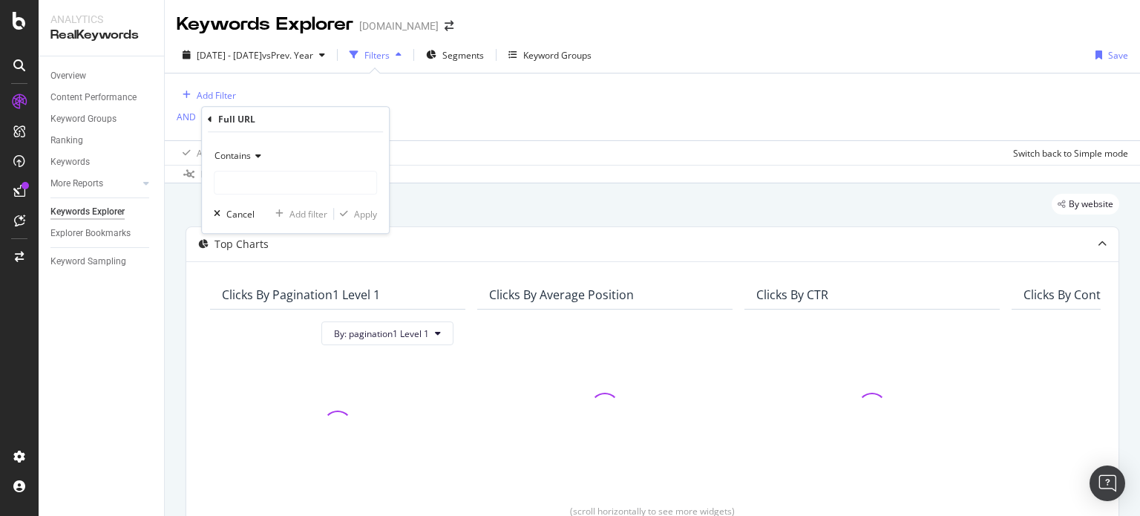
click at [255, 157] on icon at bounding box center [256, 155] width 10 height 9
click at [239, 163] on div "Contains" at bounding box center [295, 156] width 163 height 24
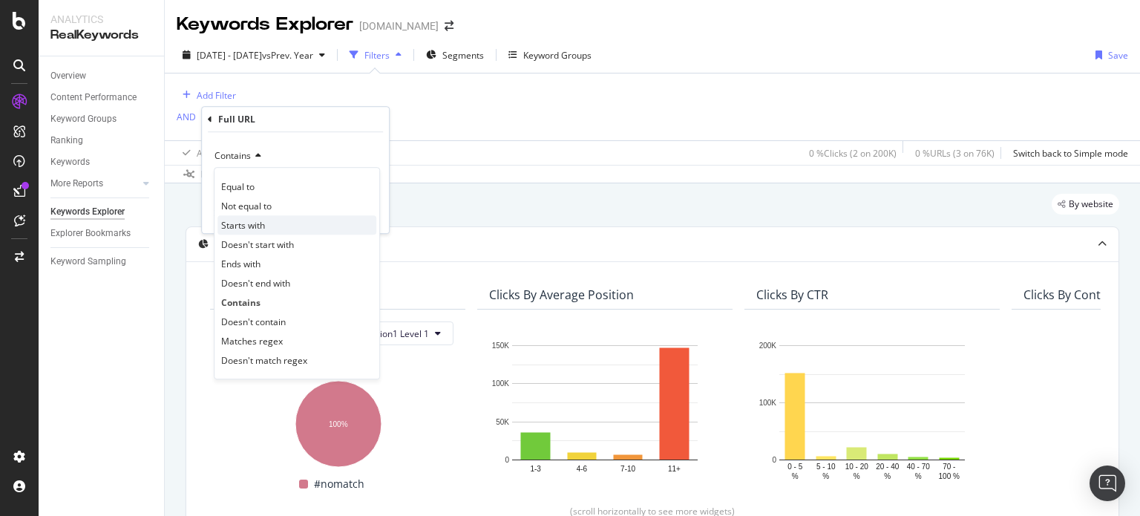
click at [261, 219] on span "Starts with" at bounding box center [243, 225] width 44 height 13
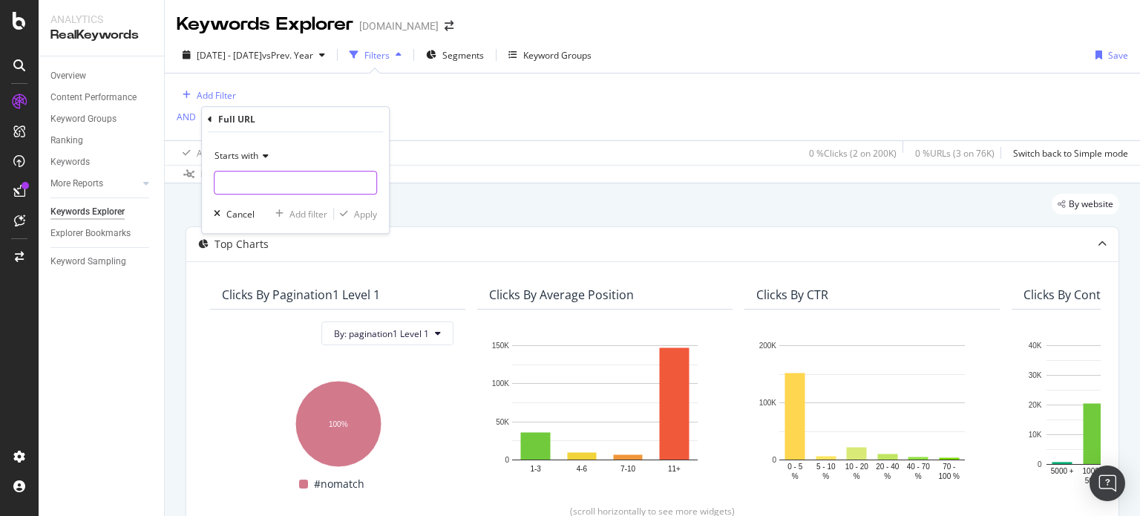
click at [234, 190] on input "text" at bounding box center [295, 183] width 162 height 24
paste input "[URL][DOMAIN_NAME]"
type input "[URL][DOMAIN_NAME]"
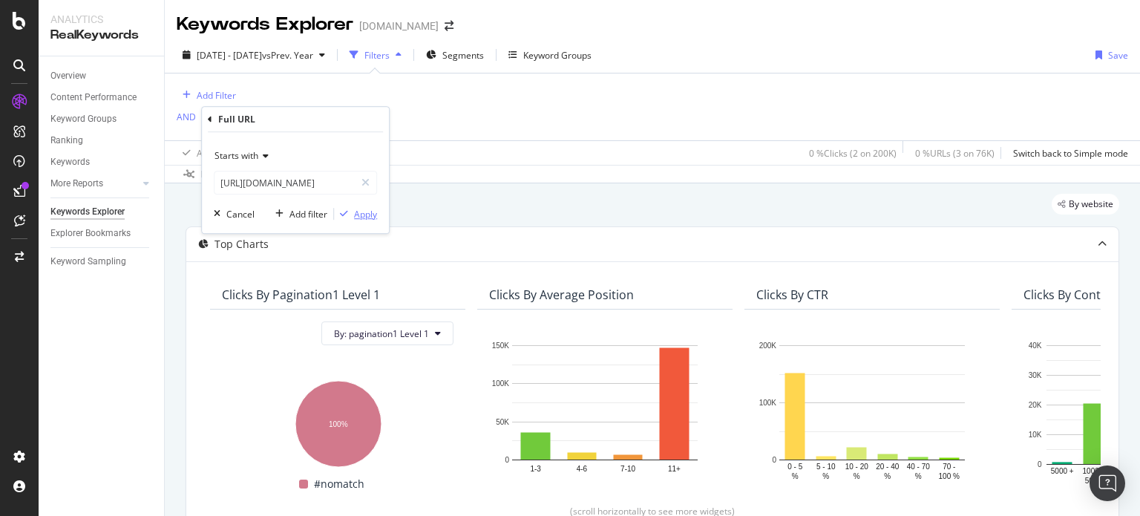
click at [355, 210] on div "Apply" at bounding box center [365, 214] width 23 height 13
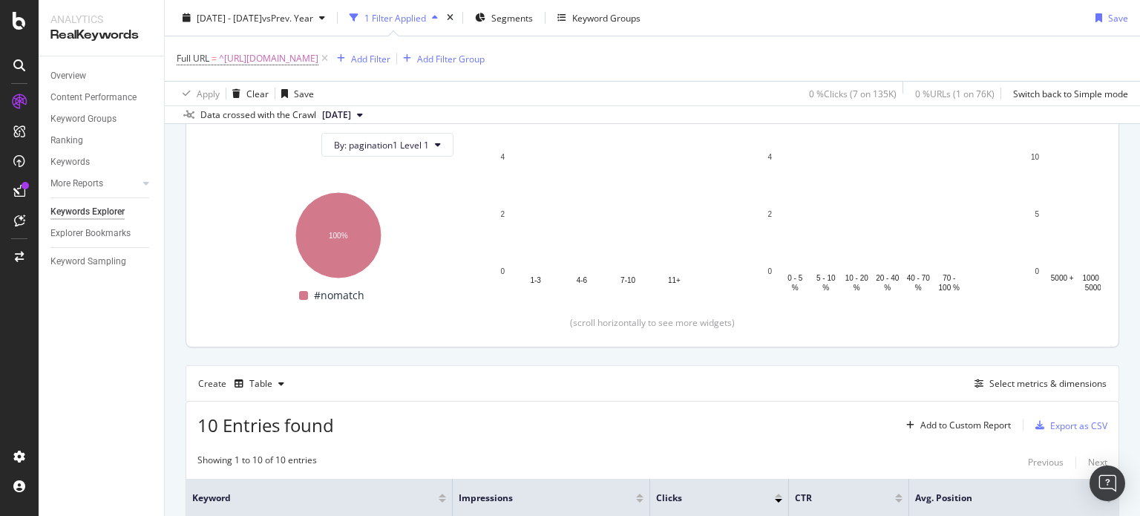
scroll to position [166, 0]
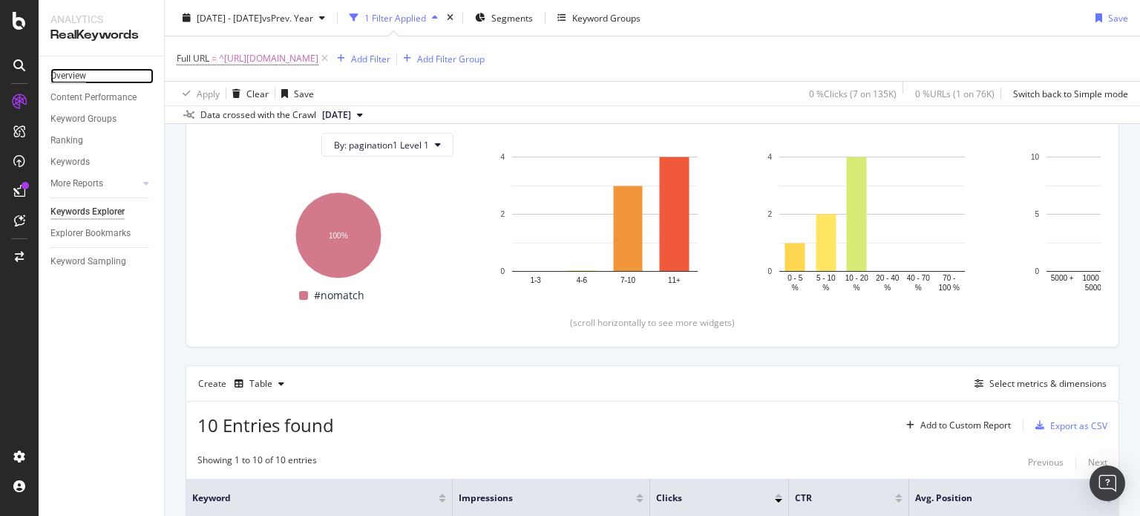
click at [79, 71] on div "Overview" at bounding box center [68, 76] width 36 height 16
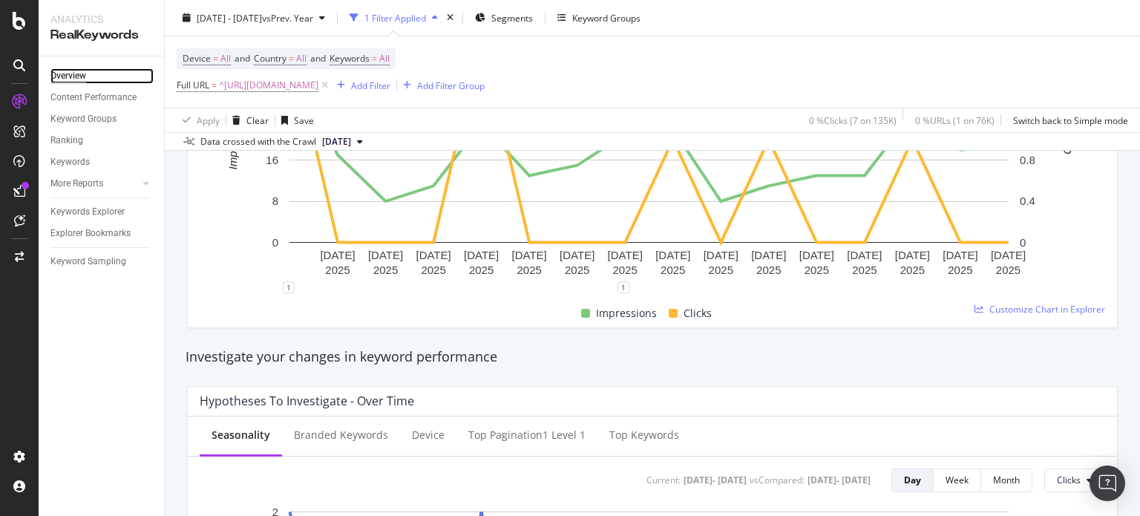
scroll to position [52, 0]
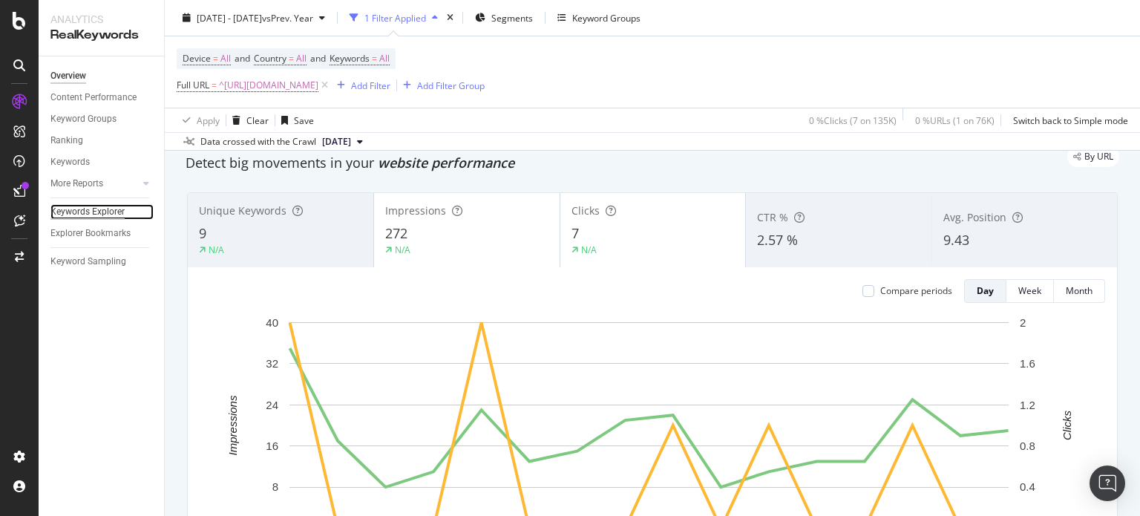
click at [112, 206] on div "Keywords Explorer" at bounding box center [87, 212] width 74 height 16
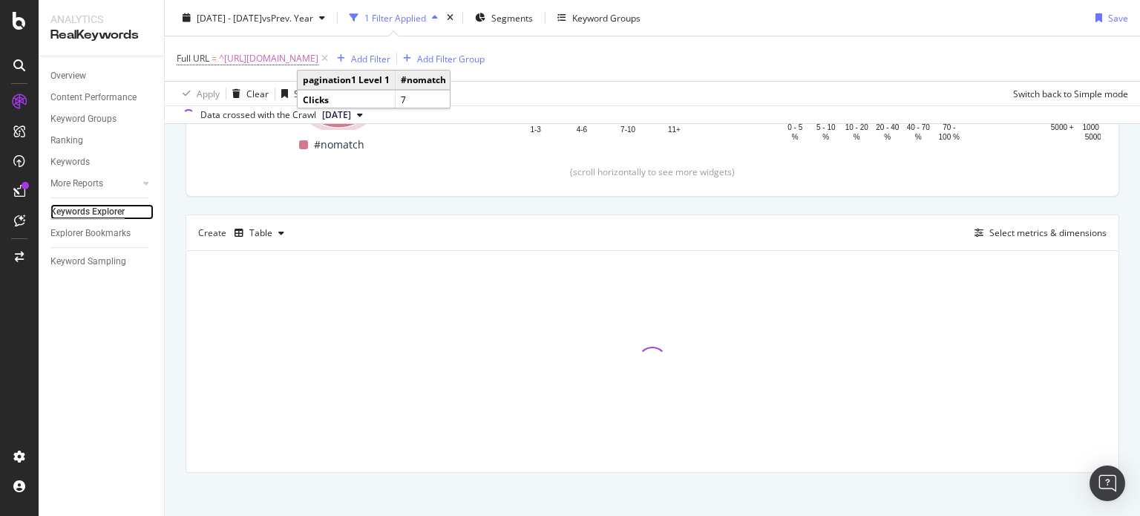
scroll to position [318, 0]
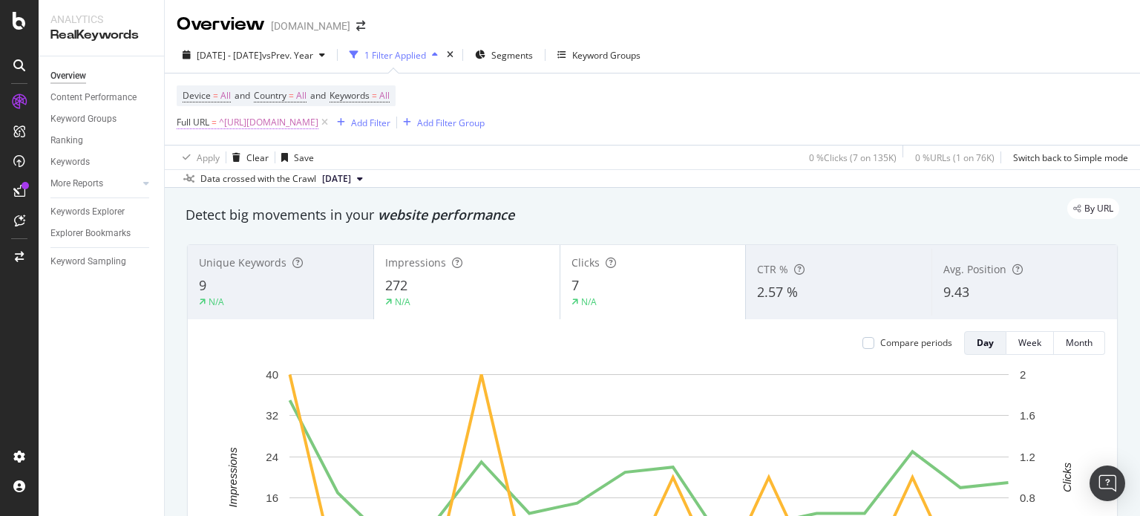
click at [318, 129] on span "^[URL][DOMAIN_NAME]" at bounding box center [268, 122] width 99 height 21
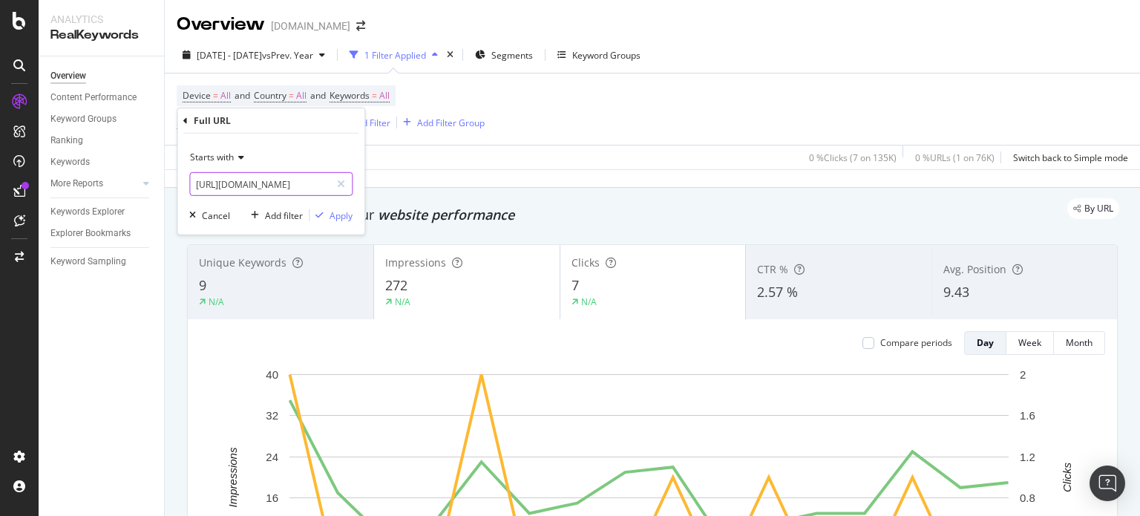
click at [271, 176] on input "[URL][DOMAIN_NAME]" at bounding box center [260, 184] width 140 height 24
paste input "NuTon"
type input "[URL][DOMAIN_NAME]"
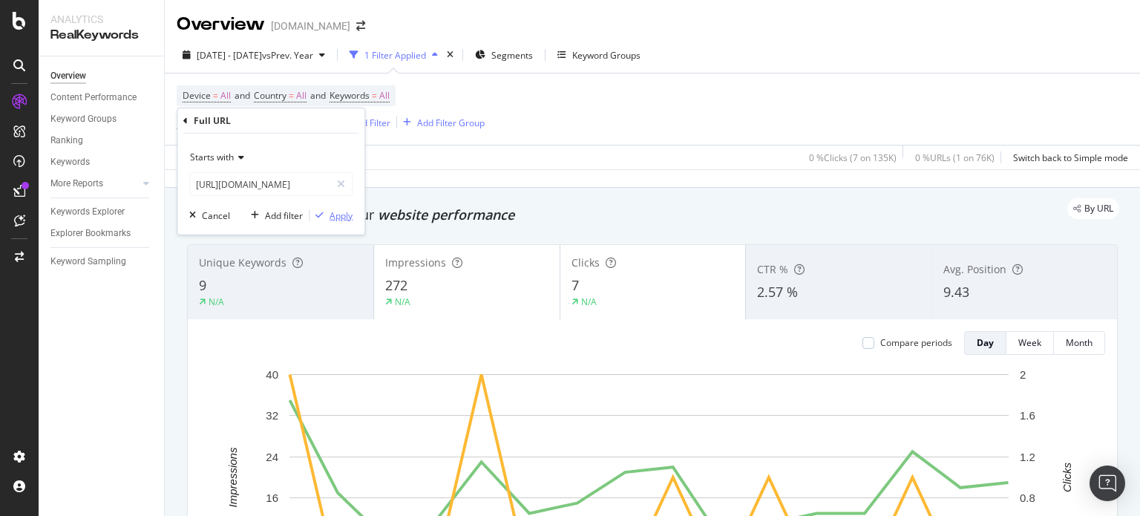
click at [344, 214] on div "Apply" at bounding box center [340, 215] width 23 height 13
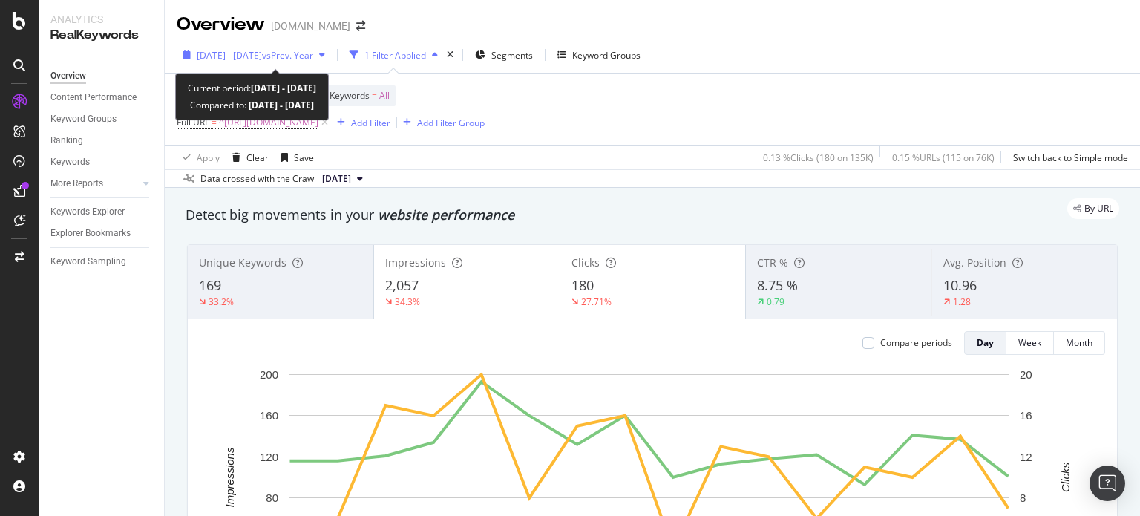
click at [262, 60] on span "[DATE] - [DATE]" at bounding box center [229, 55] width 65 height 13
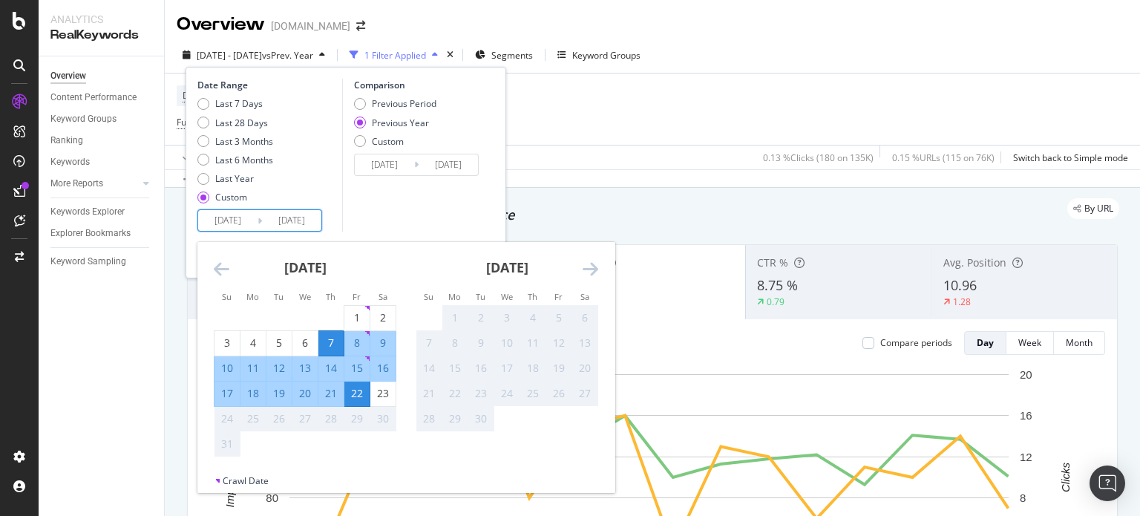
click at [240, 212] on input "[DATE]" at bounding box center [227, 220] width 59 height 21
click at [229, 370] on div "10" at bounding box center [226, 368] width 25 height 15
type input "[DATE]"
click at [358, 394] on div "22" at bounding box center [356, 393] width 25 height 15
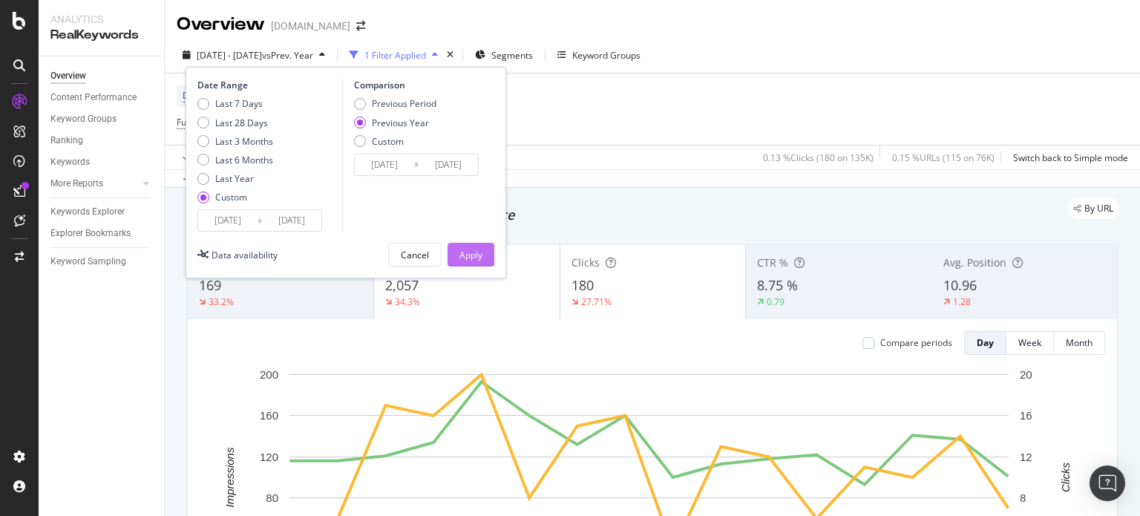
click at [466, 252] on div "Apply" at bounding box center [470, 255] width 23 height 13
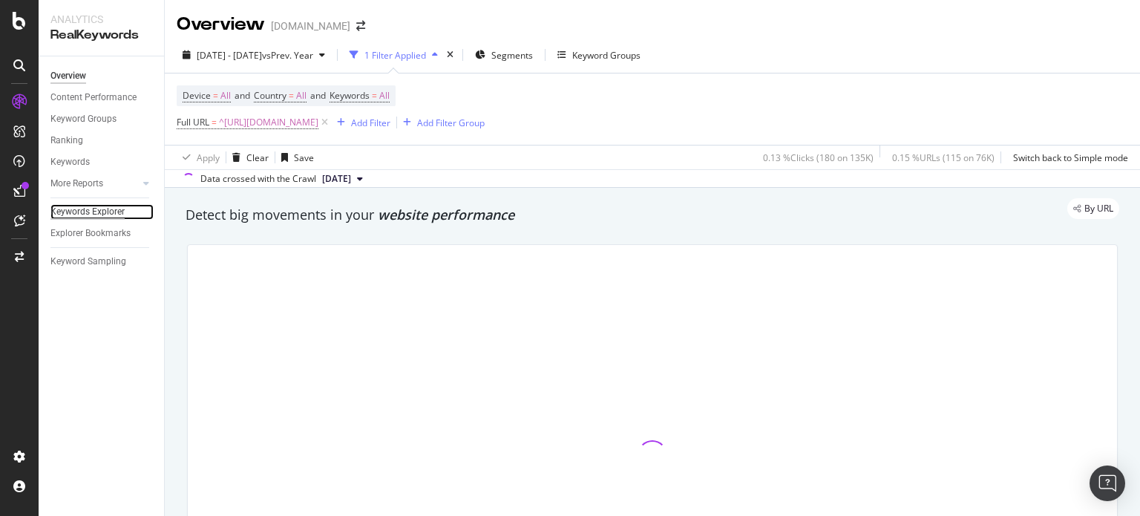
click at [111, 208] on div "Keywords Explorer" at bounding box center [87, 212] width 74 height 16
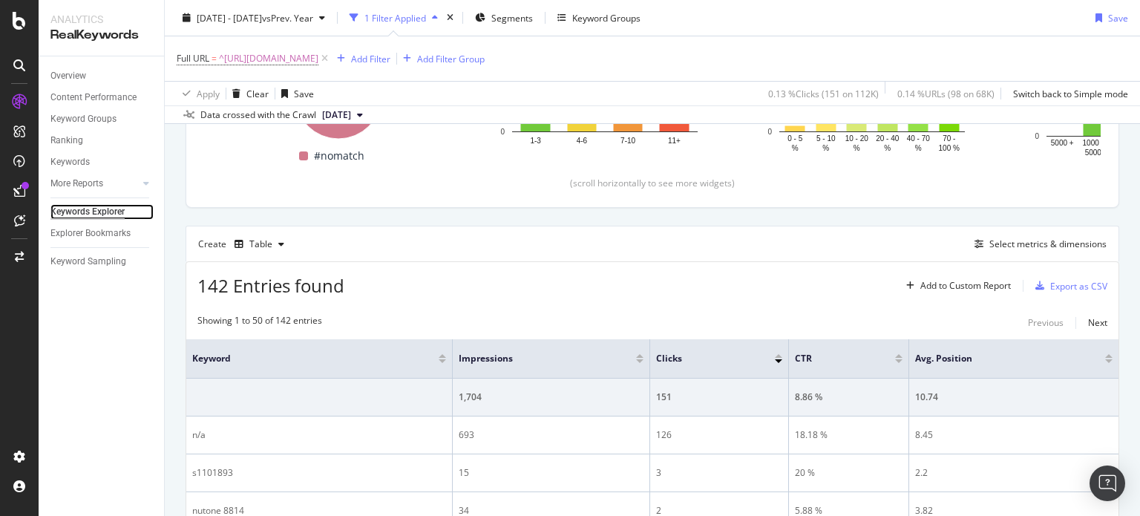
scroll to position [309, 0]
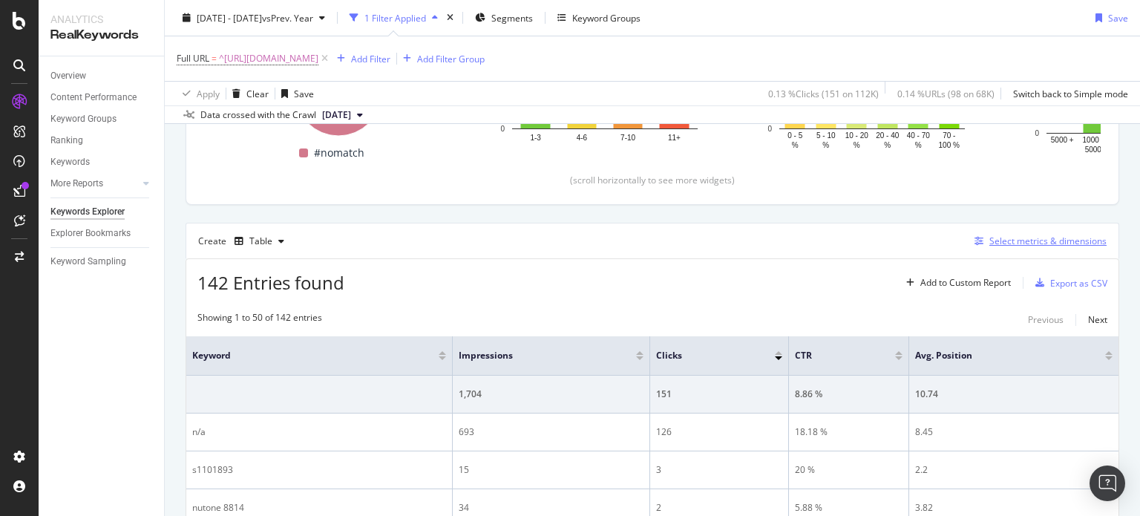
click at [968, 237] on div "button" at bounding box center [978, 241] width 21 height 9
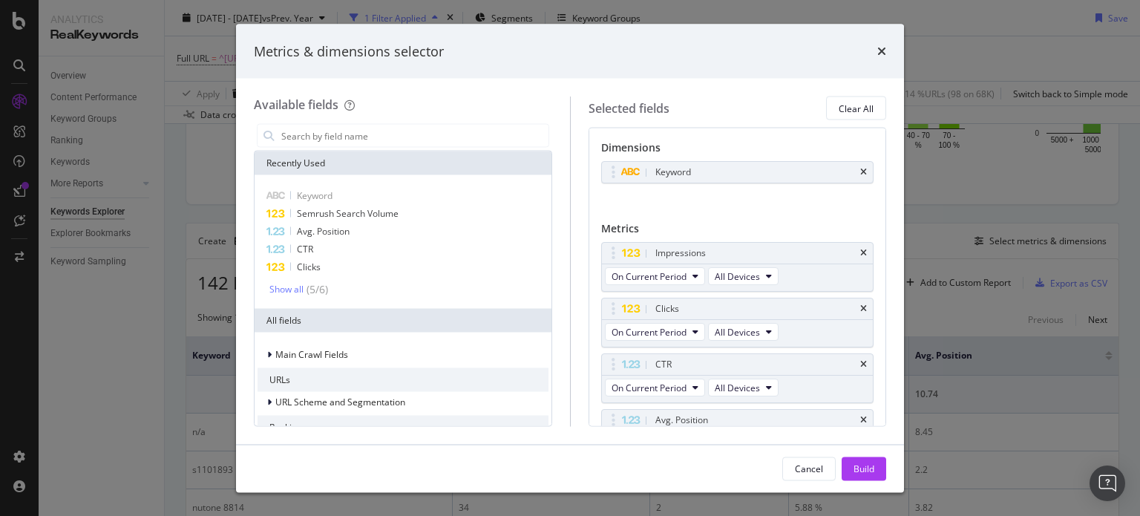
click at [298, 280] on div "Keyword Semrush Search Volume Avg. Position CTR Clicks Show all ( 5 / 6 )" at bounding box center [402, 242] width 291 height 110
click at [298, 292] on div "Show all" at bounding box center [286, 289] width 34 height 10
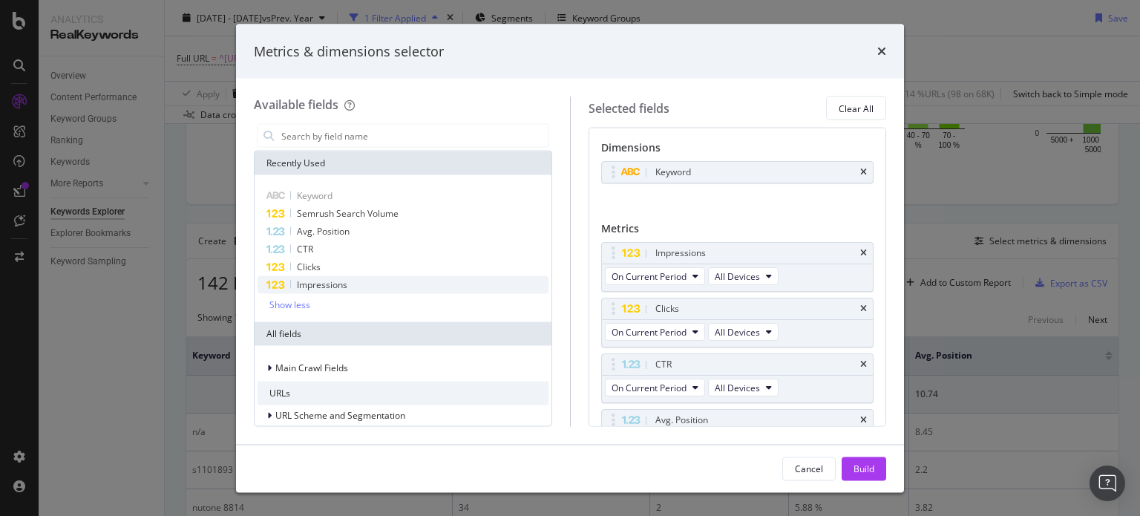
click at [332, 287] on span "Impressions" at bounding box center [322, 284] width 50 height 13
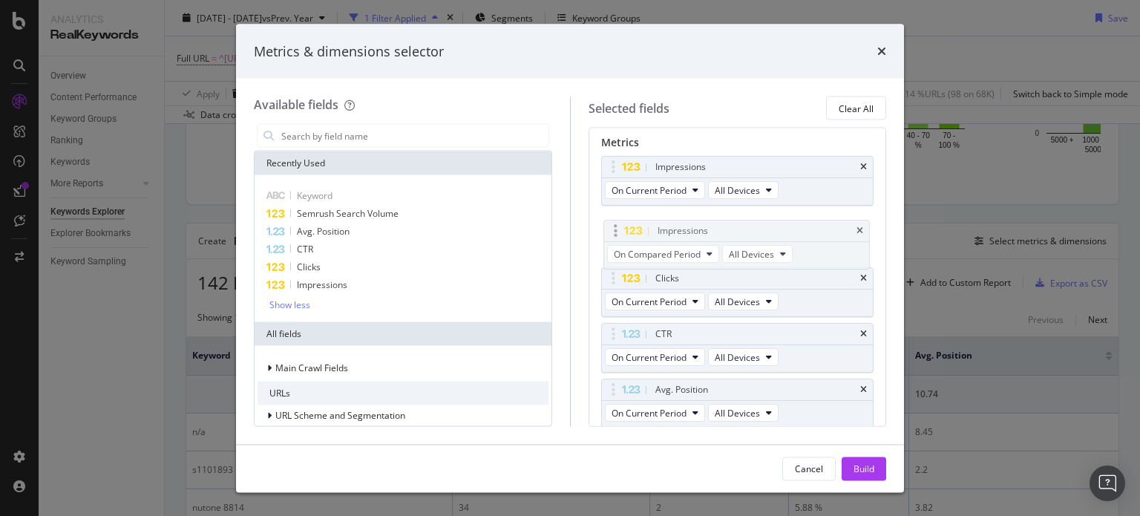
drag, startPoint x: 623, startPoint y: 379, endPoint x: 623, endPoint y: 219, distance: 160.3
click at [623, 219] on body "Analytics RealKeywords Overview Content Performance Keyword Groups Ranking Keyw…" at bounding box center [570, 258] width 1140 height 516
click at [635, 197] on div "On Current Period All Devices" at bounding box center [693, 191] width 183 height 27
click at [676, 193] on span "On Current Period" at bounding box center [648, 189] width 75 height 13
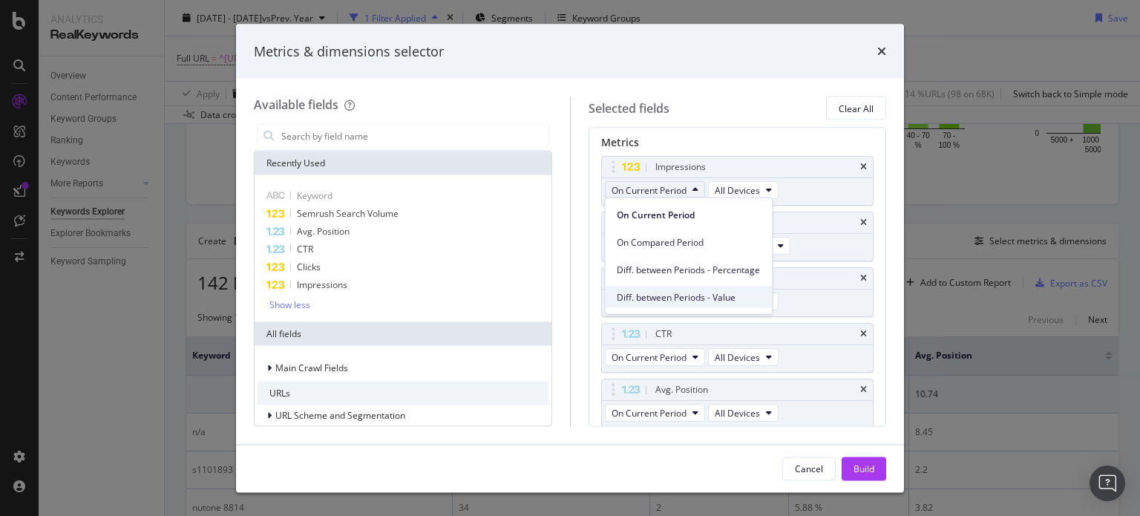
click at [714, 292] on span "Diff. between Periods - Value" at bounding box center [688, 296] width 143 height 13
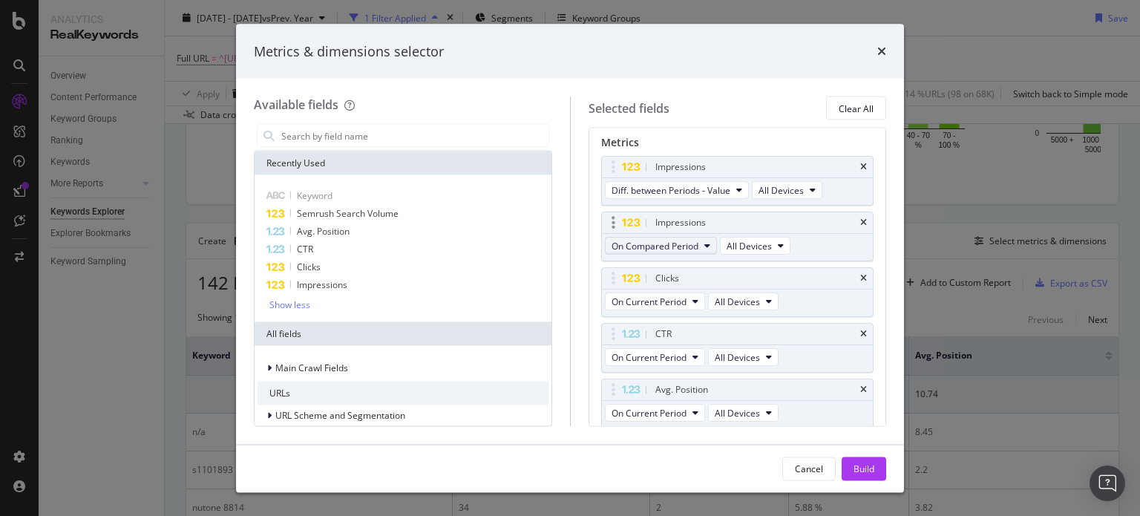
click at [691, 243] on span "On Compared Period" at bounding box center [654, 245] width 87 height 13
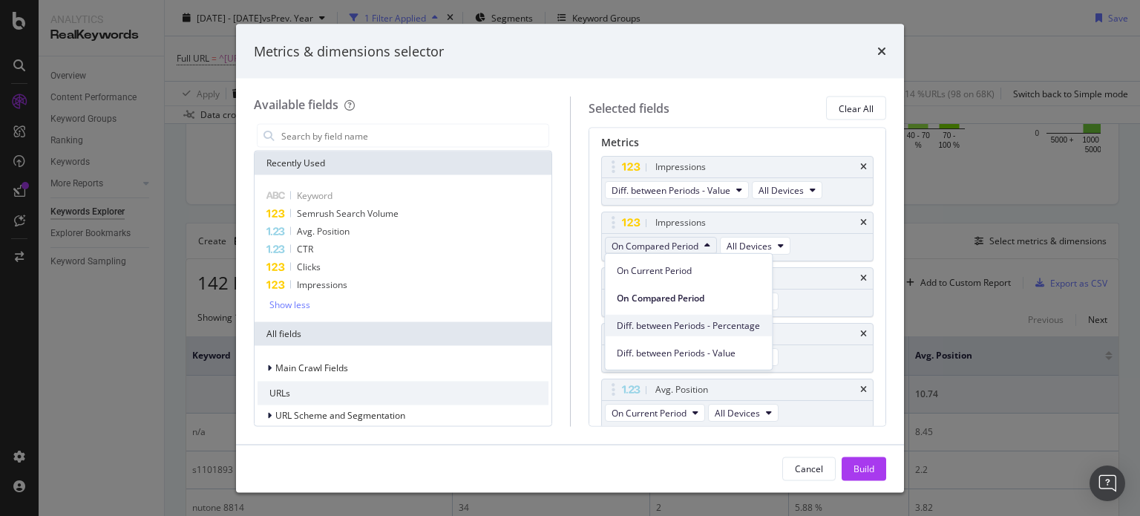
click at [715, 327] on span "Diff. between Periods - Percentage" at bounding box center [688, 324] width 143 height 13
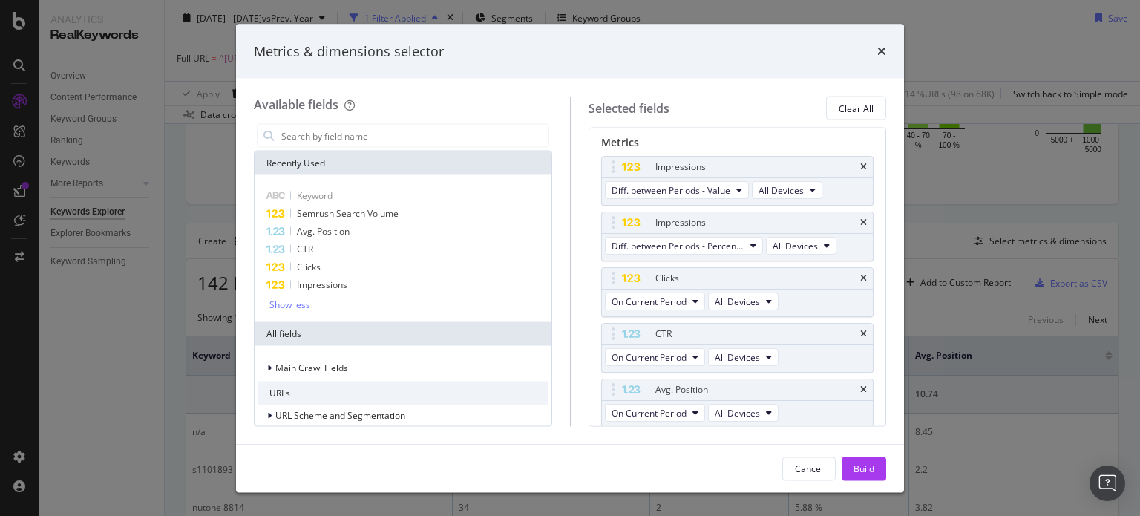
scroll to position [136, 0]
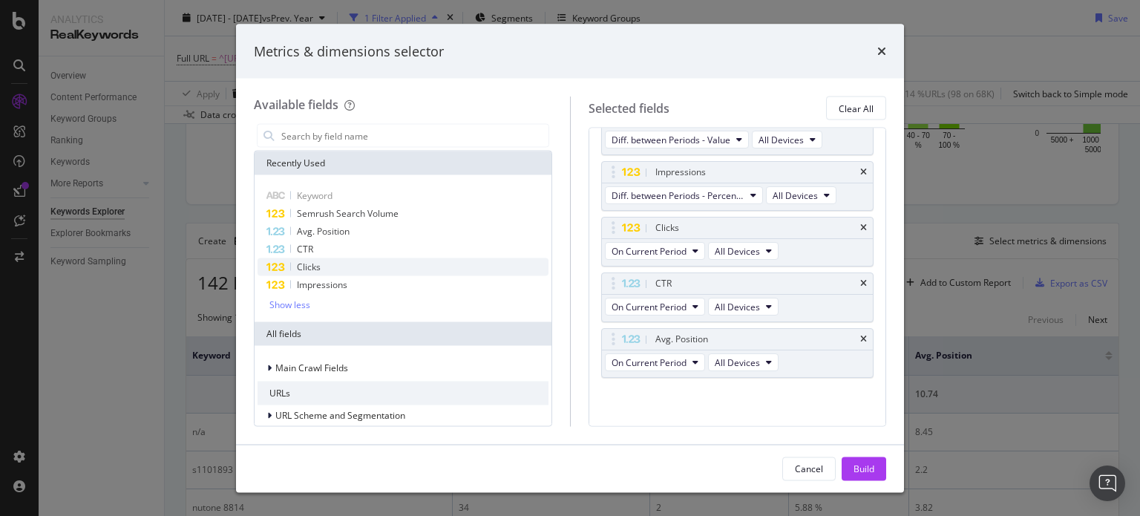
click at [380, 272] on div "Clicks" at bounding box center [402, 267] width 291 height 18
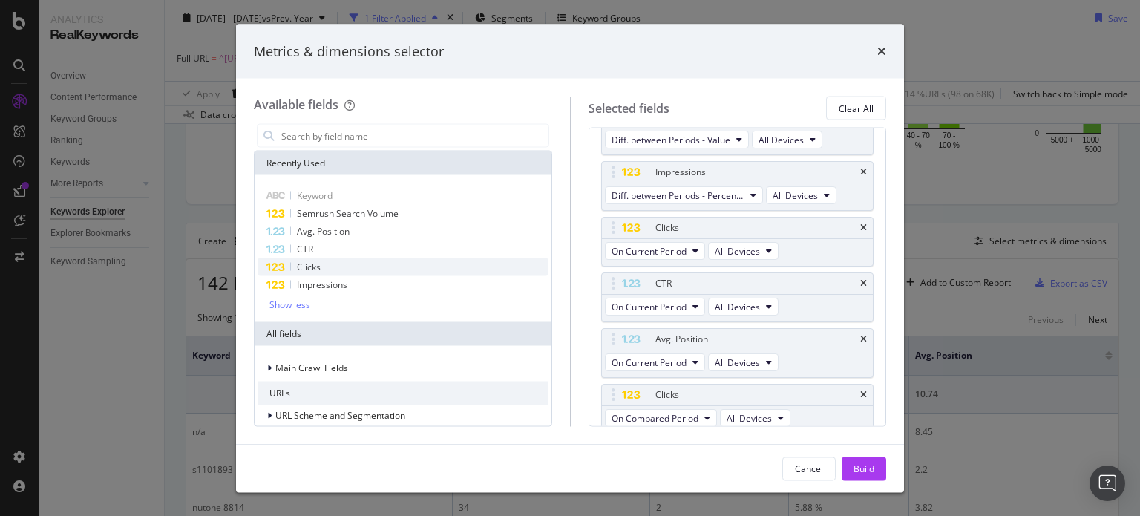
scroll to position [142, 0]
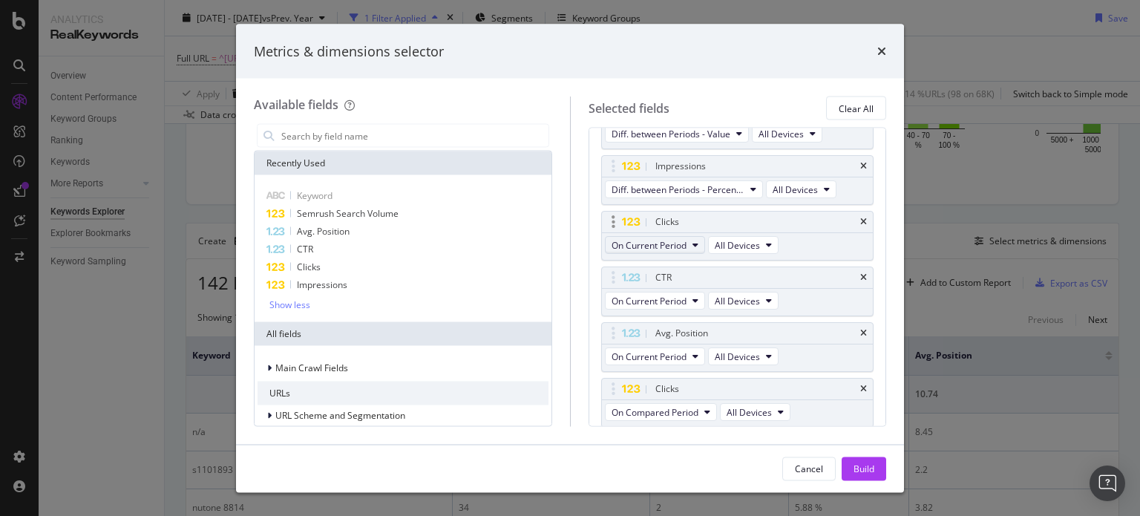
click at [695, 246] on icon "modal" at bounding box center [695, 245] width 6 height 9
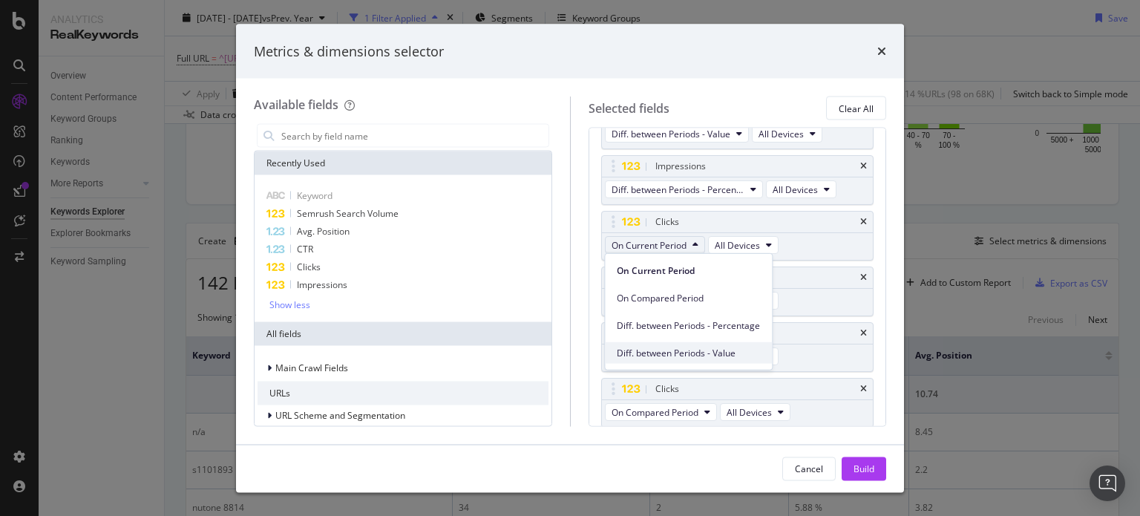
click at [734, 355] on span "Diff. between Periods - Value" at bounding box center [688, 352] width 143 height 13
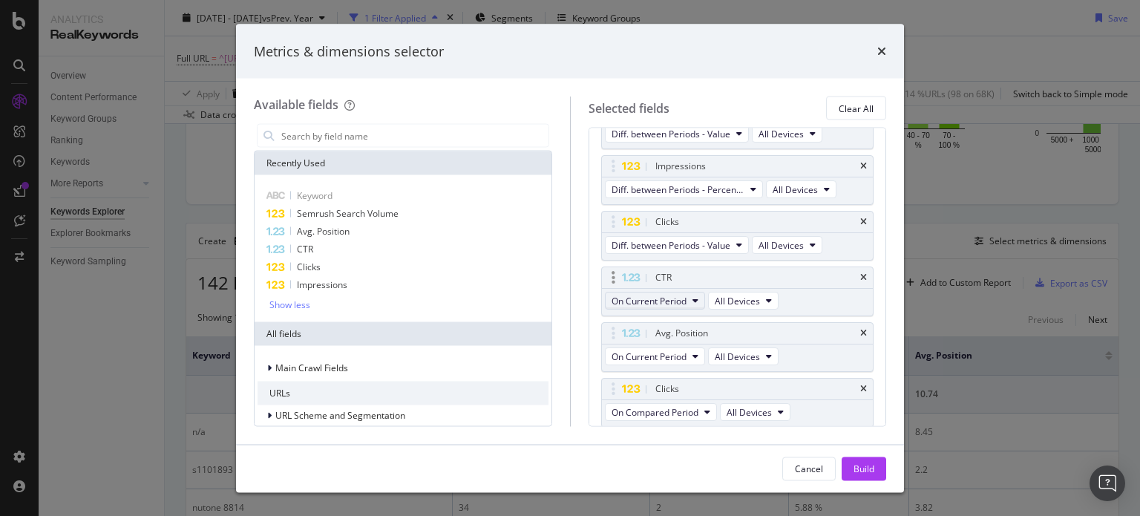
click at [685, 303] on span "On Current Period" at bounding box center [648, 301] width 75 height 13
click at [345, 267] on div "Clicks" at bounding box center [402, 267] width 291 height 18
drag, startPoint x: 638, startPoint y: 384, endPoint x: 651, endPoint y: 229, distance: 156.4
click at [651, 229] on body "Analytics RealKeywords Overview Content Performance Keyword Groups Ranking Keyw…" at bounding box center [570, 258] width 1140 height 516
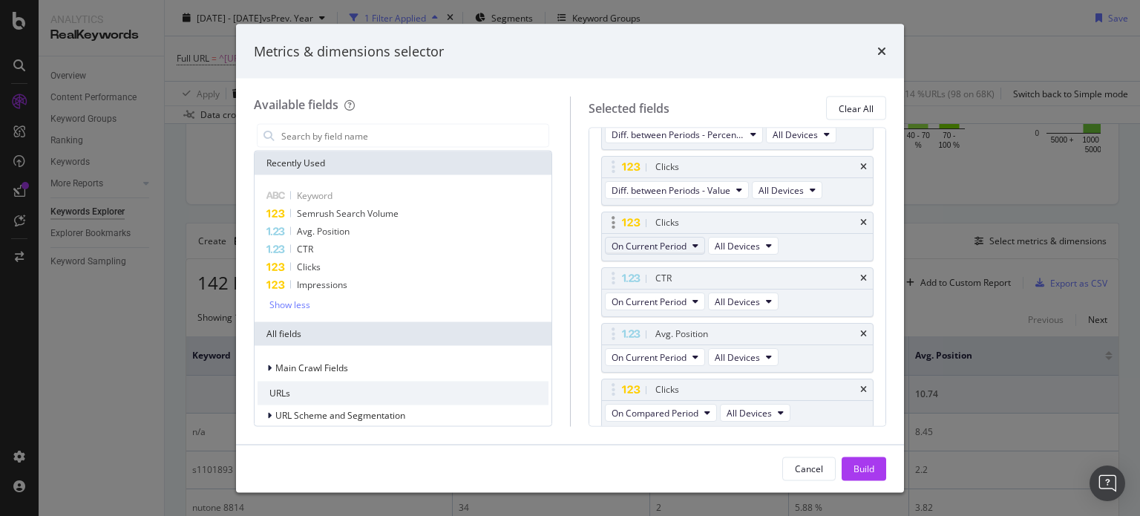
click at [656, 240] on span "On Current Period" at bounding box center [648, 246] width 75 height 13
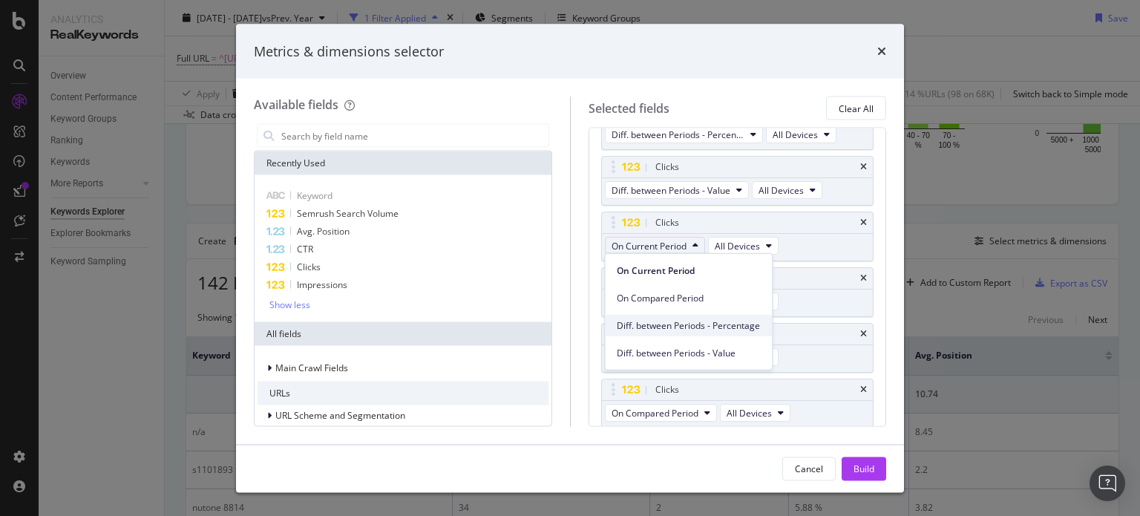
click at [701, 324] on span "Diff. between Periods - Percentage" at bounding box center [688, 324] width 143 height 13
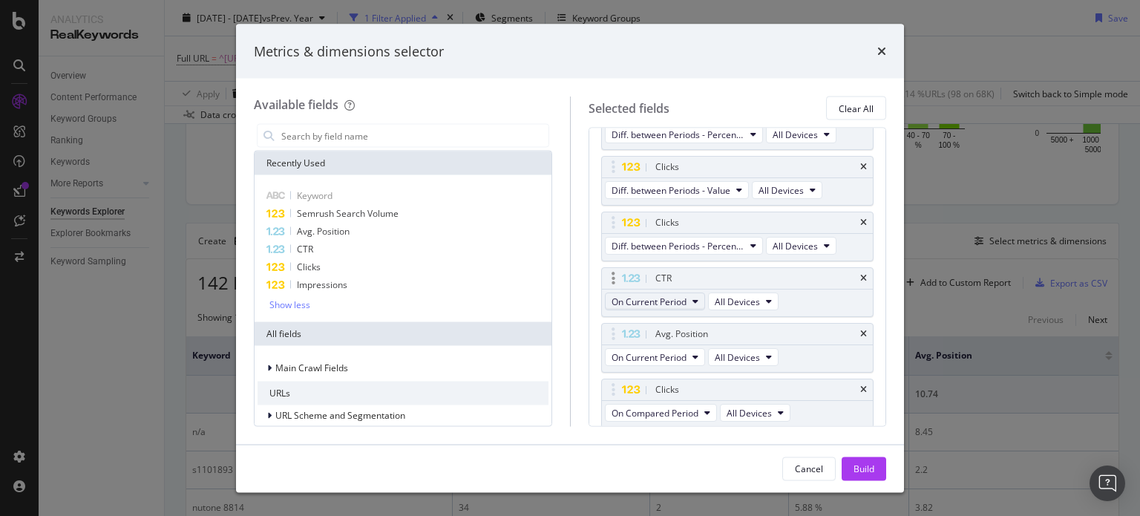
click at [674, 298] on span "On Current Period" at bounding box center [648, 301] width 75 height 13
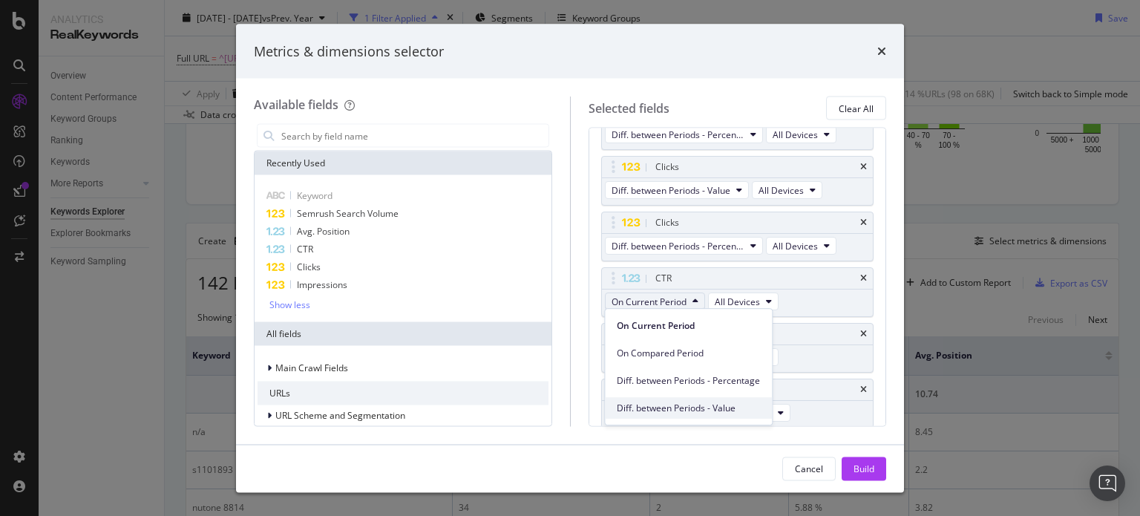
click at [654, 404] on span "Diff. between Periods - Value" at bounding box center [688, 407] width 143 height 13
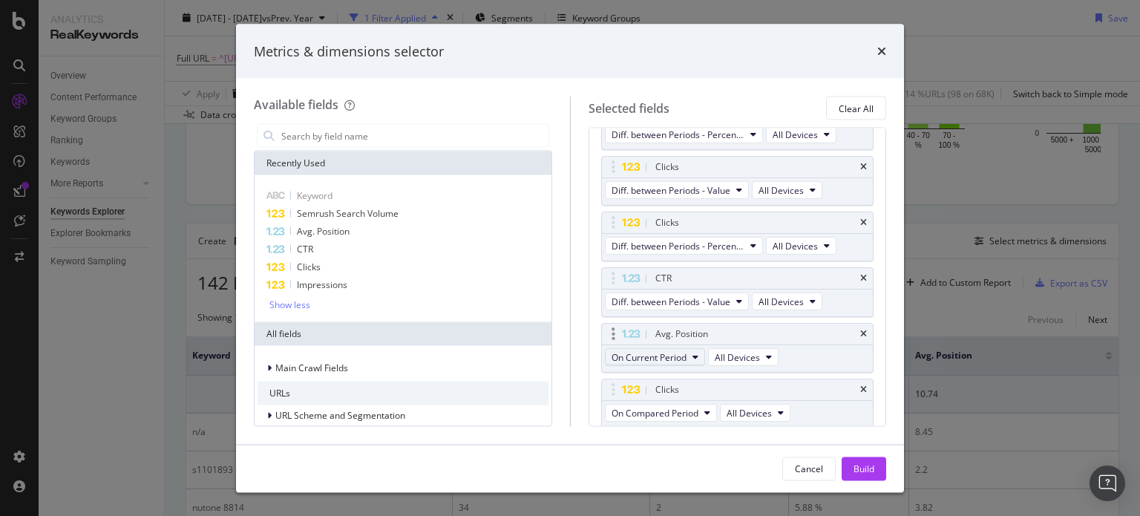
click at [651, 363] on button "On Current Period" at bounding box center [655, 358] width 100 height 18
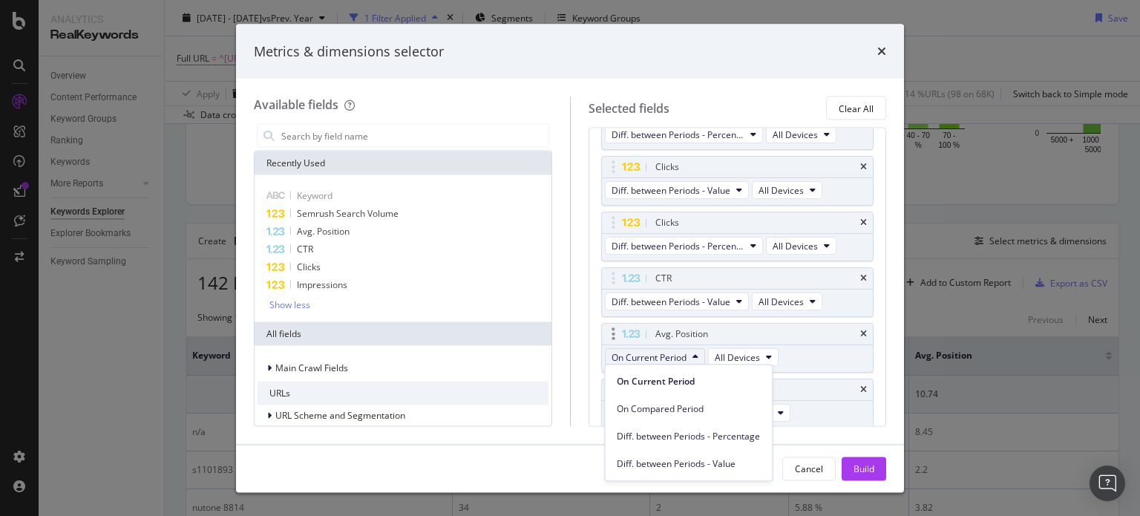
click at [651, 363] on button "On Current Period" at bounding box center [655, 358] width 100 height 18
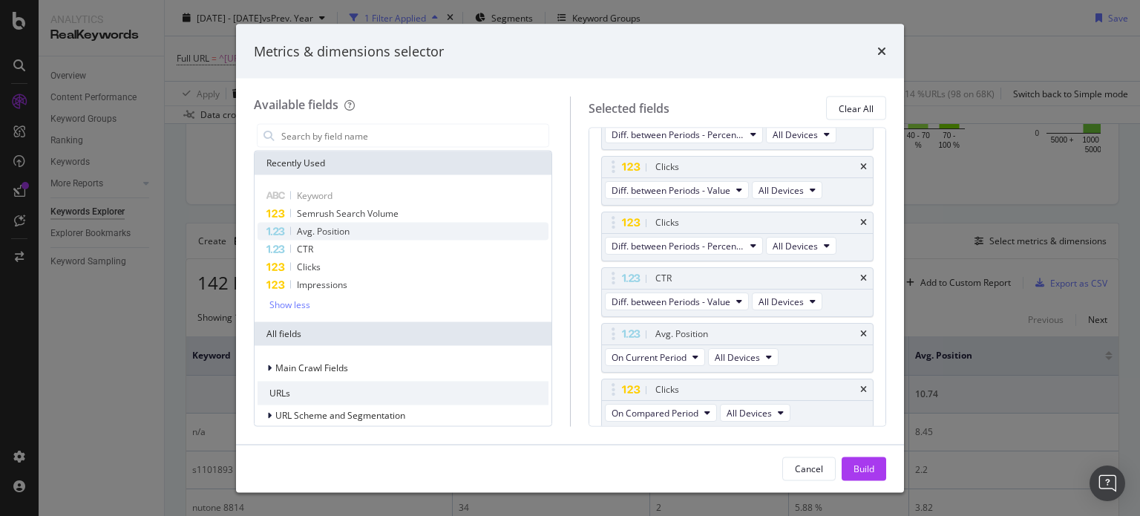
click at [369, 223] on div "Avg. Position" at bounding box center [402, 232] width 291 height 18
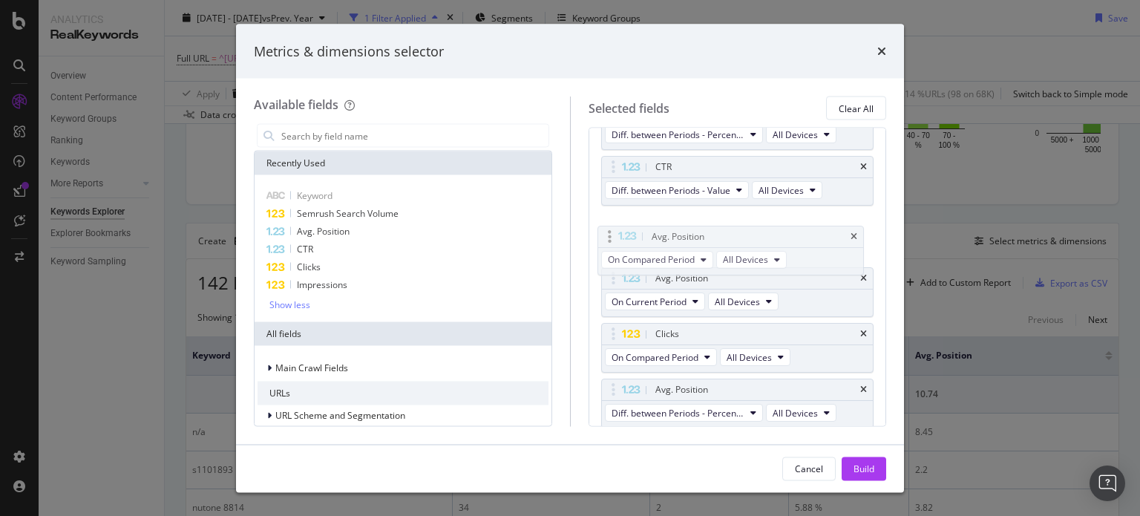
drag, startPoint x: 665, startPoint y: 332, endPoint x: 662, endPoint y: 237, distance: 95.0
click at [662, 237] on body "Analytics RealKeywords Overview Content Performance Keyword Groups Ranking Keyw…" at bounding box center [570, 258] width 1140 height 516
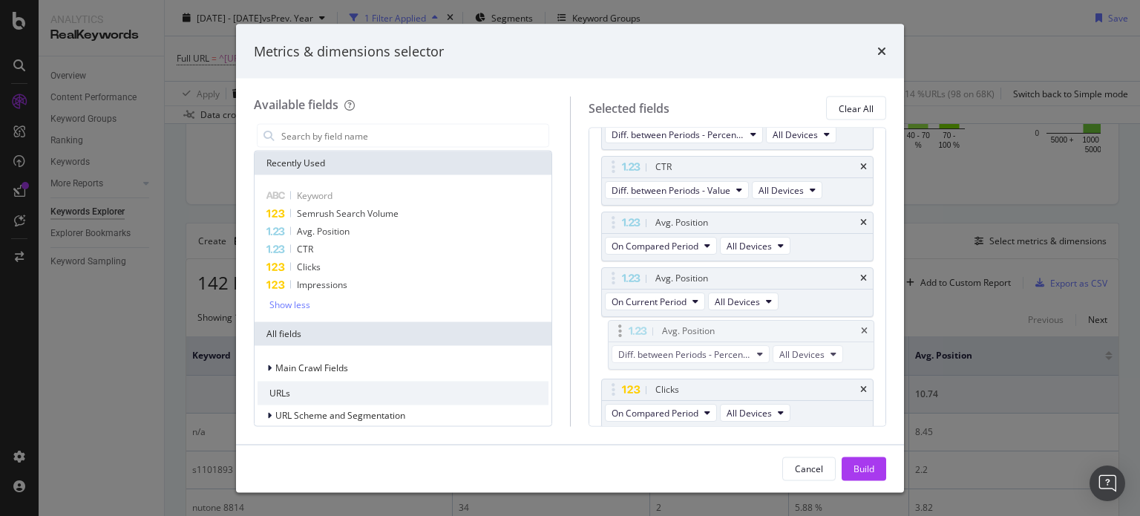
drag, startPoint x: 623, startPoint y: 391, endPoint x: 631, endPoint y: 333, distance: 58.4
click at [631, 333] on body "Analytics RealKeywords Overview Content Performance Keyword Groups Ranking Keyw…" at bounding box center [570, 258] width 1140 height 516
click at [652, 352] on span "Diff. between Periods - Percentage" at bounding box center [677, 357] width 133 height 13
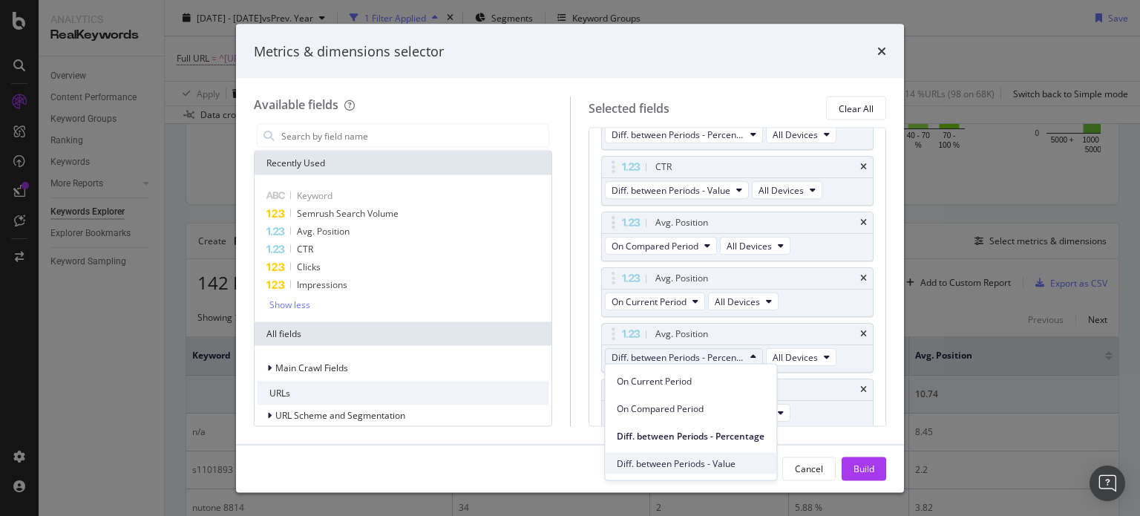
click at [692, 460] on span "Diff. between Periods - Value" at bounding box center [691, 462] width 148 height 13
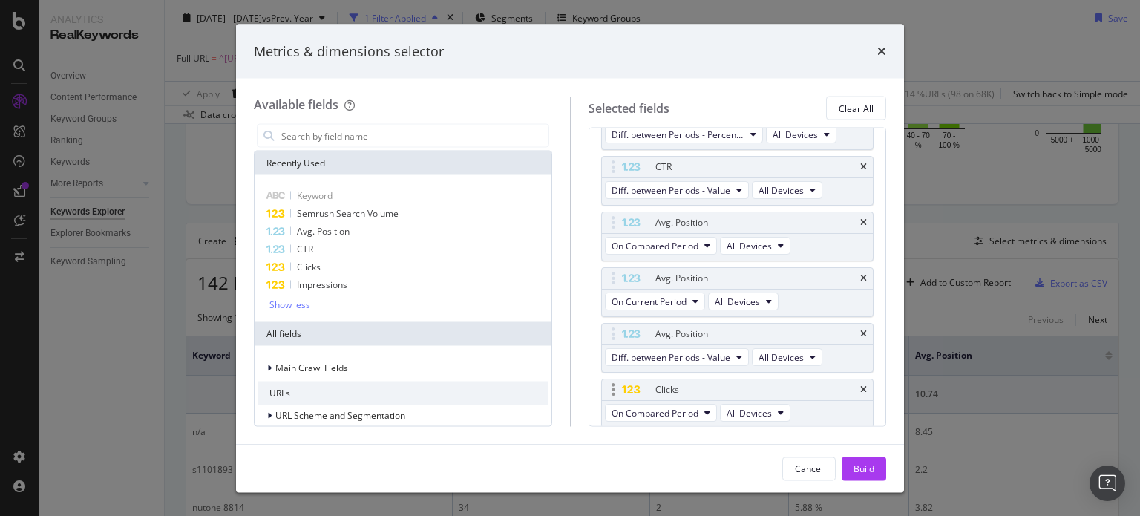
click at [671, 419] on div "On Compared Period All Devices" at bounding box center [699, 414] width 194 height 27
click at [671, 410] on span "On Compared Period" at bounding box center [654, 413] width 87 height 13
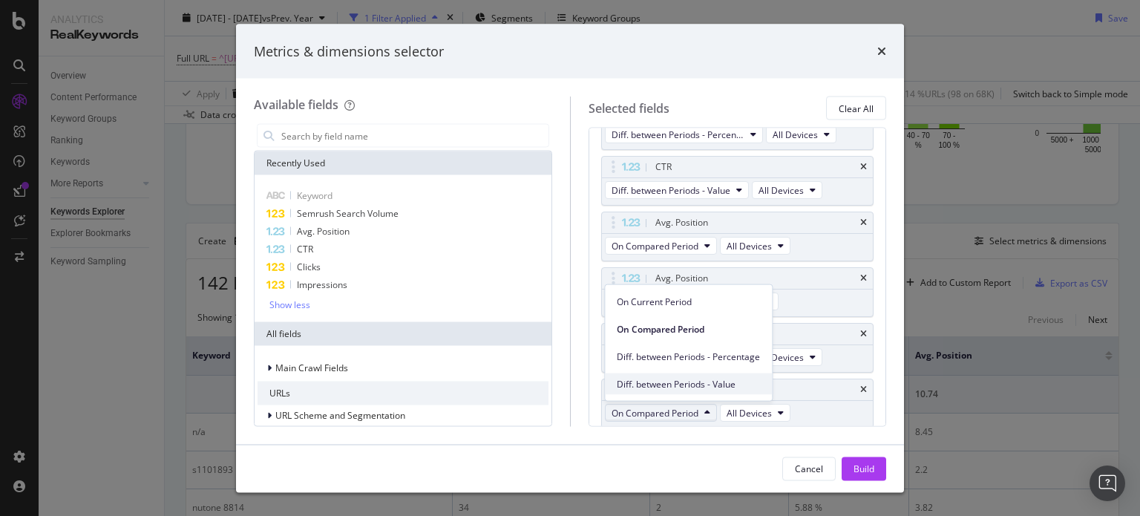
click at [669, 376] on div "Diff. between Periods - Value" at bounding box center [688, 384] width 167 height 22
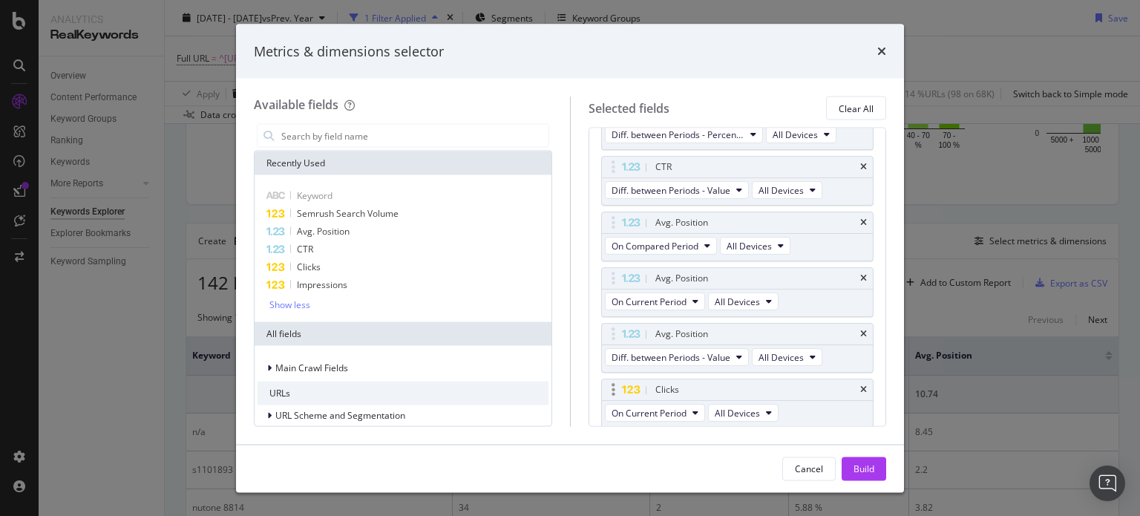
scroll to position [357, 0]
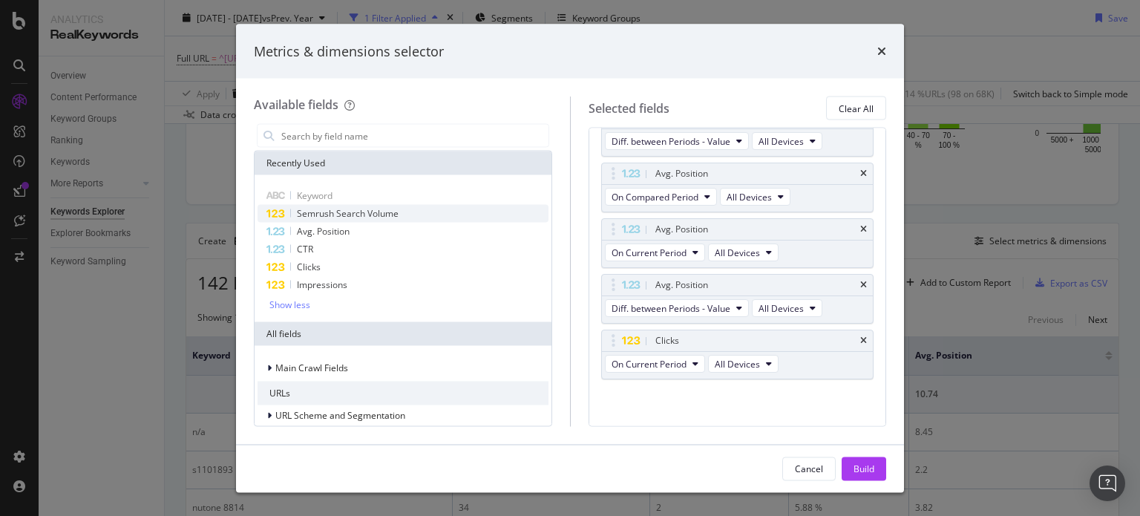
click at [406, 206] on div "Semrush Search Volume" at bounding box center [402, 214] width 291 height 18
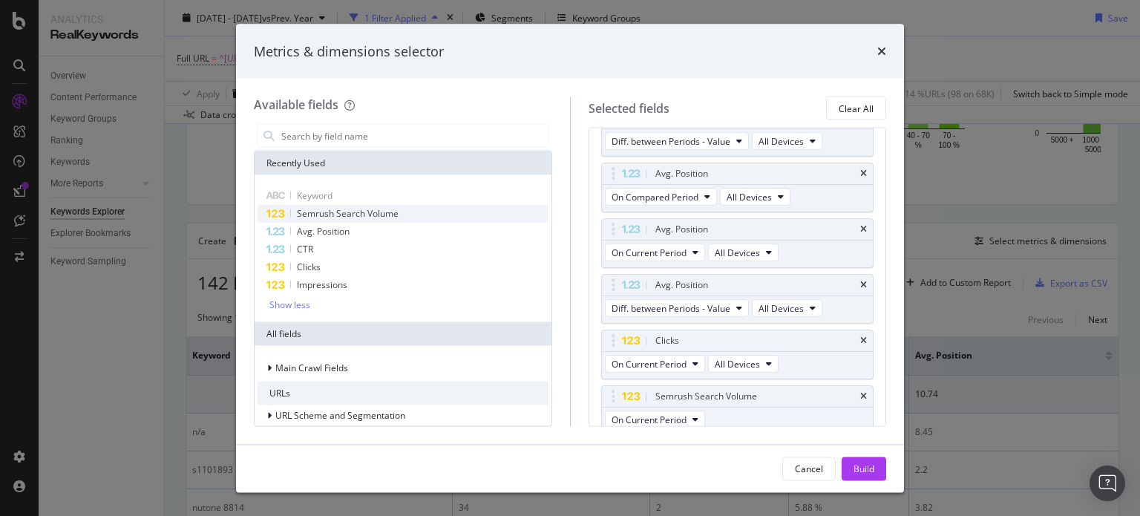
scroll to position [363, 0]
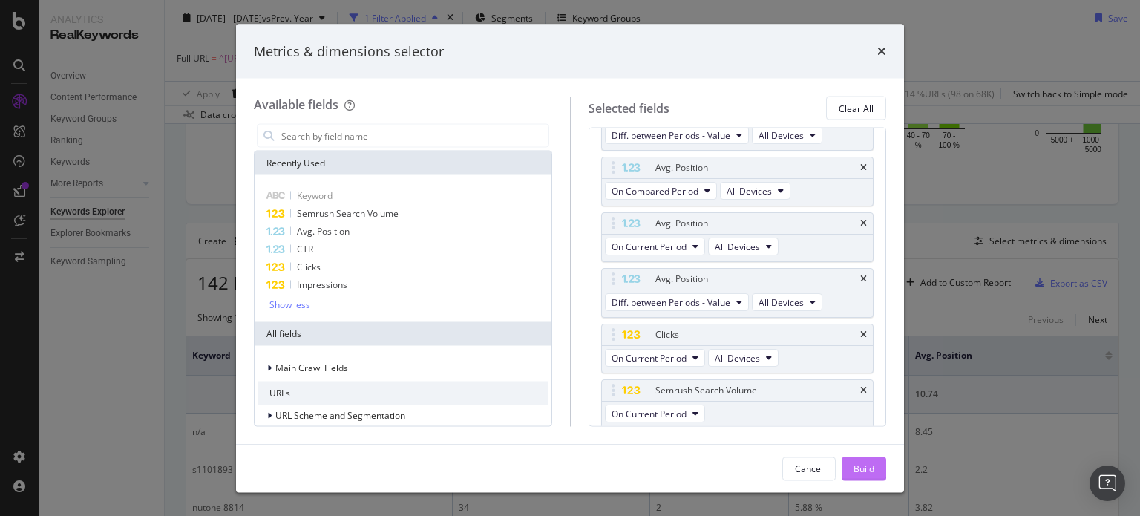
click at [861, 462] on div "Build" at bounding box center [863, 468] width 21 height 13
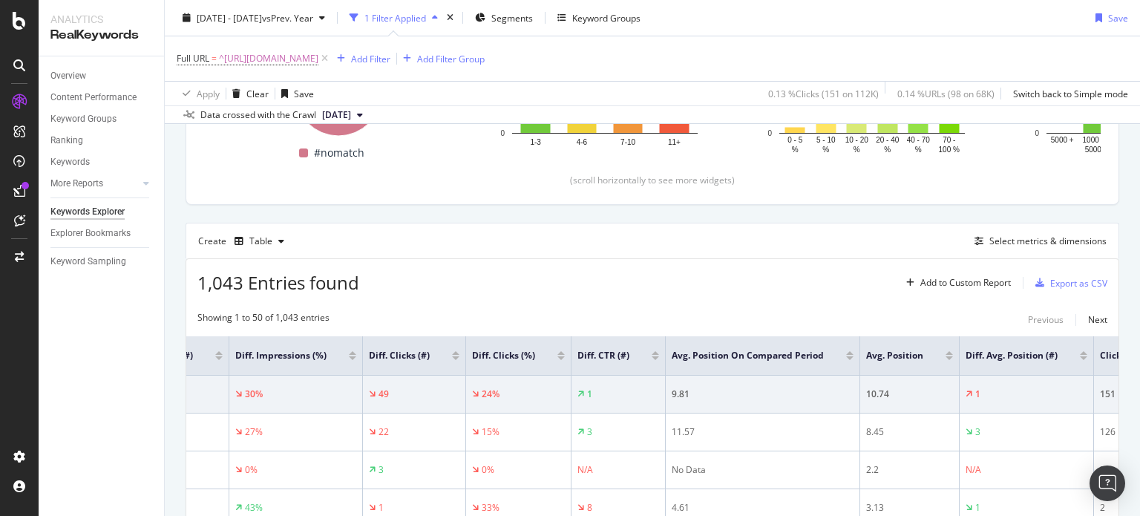
scroll to position [311, 0]
click at [1044, 272] on div "Export as CSV" at bounding box center [1068, 280] width 78 height 22
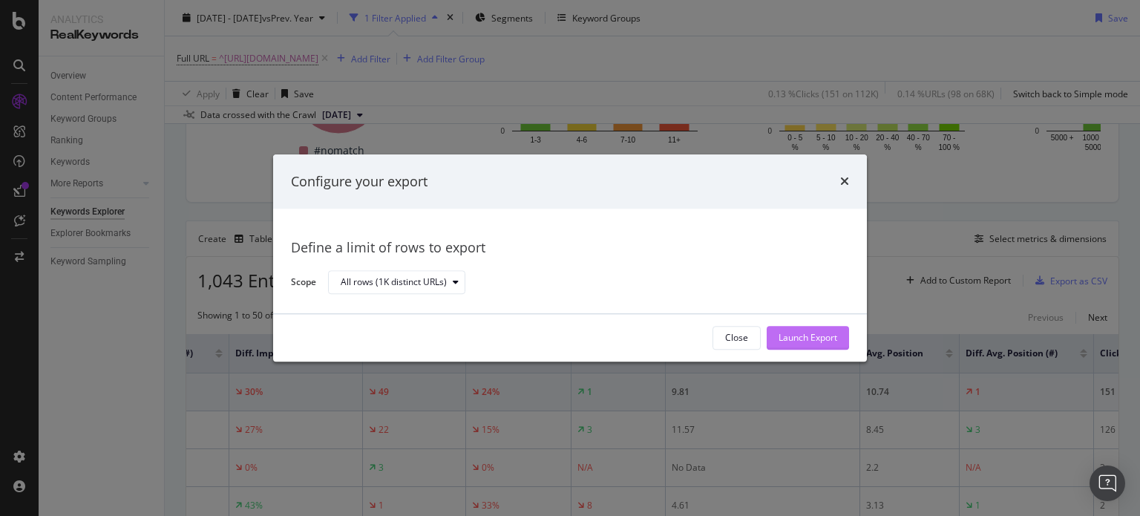
click at [823, 342] on div "Launch Export" at bounding box center [807, 338] width 59 height 13
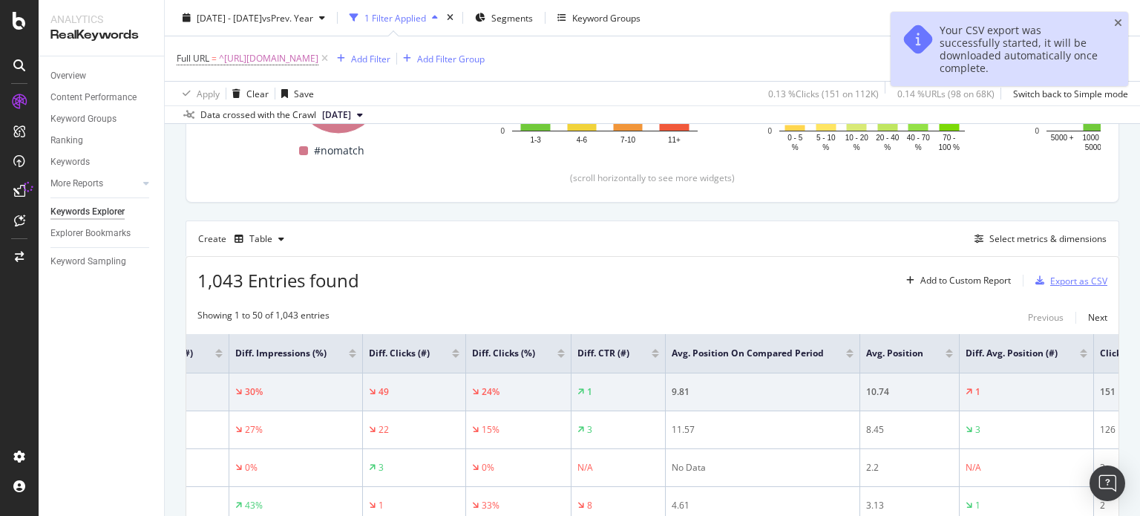
scroll to position [0, 0]
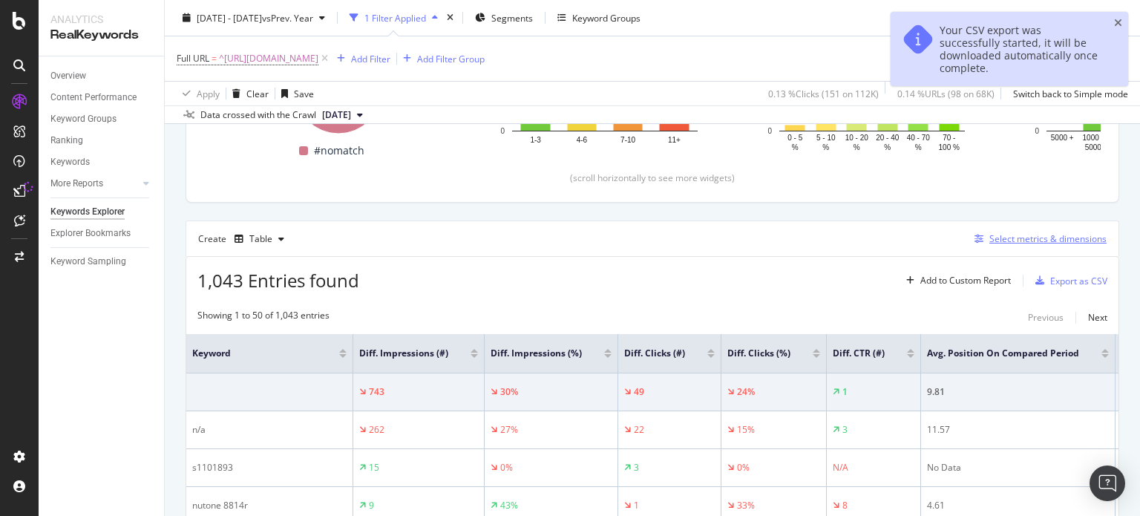
click at [968, 239] on div "button" at bounding box center [978, 238] width 21 height 9
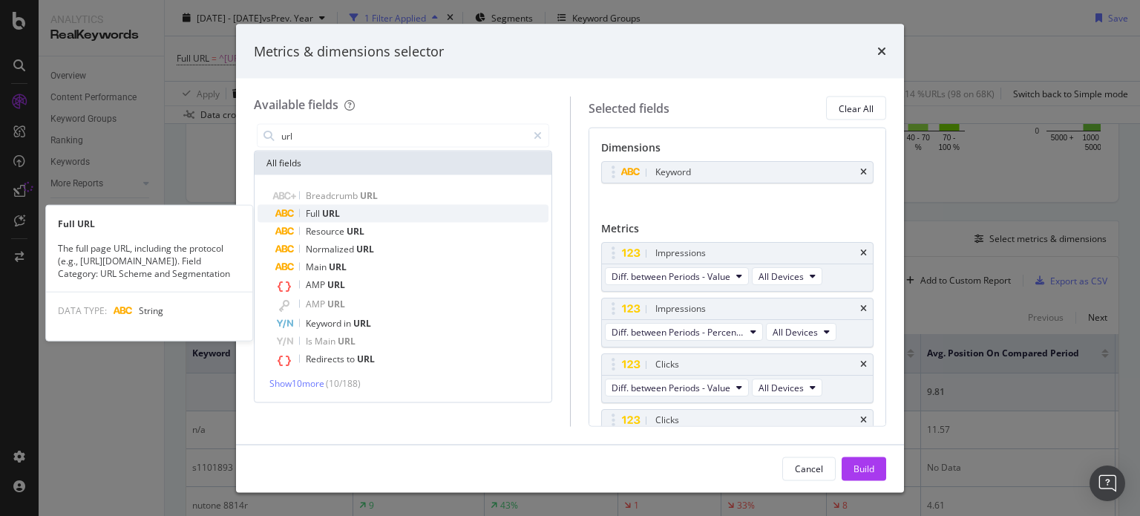
type input "url"
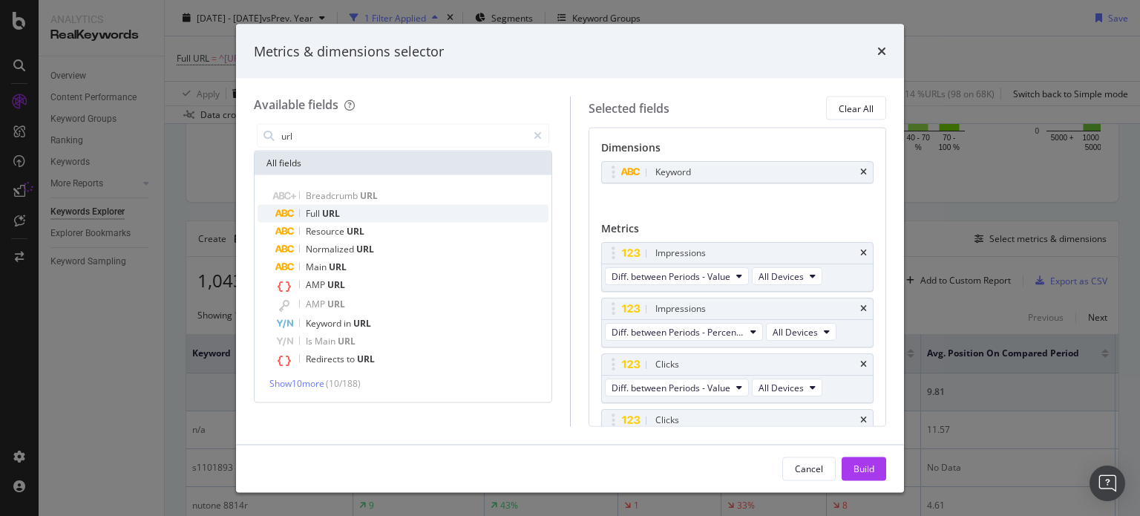
click at [347, 205] on div "Full URL" at bounding box center [411, 214] width 273 height 18
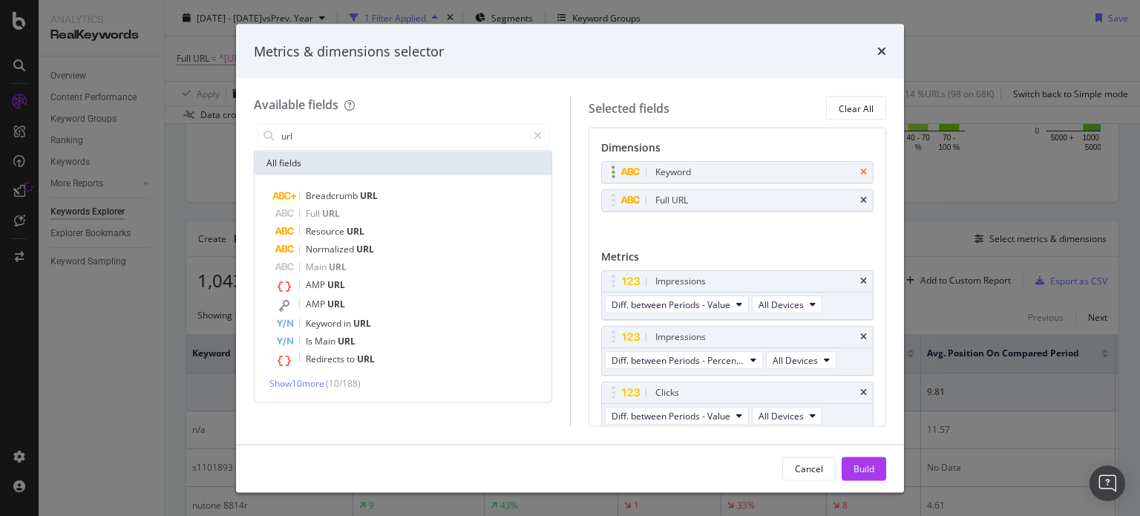
click at [860, 168] on icon "times" at bounding box center [863, 172] width 7 height 9
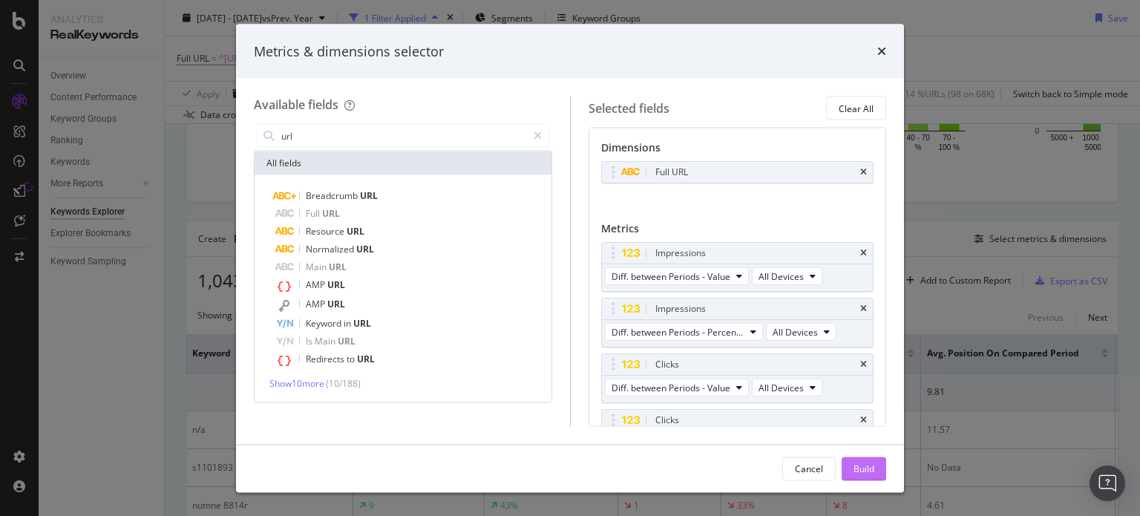
click at [868, 475] on div "Build" at bounding box center [863, 468] width 21 height 22
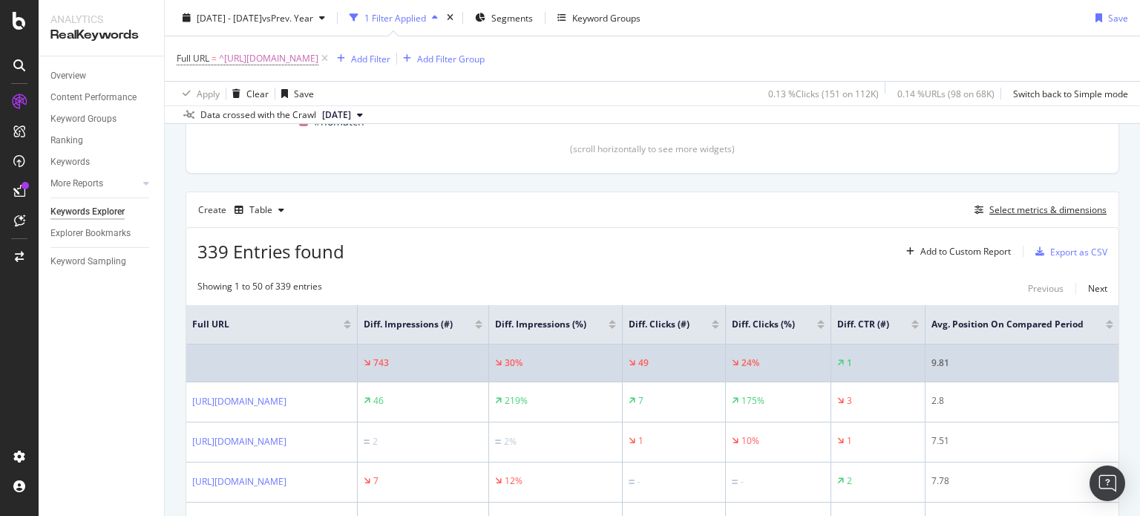
scroll to position [341, 0]
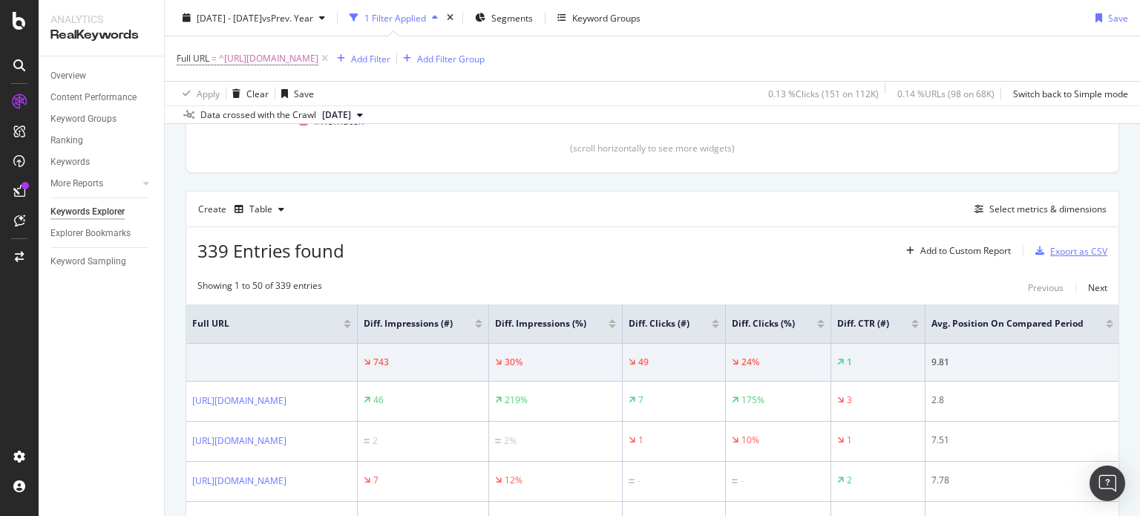
click at [1069, 240] on div "Export as CSV" at bounding box center [1068, 251] width 78 height 22
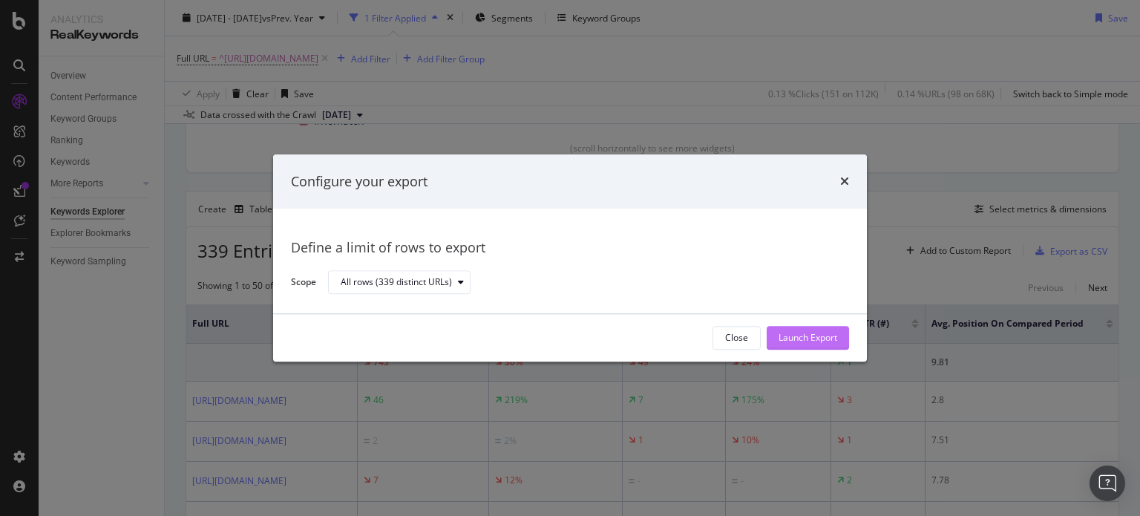
click at [818, 343] on div "Launch Export" at bounding box center [807, 338] width 59 height 13
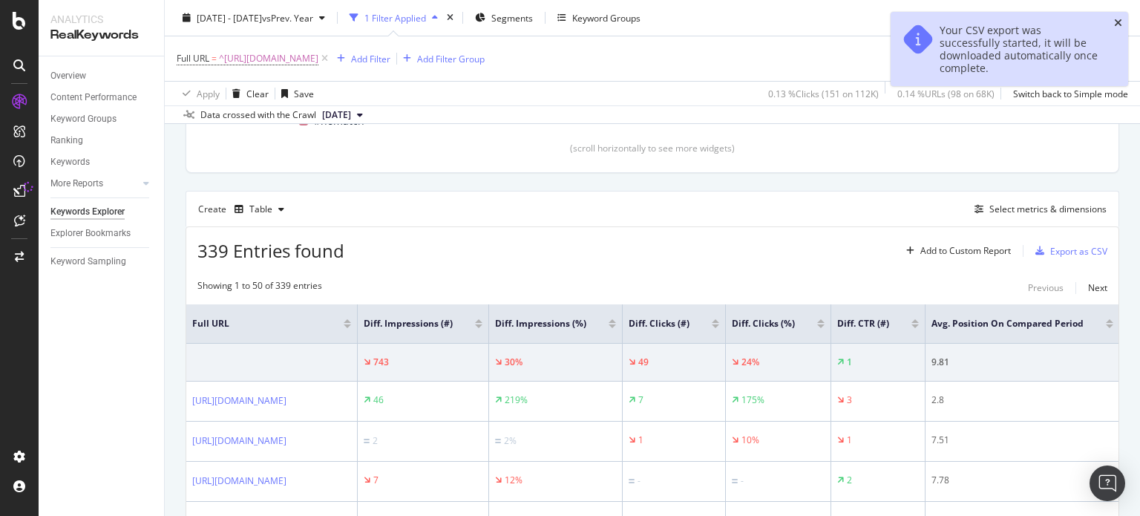
click at [1117, 24] on icon "close toast" at bounding box center [1118, 23] width 8 height 10
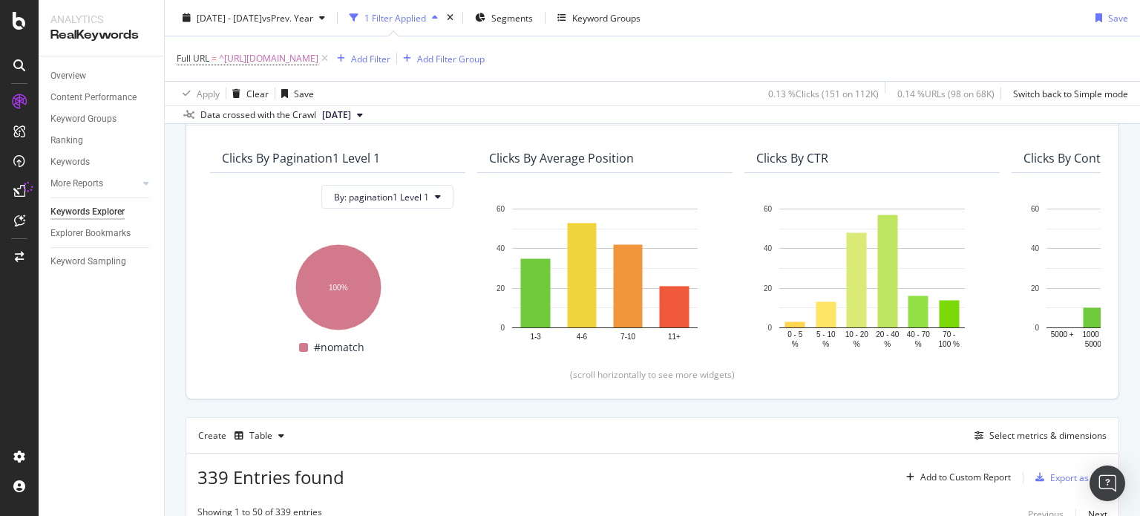
scroll to position [0, 0]
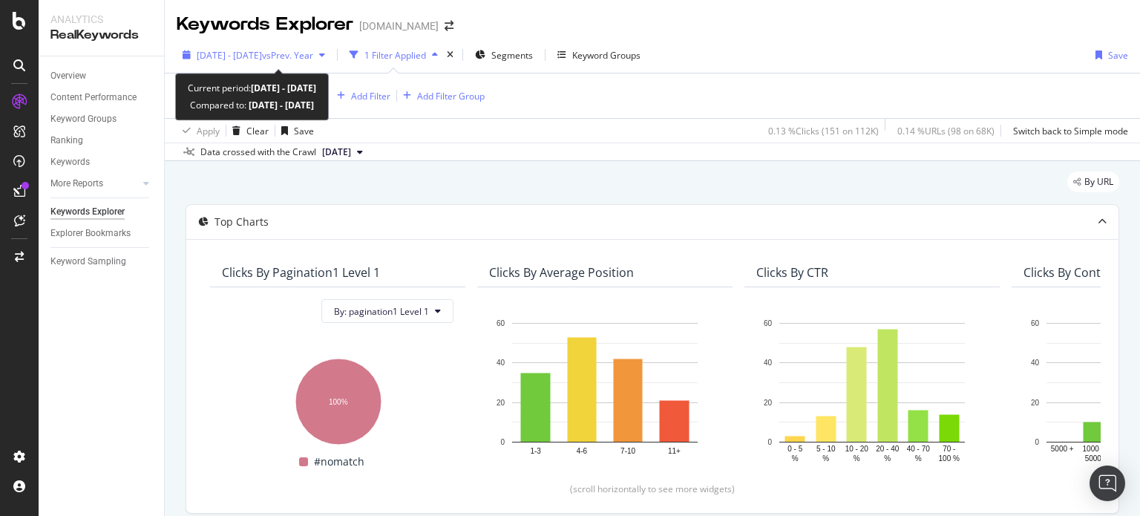
click at [295, 45] on div "[DATE] - [DATE] vs Prev. Year" at bounding box center [254, 55] width 154 height 22
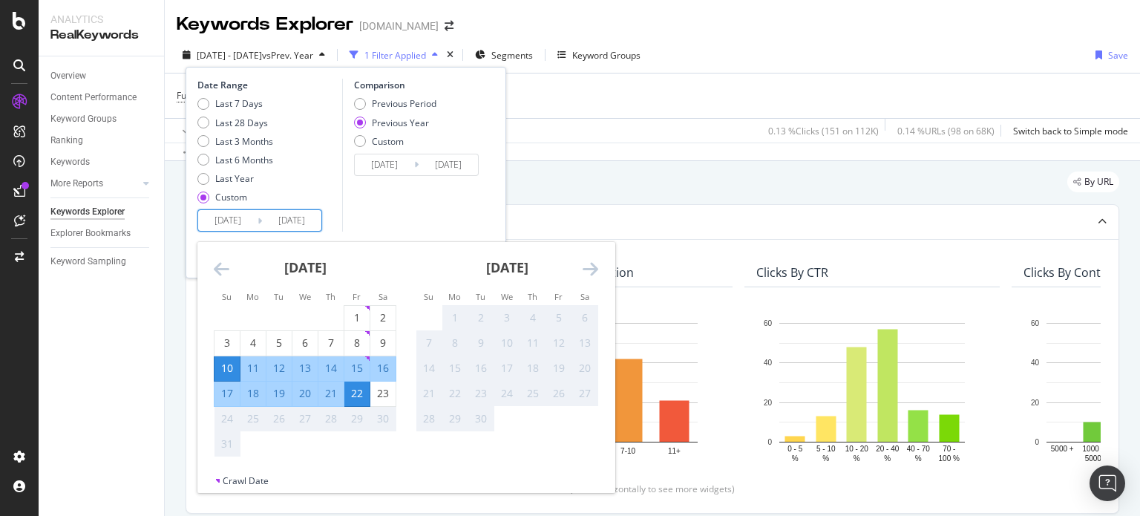
click at [237, 210] on input "[DATE]" at bounding box center [227, 220] width 59 height 21
click at [228, 260] on icon "Move backward to switch to the previous month." at bounding box center [222, 269] width 16 height 18
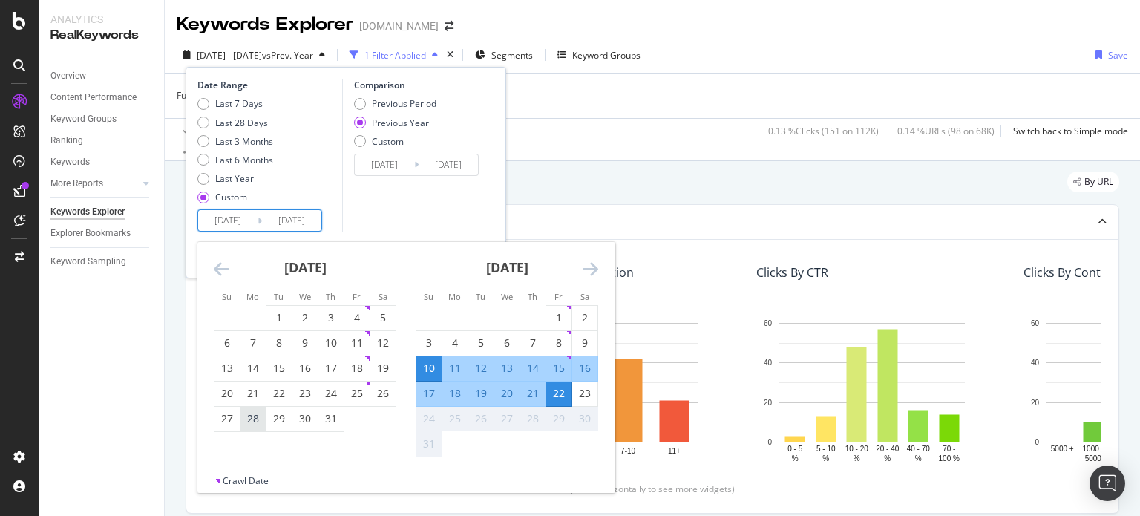
click at [254, 415] on div "28" at bounding box center [252, 418] width 25 height 15
type input "[DATE]"
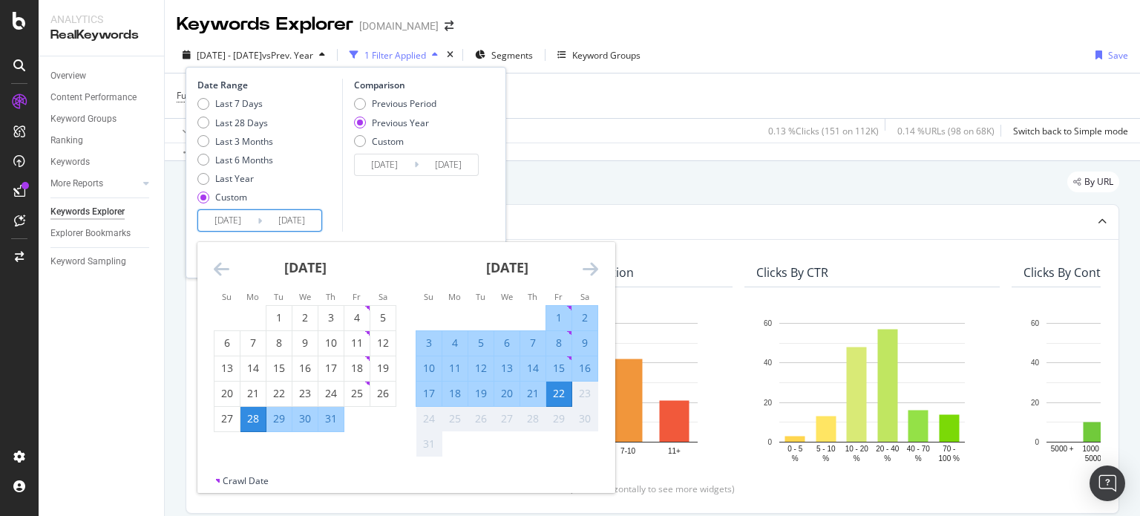
click at [581, 338] on div "9" at bounding box center [584, 342] width 25 height 15
type input "[DATE]"
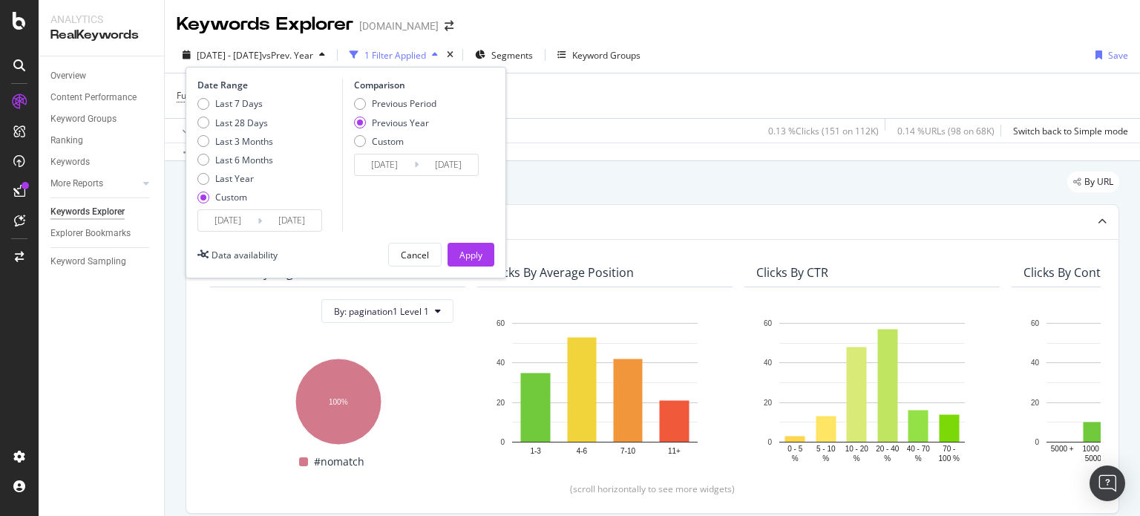
click at [466, 240] on div "Date Range Last 7 Days Last 28 Days Last 3 Months Last 6 Months Last Year Custo…" at bounding box center [346, 172] width 321 height 211
click at [466, 249] on div "Apply" at bounding box center [470, 255] width 23 height 13
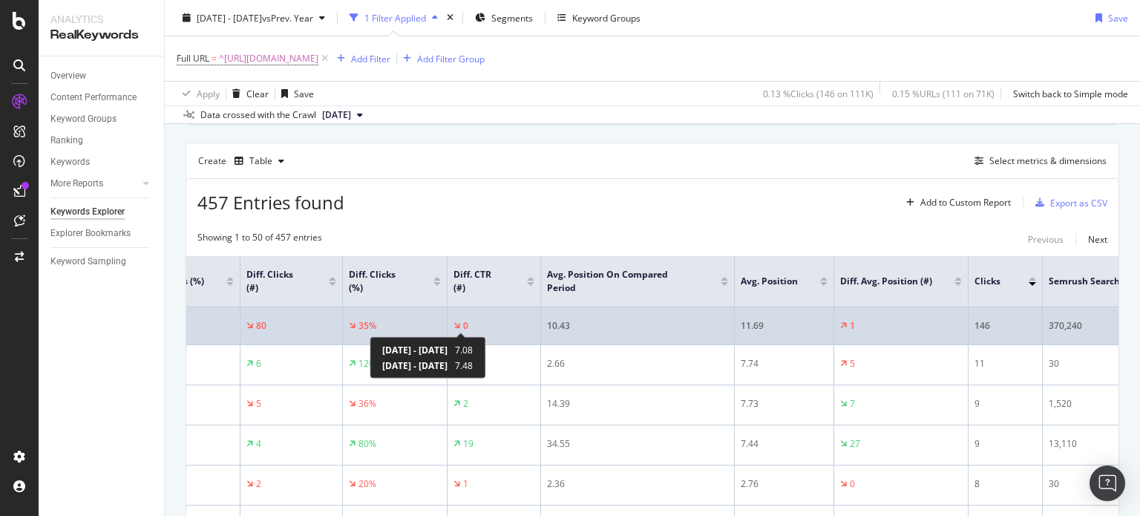
scroll to position [0, 661]
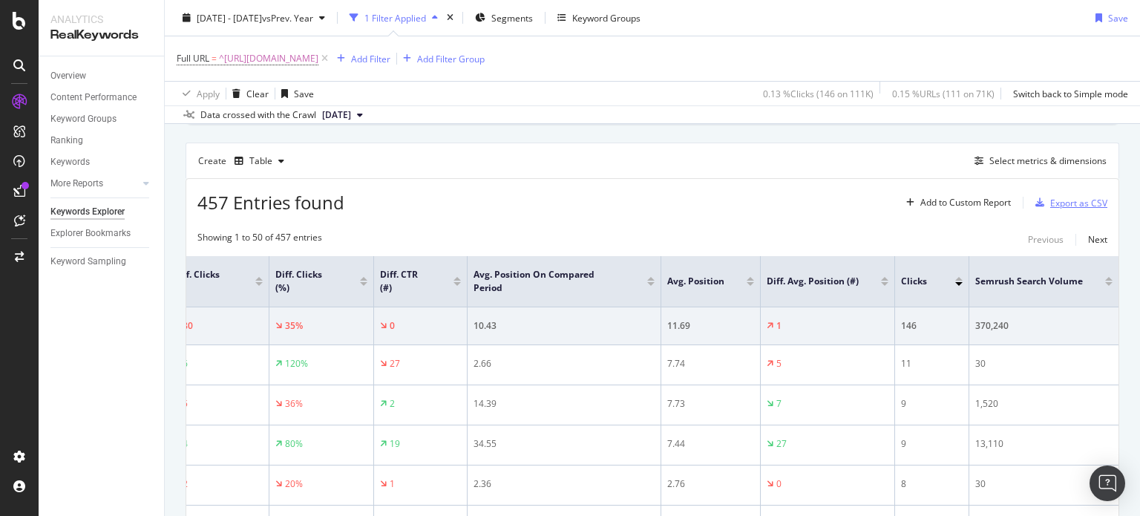
click at [1039, 198] on div "button" at bounding box center [1039, 202] width 21 height 9
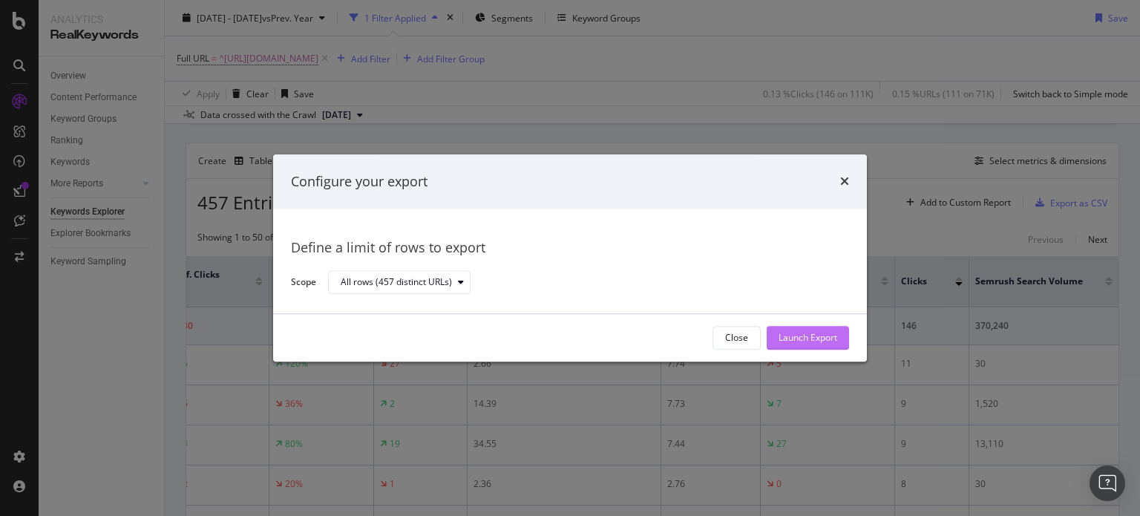
click at [807, 344] on div "Launch Export" at bounding box center [807, 337] width 59 height 22
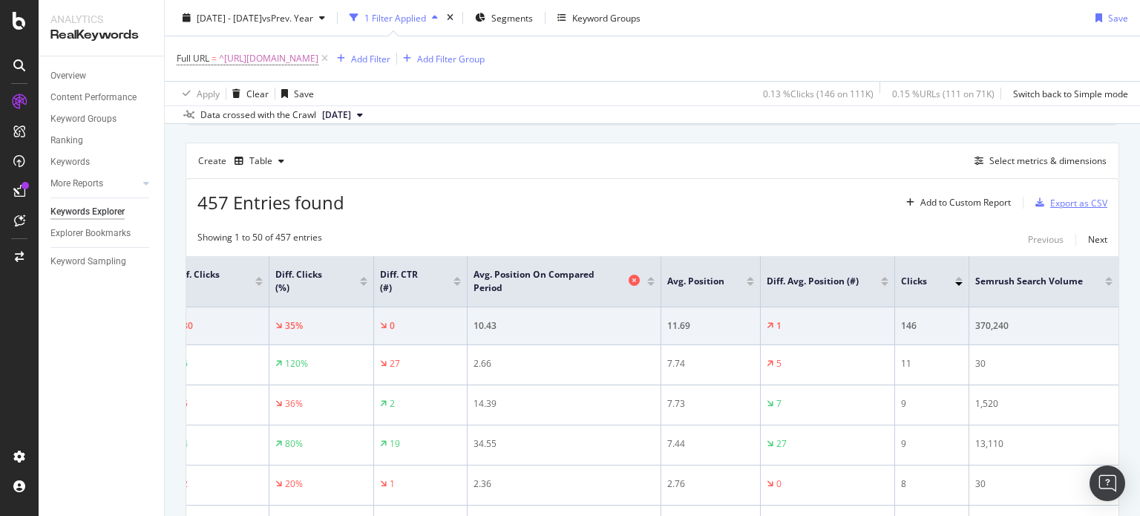
scroll to position [0, 637]
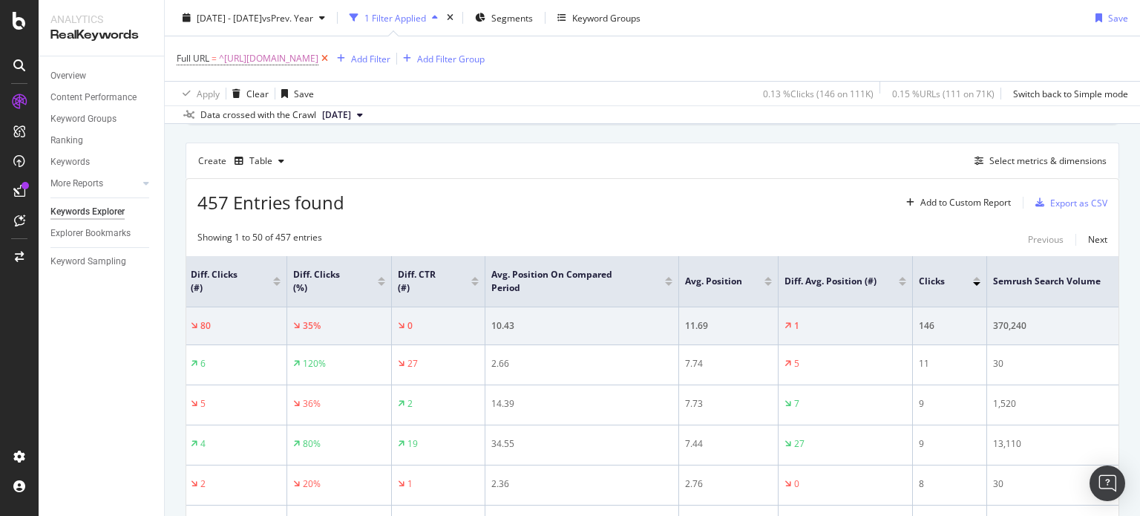
click at [331, 53] on icon at bounding box center [324, 58] width 13 height 15
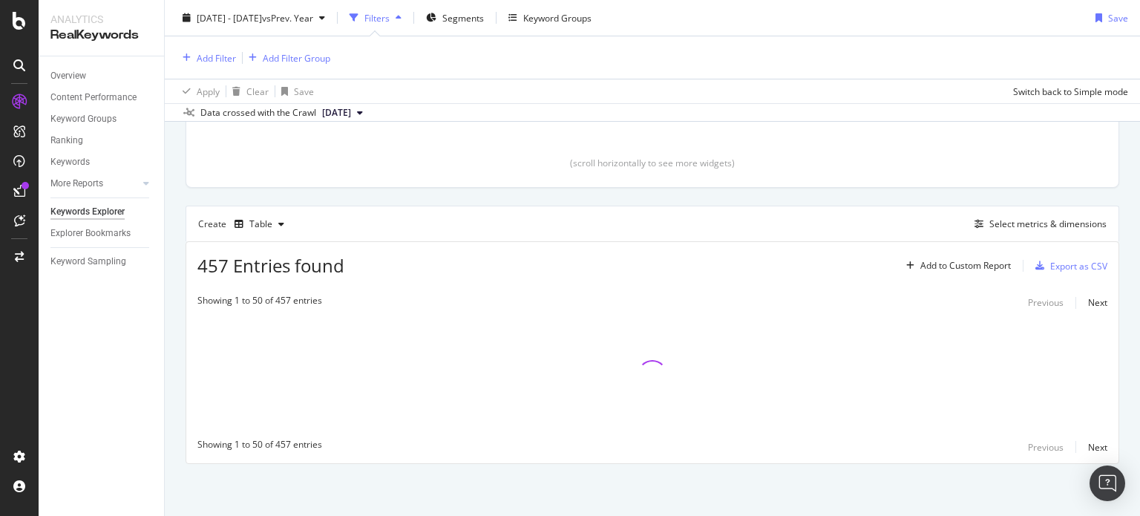
scroll to position [323, 0]
click at [226, 56] on div "Add Filter" at bounding box center [216, 57] width 39 height 13
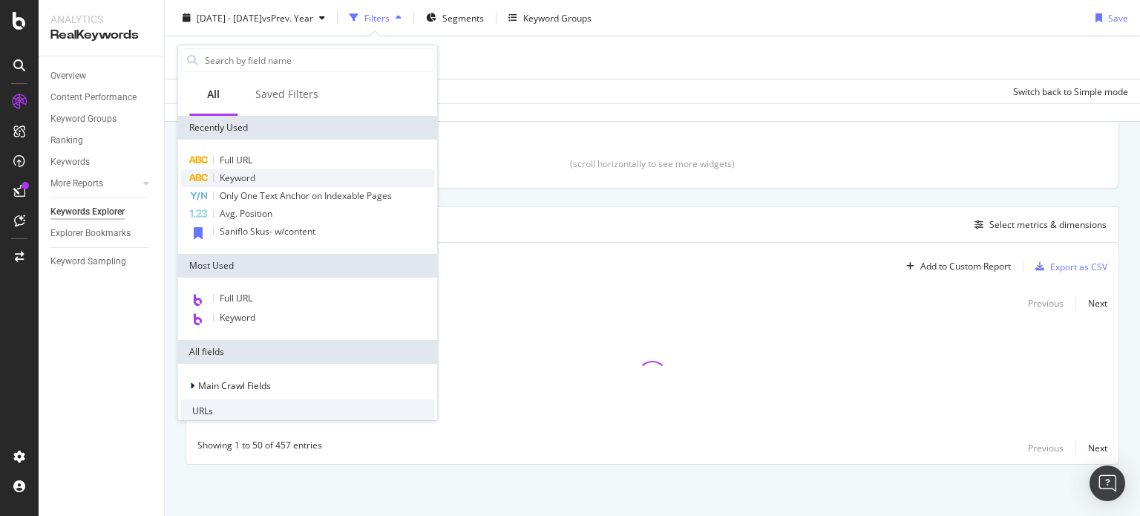
click at [266, 177] on div "Keyword" at bounding box center [307, 178] width 254 height 18
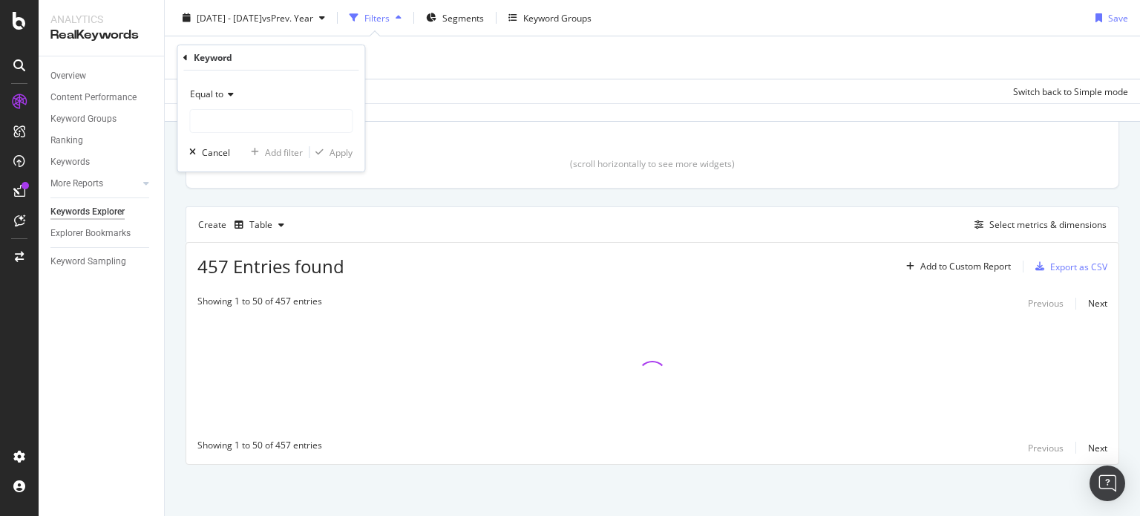
click at [214, 104] on div "Equal to" at bounding box center [270, 94] width 163 height 24
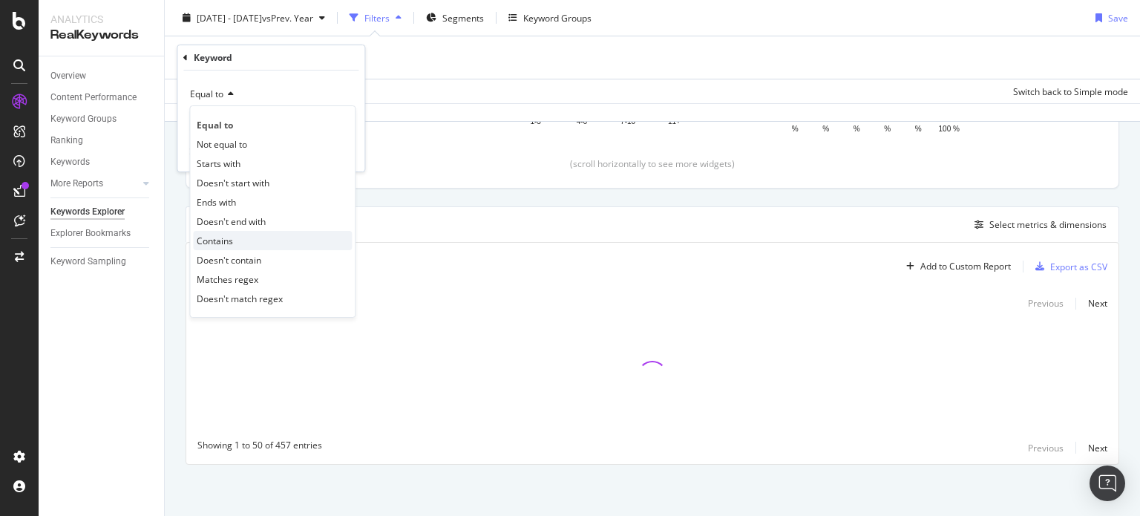
click at [240, 237] on div "Contains" at bounding box center [272, 240] width 159 height 19
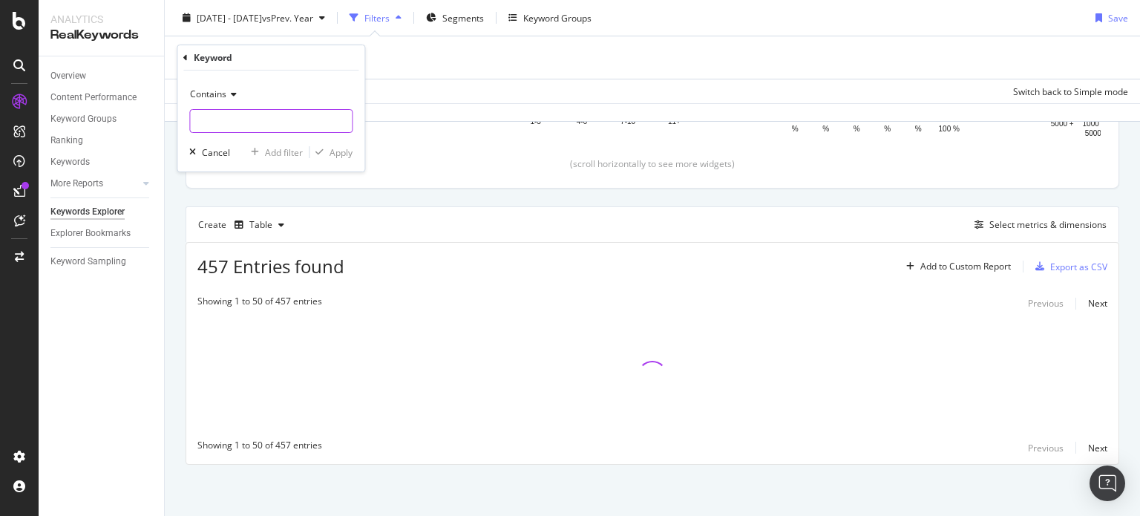
click at [229, 115] on input "text" at bounding box center [271, 121] width 162 height 24
type input "Nutone"
click at [325, 151] on div "button" at bounding box center [319, 152] width 20 height 9
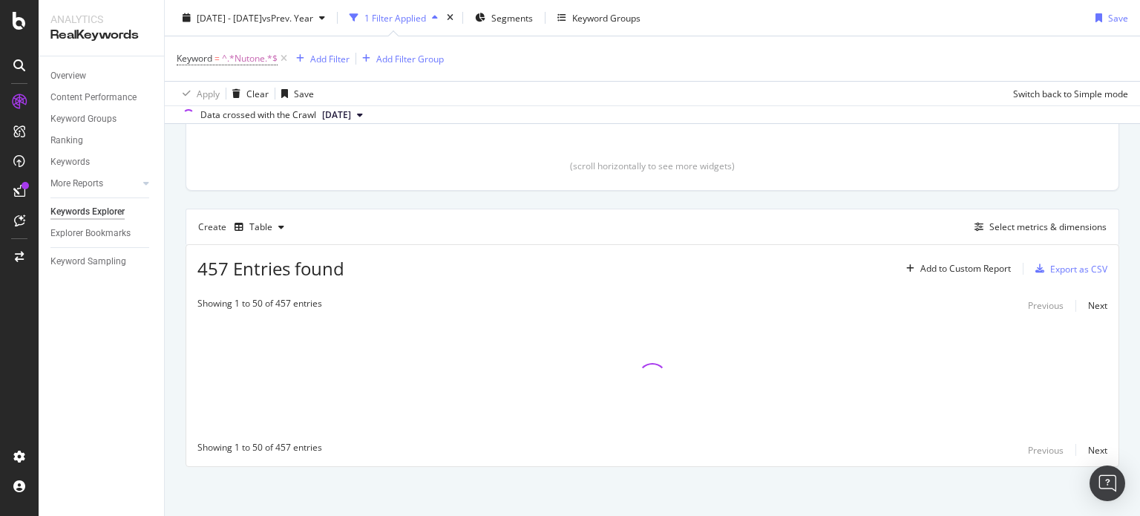
scroll to position [324, 0]
click at [332, 62] on div "Add Filter" at bounding box center [329, 58] width 39 height 13
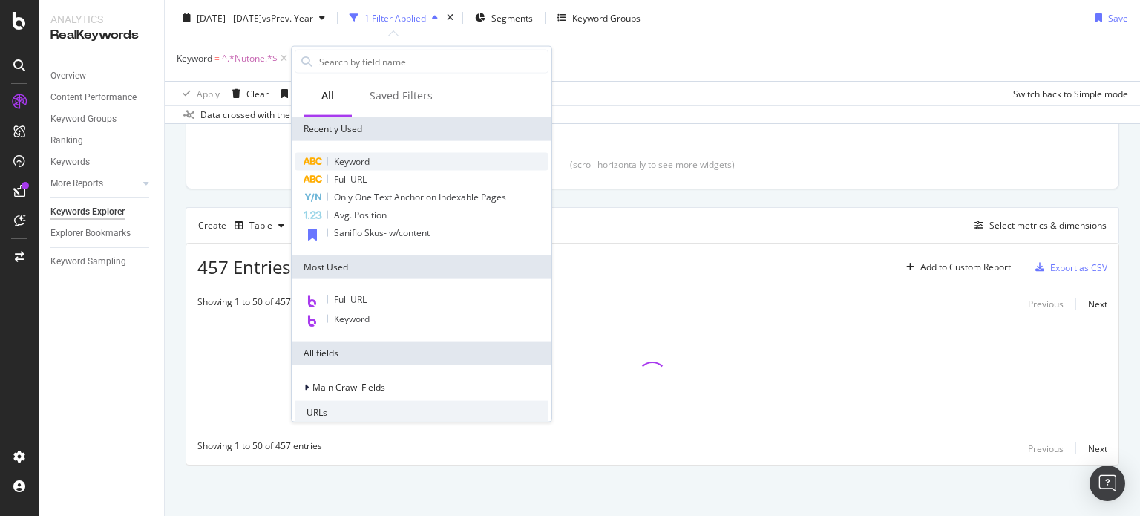
click at [334, 164] on span "Keyword" at bounding box center [352, 161] width 36 height 13
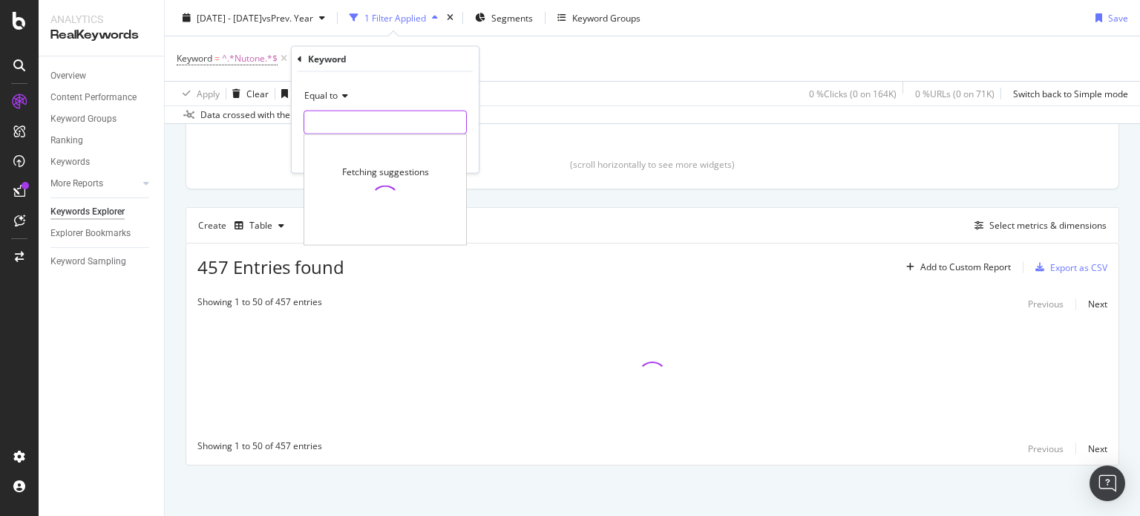
click at [329, 119] on input "text" at bounding box center [385, 123] width 162 height 24
type input "nutone"
click at [451, 151] on div "Apply" at bounding box center [455, 153] width 23 height 13
click at [361, 61] on span "Keyword = nutone" at bounding box center [352, 58] width 74 height 13
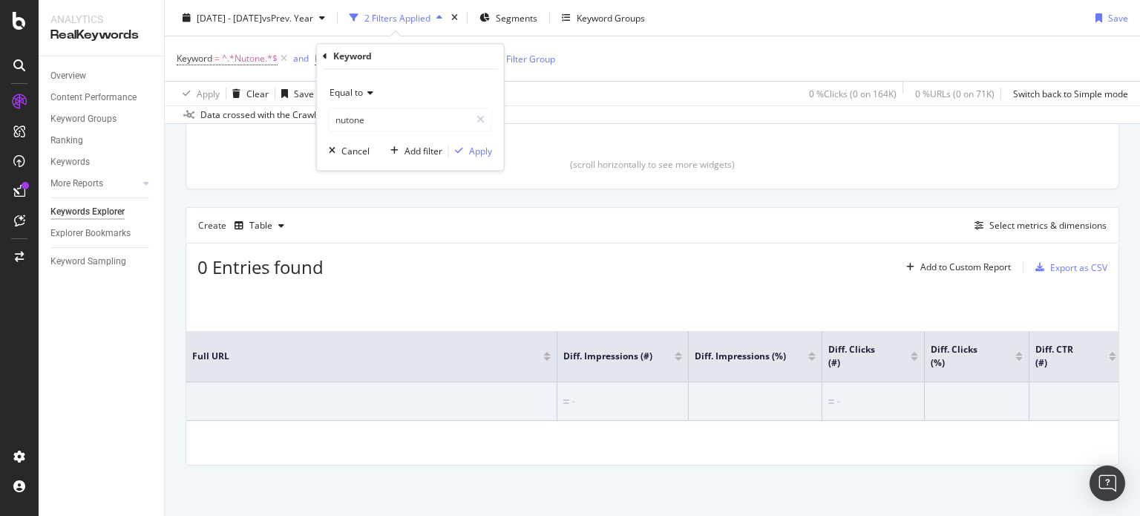
click at [352, 90] on span "Equal to" at bounding box center [345, 93] width 33 height 13
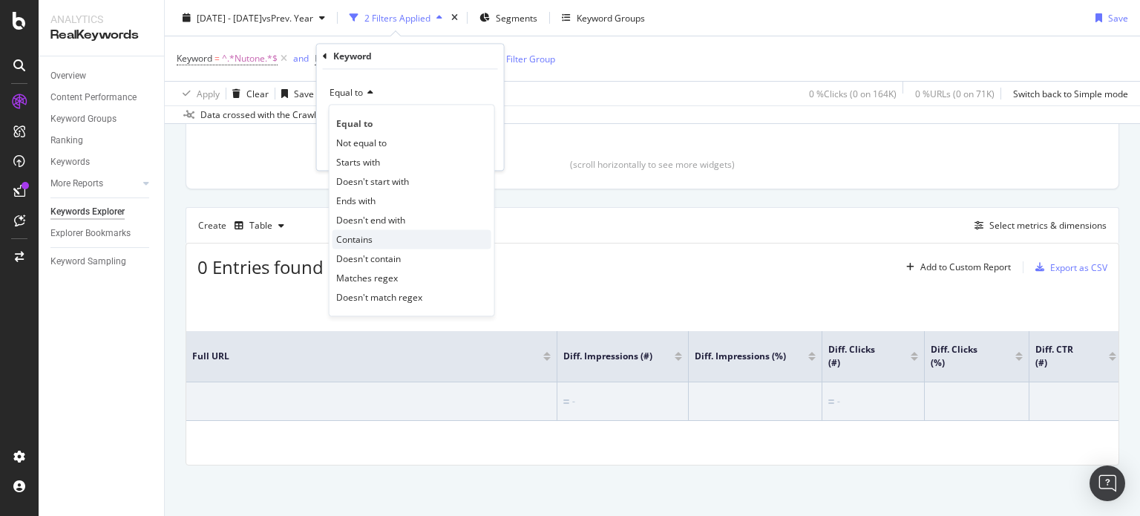
click at [376, 234] on div "Contains" at bounding box center [411, 239] width 159 height 19
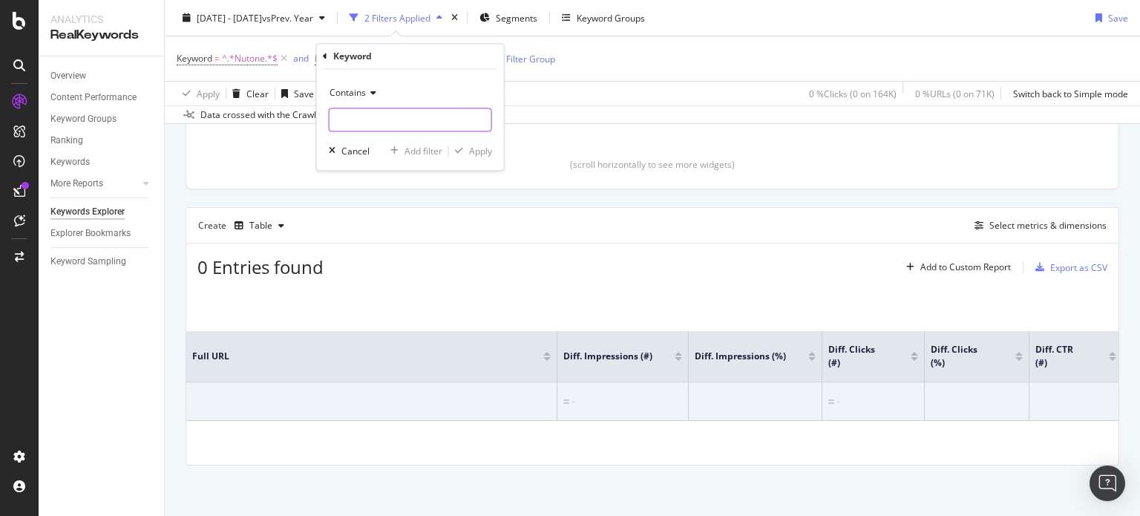
click at [356, 120] on input "text" at bounding box center [410, 120] width 162 height 24
type input "nutone"
drag, startPoint x: 459, startPoint y: 148, endPoint x: 298, endPoint y: 59, distance: 183.7
click at [298, 59] on body "Analytics RealKeywords Overview Content Performance Keyword Groups Ranking Keyw…" at bounding box center [570, 258] width 1140 height 516
click at [470, 158] on div "Contains nutone Cancel Add filter Apply" at bounding box center [410, 120] width 187 height 101
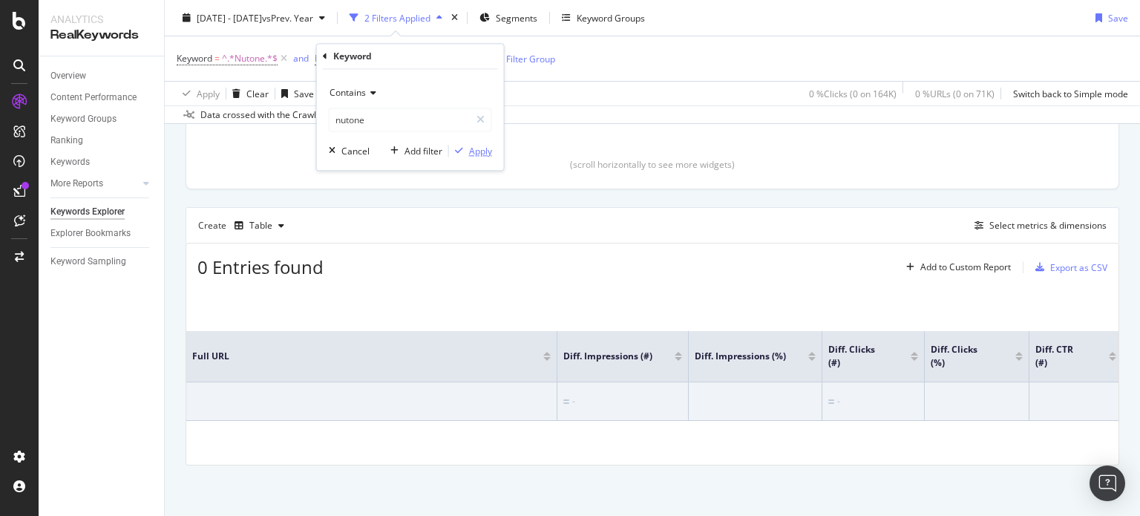
click at [470, 154] on div "Apply" at bounding box center [480, 151] width 23 height 13
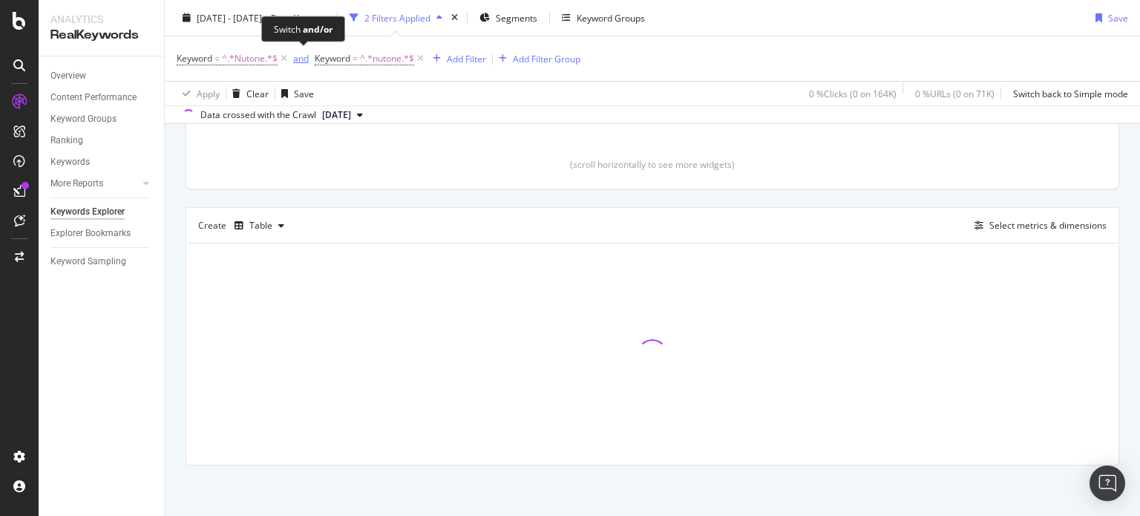
click at [303, 59] on div "and" at bounding box center [301, 58] width 16 height 13
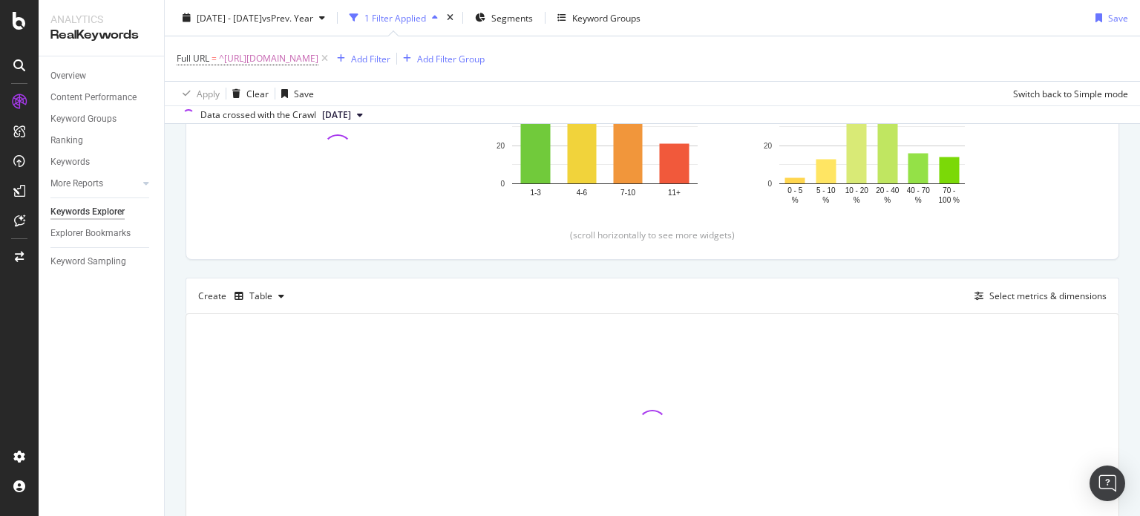
scroll to position [273, 0]
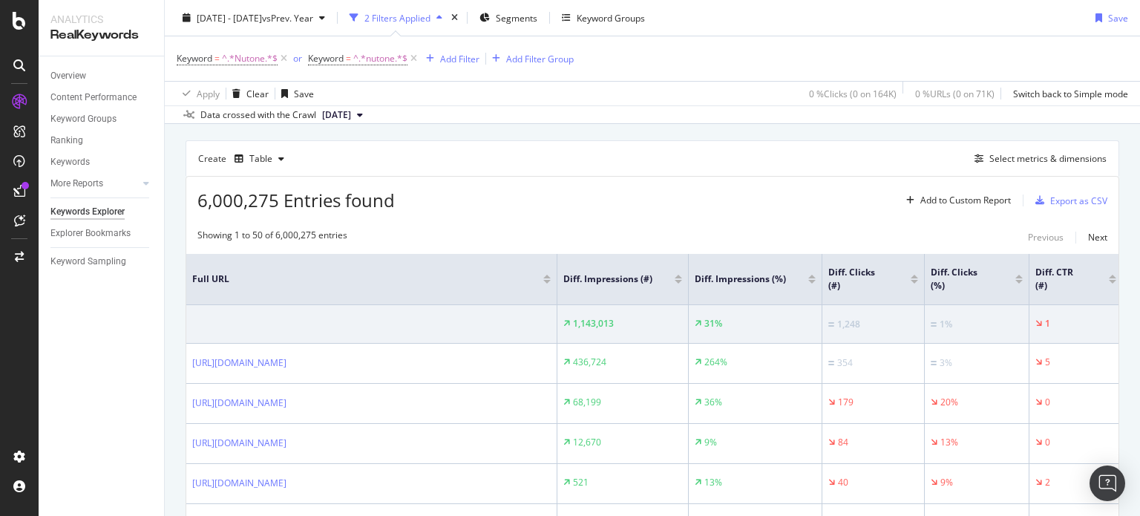
scroll to position [392, 0]
click at [974, 160] on icon "button" at bounding box center [978, 158] width 9 height 9
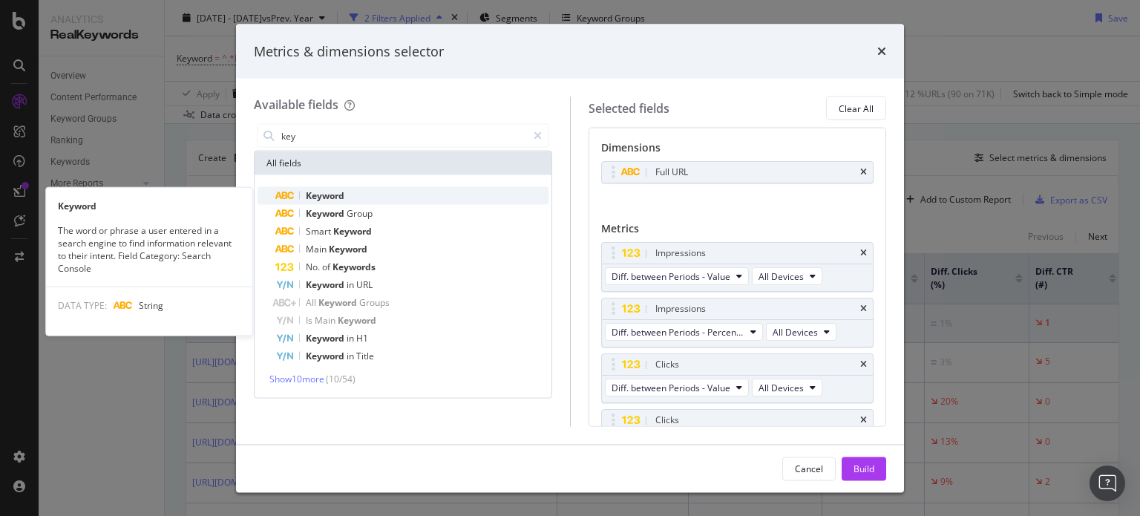
type input "key"
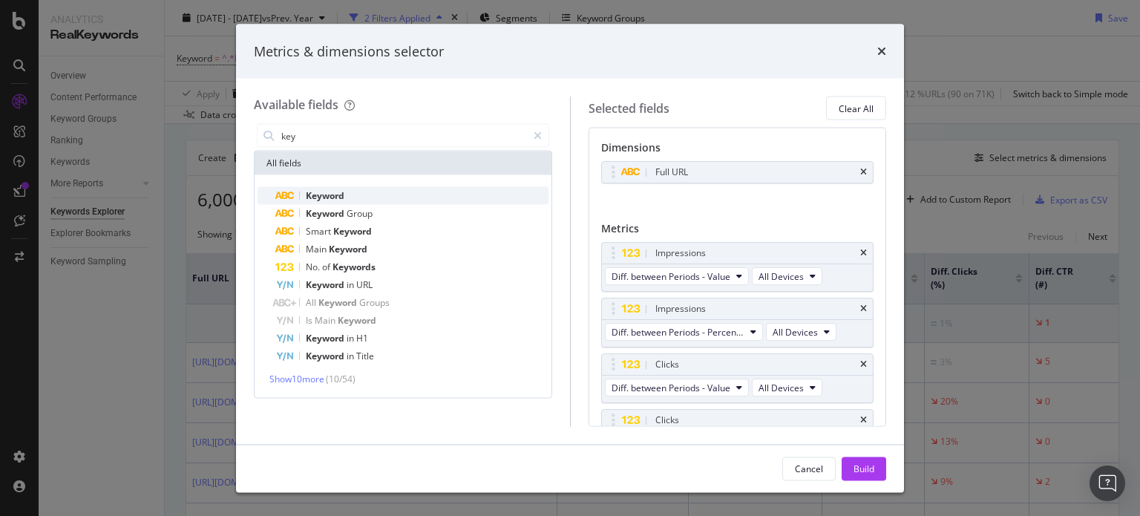
click at [360, 195] on div "Keyword" at bounding box center [411, 196] width 273 height 18
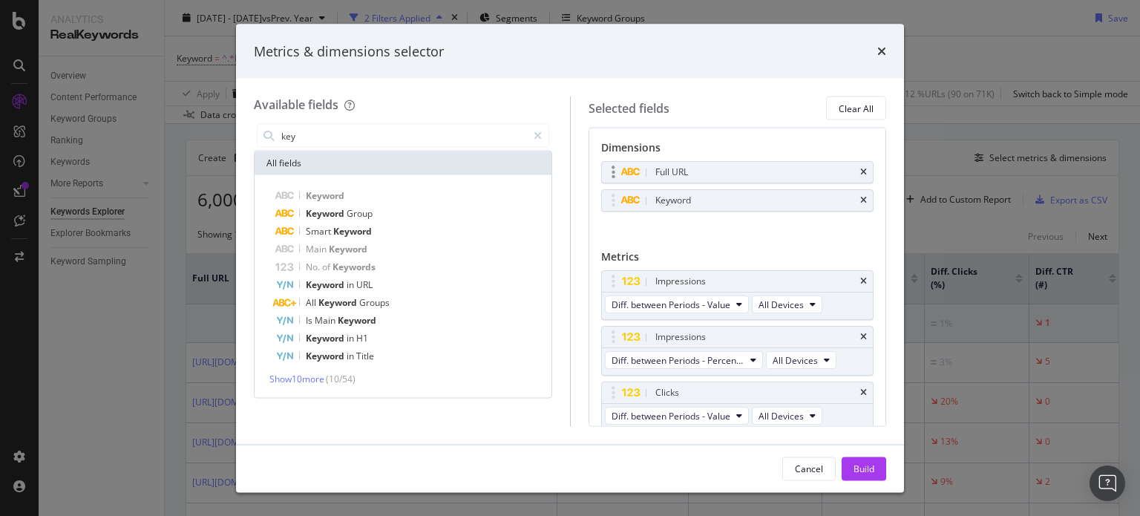
click at [852, 176] on div "Full URL" at bounding box center [738, 172] width 272 height 21
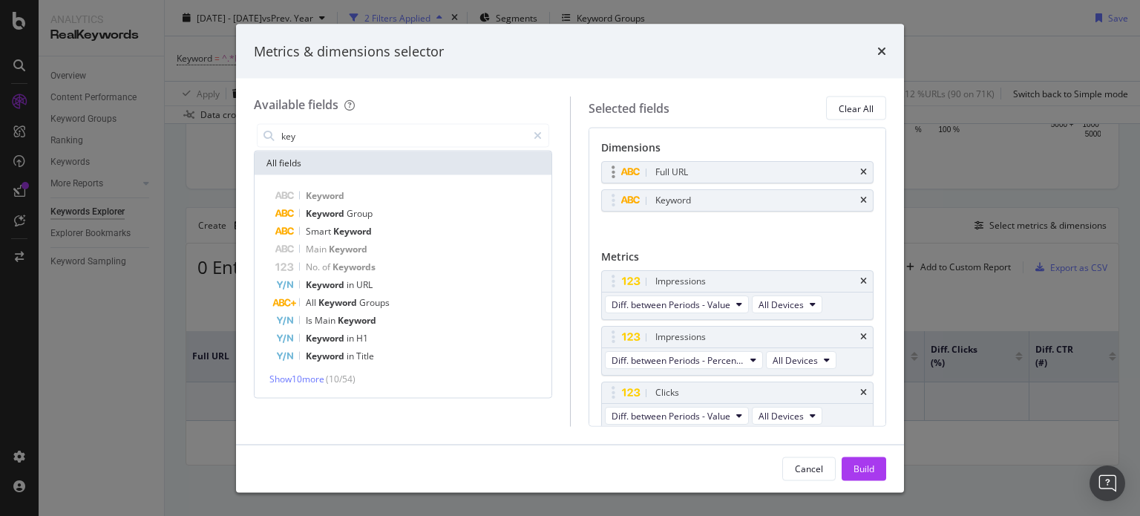
click at [861, 171] on div "Full URL" at bounding box center [738, 172] width 272 height 21
click at [860, 174] on icon "times" at bounding box center [863, 172] width 7 height 9
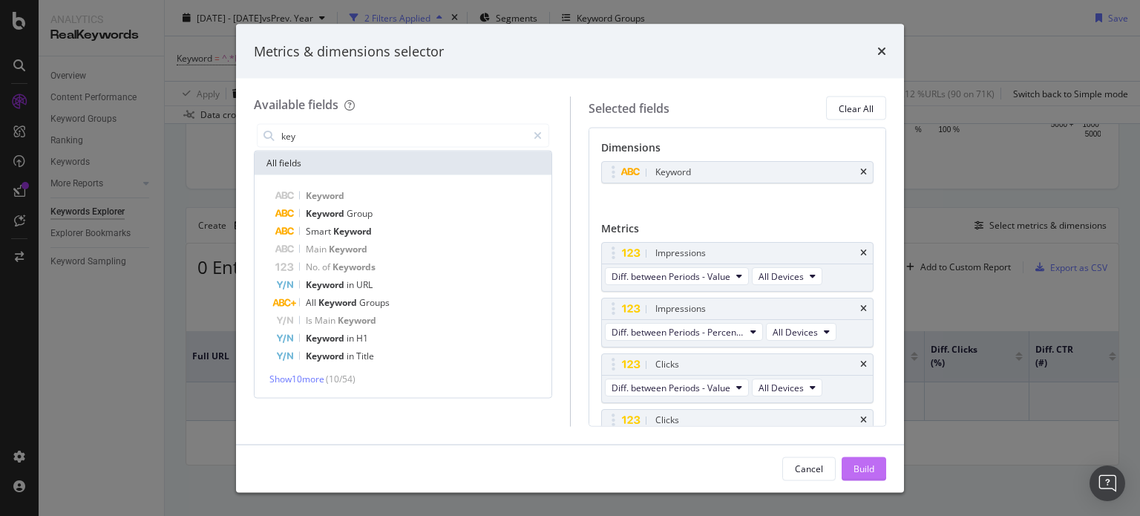
click at [853, 459] on div "Build" at bounding box center [863, 468] width 21 height 22
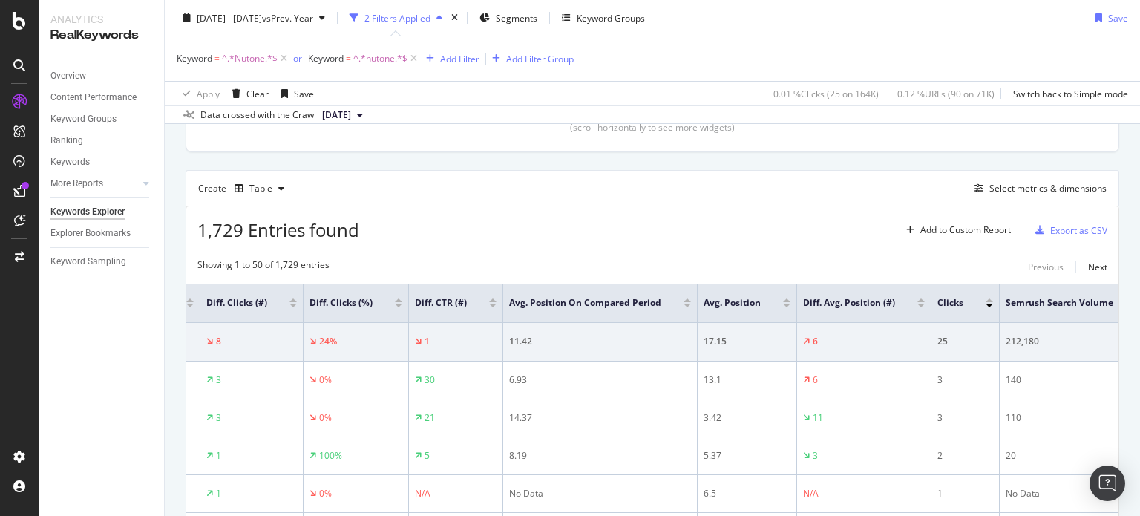
scroll to position [361, 0]
click at [1035, 230] on icon "button" at bounding box center [1039, 230] width 9 height 9
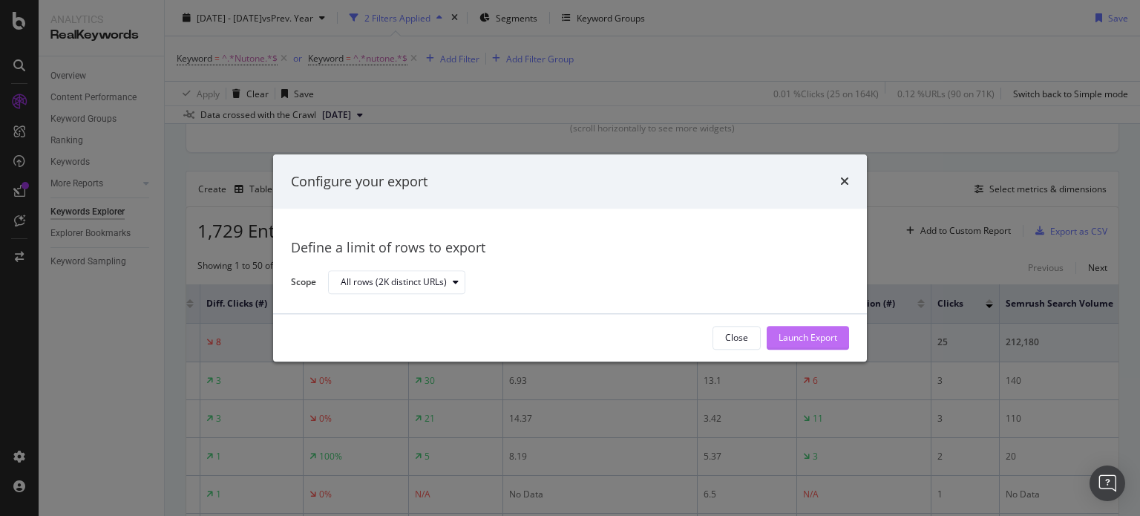
click at [822, 332] on div "Launch Export" at bounding box center [807, 338] width 59 height 13
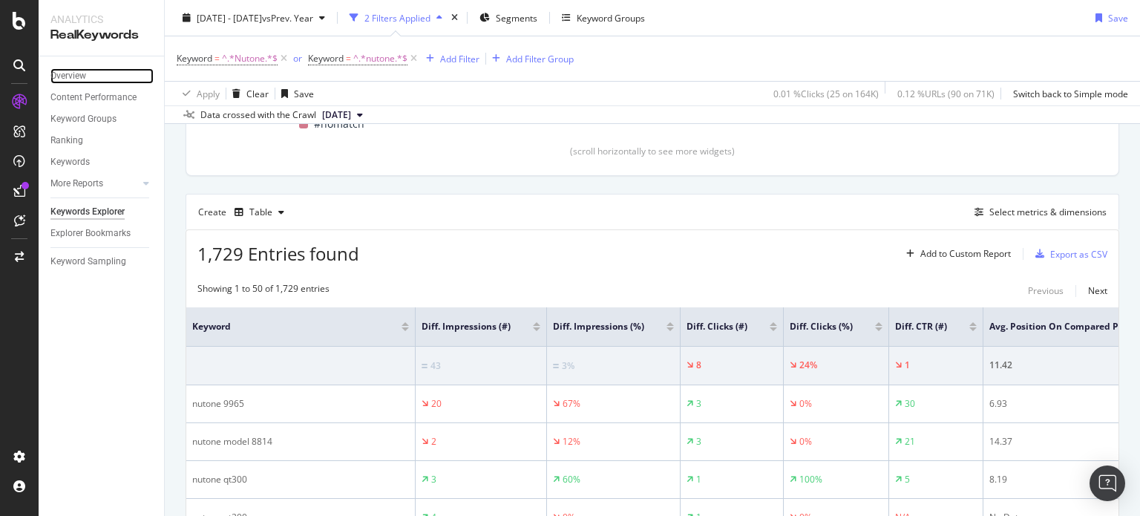
scroll to position [309, 0]
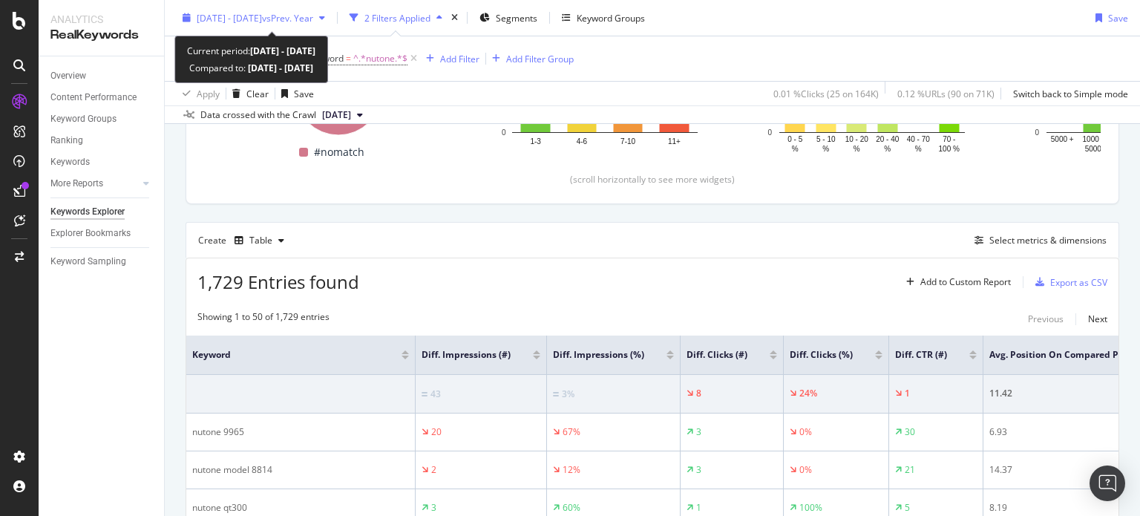
click at [313, 11] on span "vs Prev. Year" at bounding box center [287, 17] width 51 height 13
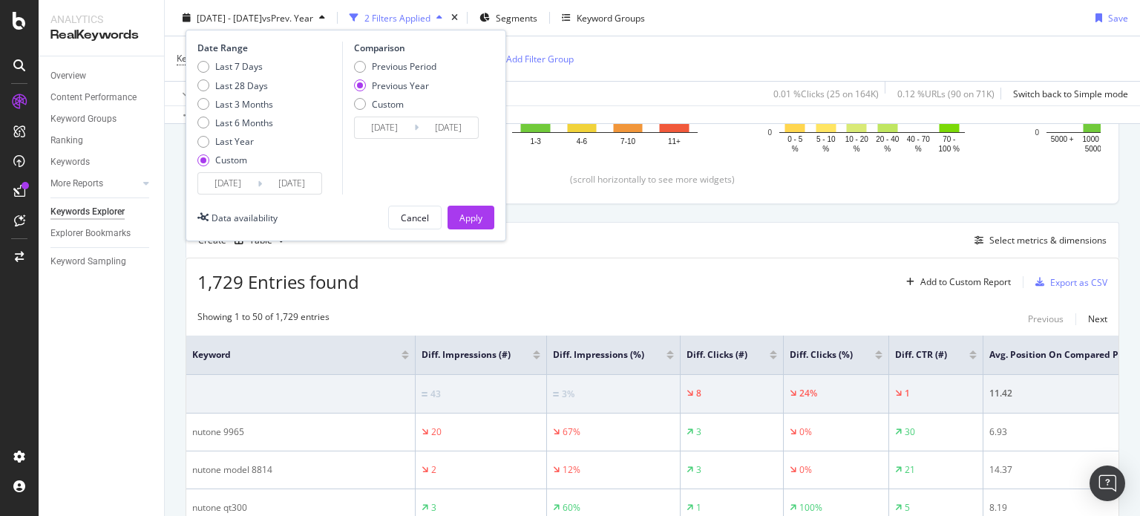
click at [235, 181] on input "[DATE]" at bounding box center [227, 183] width 59 height 21
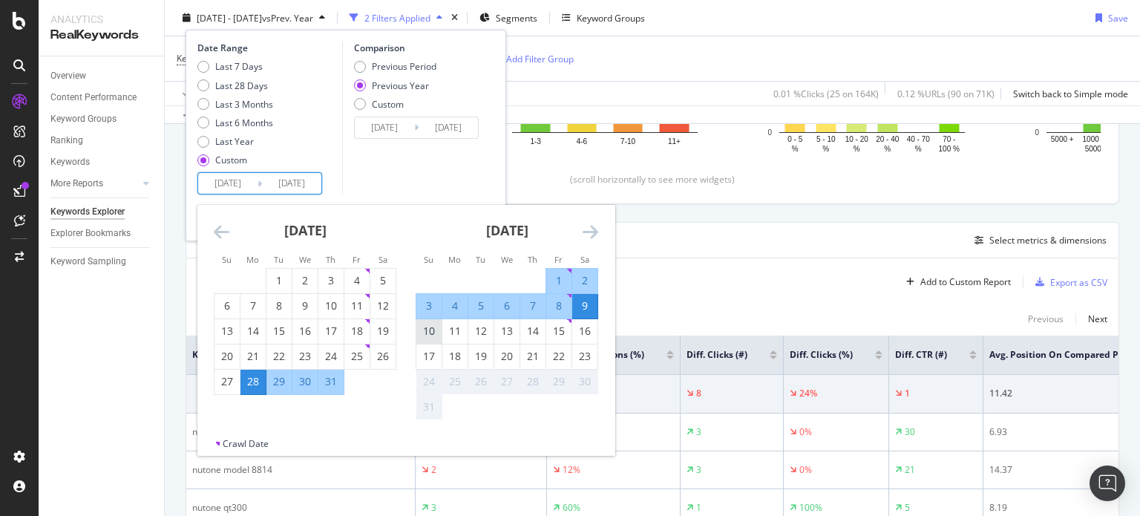
click at [420, 326] on div "10" at bounding box center [428, 331] width 25 height 15
type input "[DATE]"
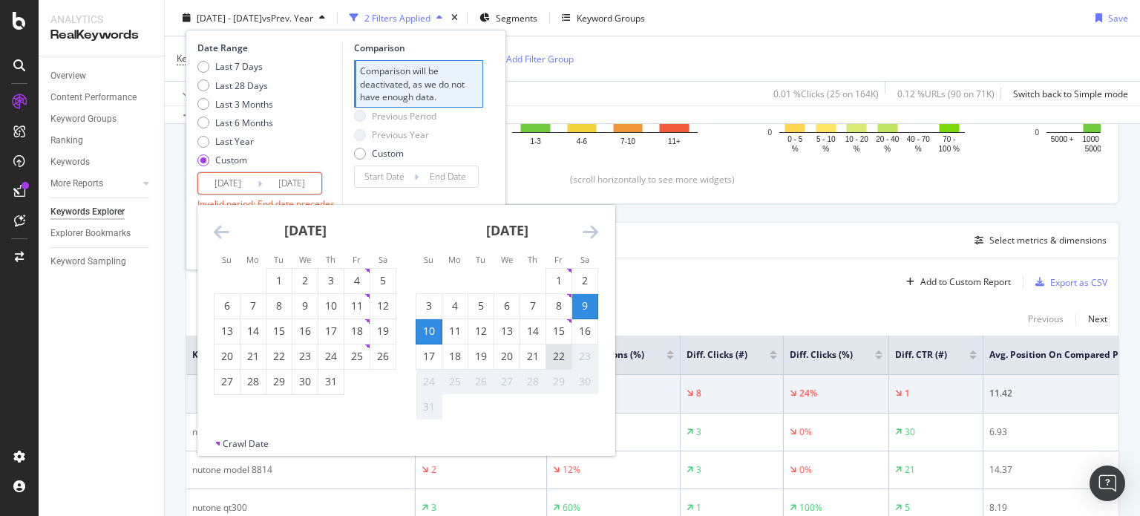
click at [552, 356] on div "22" at bounding box center [558, 356] width 25 height 15
type input "[DATE]"
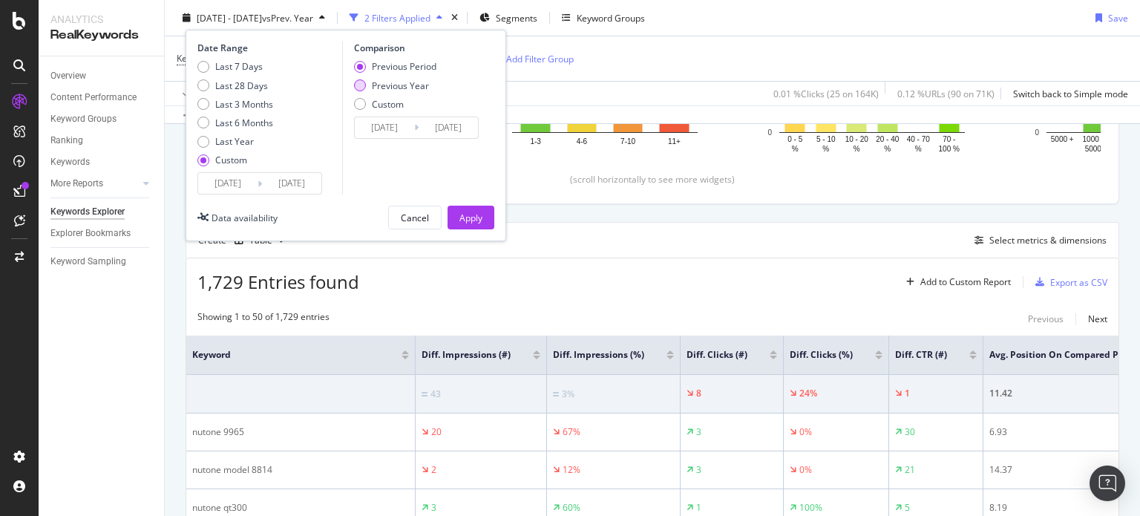
click at [380, 85] on div "Previous Year" at bounding box center [400, 85] width 57 height 13
type input "[DATE]"
click at [466, 209] on div "Apply" at bounding box center [470, 217] width 23 height 22
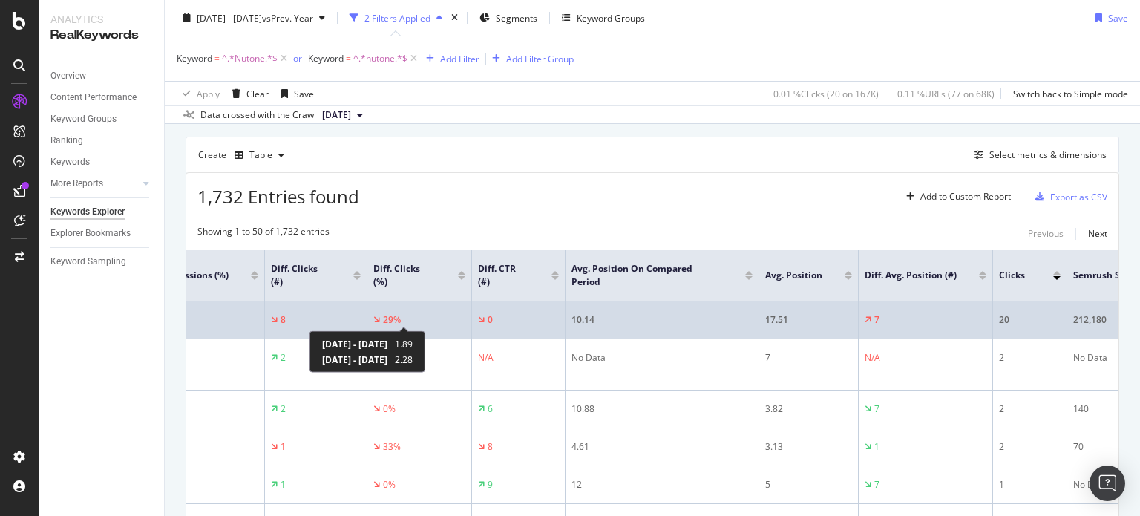
scroll to position [0, 640]
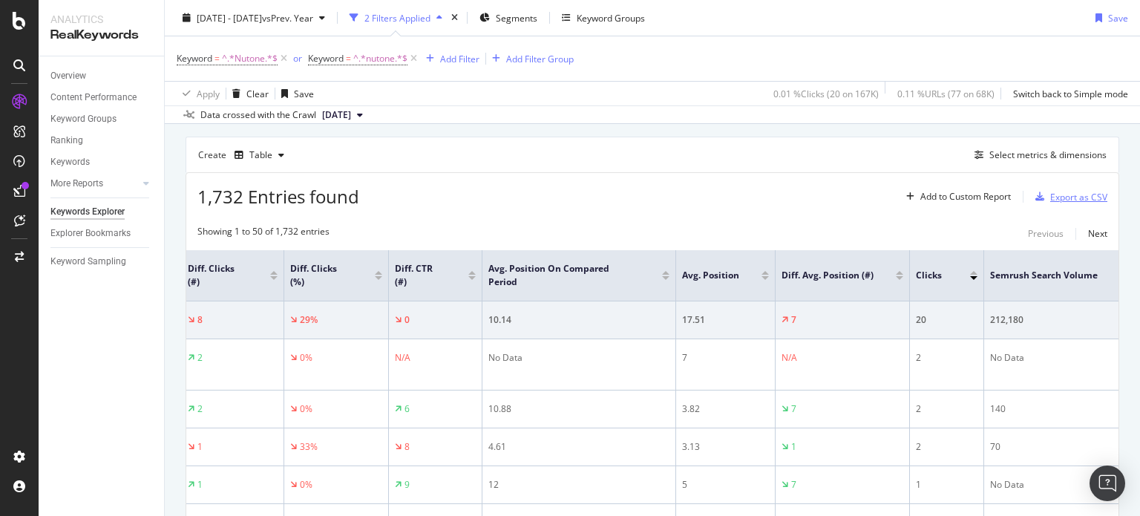
click at [1037, 193] on icon "button" at bounding box center [1039, 196] width 9 height 9
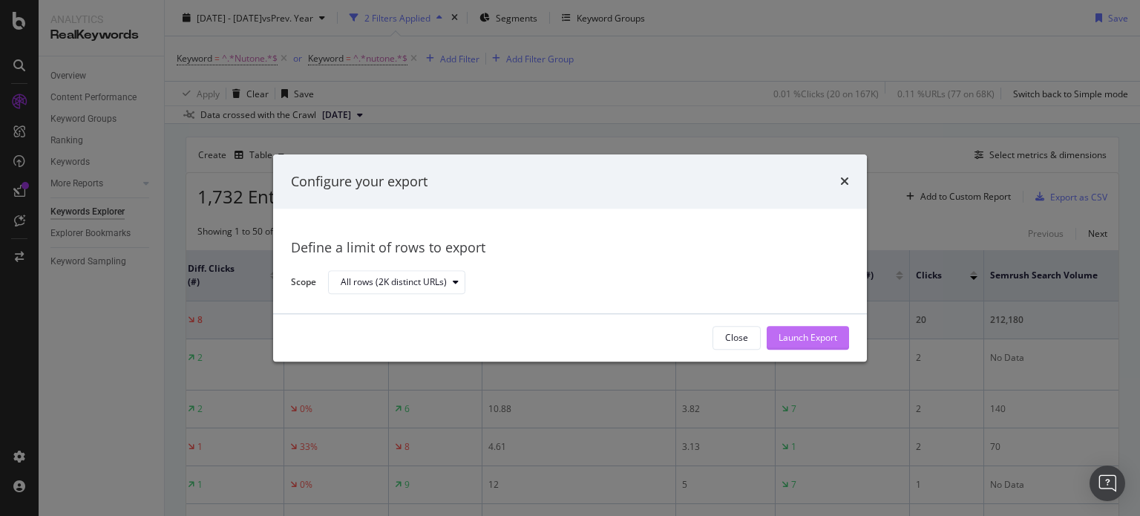
click at [821, 340] on div "Launch Export" at bounding box center [807, 338] width 59 height 13
